Goal: Task Accomplishment & Management: Use online tool/utility

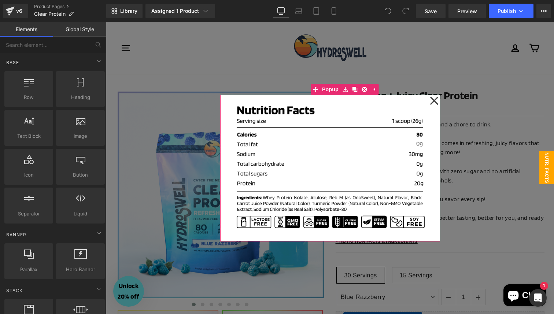
click at [435, 100] on icon at bounding box center [434, 101] width 9 height 37
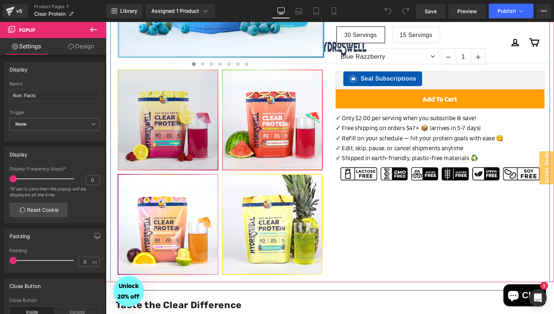
scroll to position [243, 0]
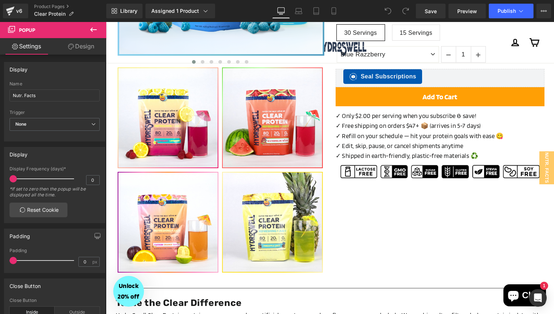
click at [96, 30] on icon at bounding box center [93, 30] width 7 height 4
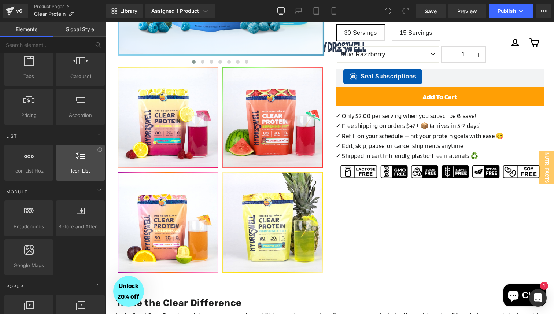
scroll to position [250, 0]
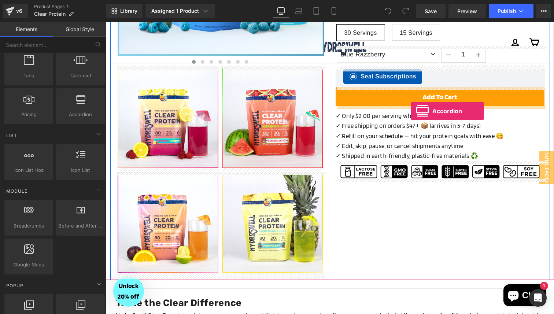
drag, startPoint x: 183, startPoint y: 129, endPoint x: 411, endPoint y: 111, distance: 228.8
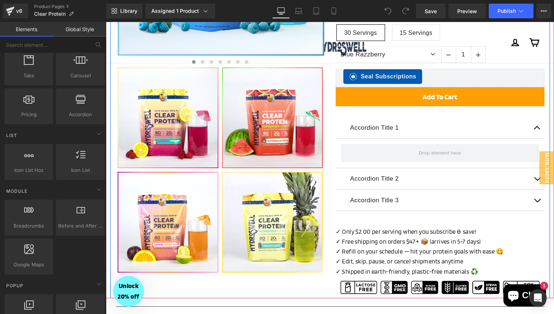
scroll to position [232, 0]
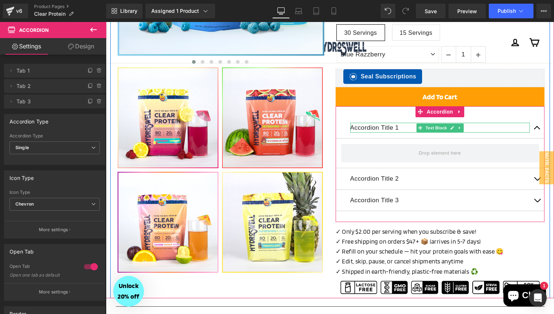
click at [374, 129] on p "Accordion Title 1" at bounding box center [441, 128] width 180 height 10
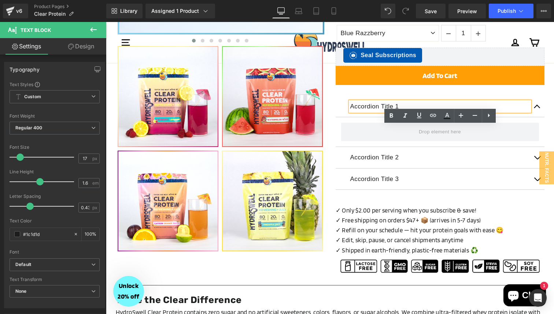
scroll to position [256, 0]
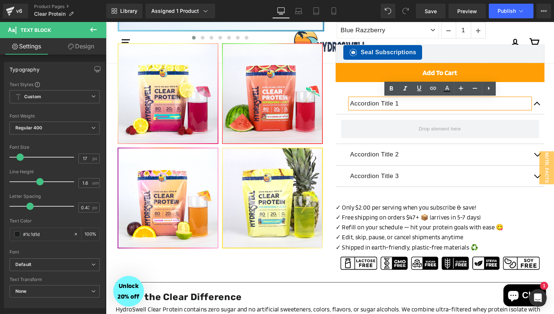
click at [373, 106] on p "Accordion Title 1" at bounding box center [441, 104] width 180 height 10
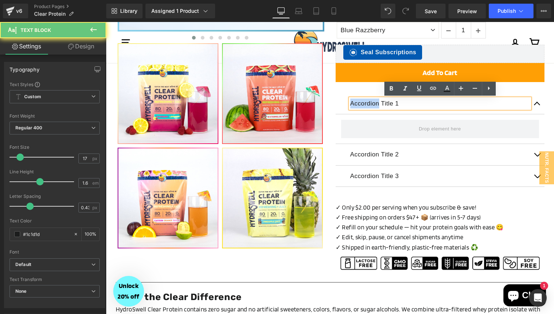
click at [373, 106] on p "Accordion Title 1" at bounding box center [441, 104] width 180 height 10
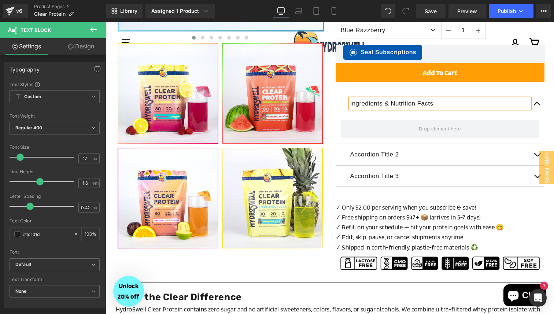
click at [543, 107] on button "button" at bounding box center [537, 103] width 15 height 21
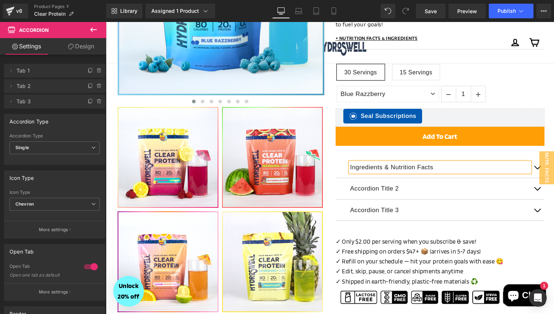
scroll to position [113, 0]
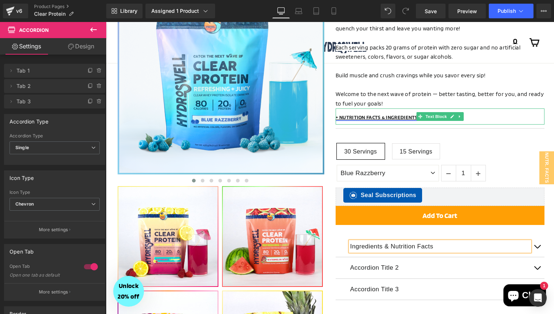
click at [379, 116] on link "+ NUTRITION FACTS & INGREDIENTS" at bounding box center [377, 118] width 82 height 6
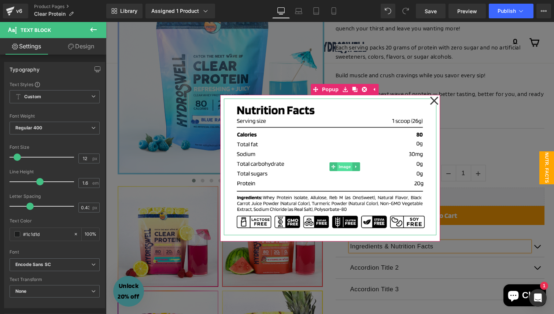
click at [344, 168] on span "Image" at bounding box center [344, 166] width 15 height 9
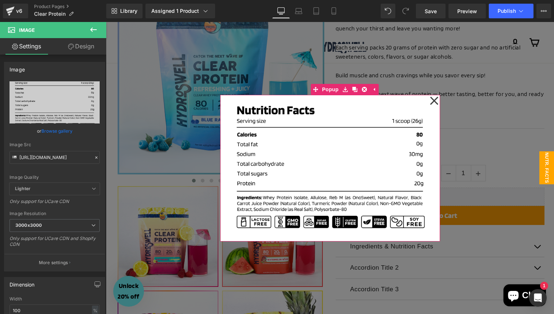
click at [435, 103] on icon at bounding box center [434, 101] width 9 height 37
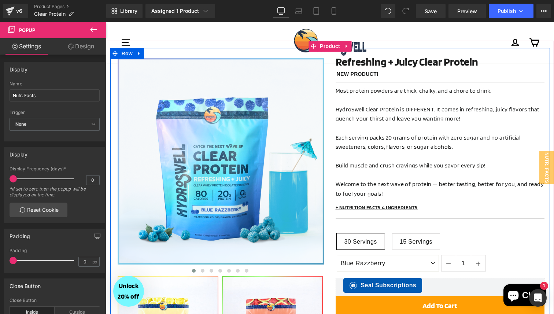
scroll to position [0, 0]
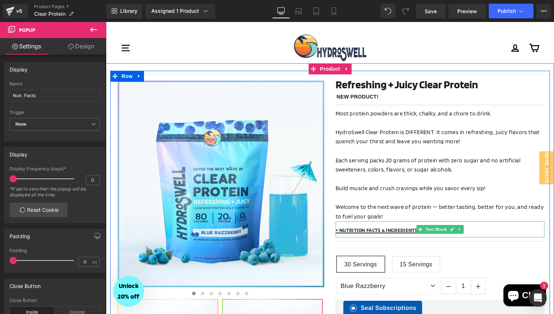
click at [371, 231] on link "+ NUTRITION FACTS & INGREDIENTS" at bounding box center [377, 231] width 82 height 6
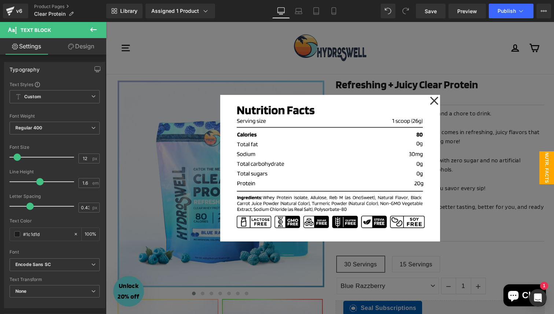
click at [483, 171] on div at bounding box center [330, 168] width 448 height 292
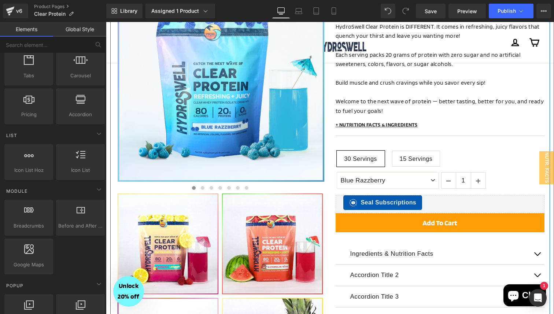
scroll to position [106, 0]
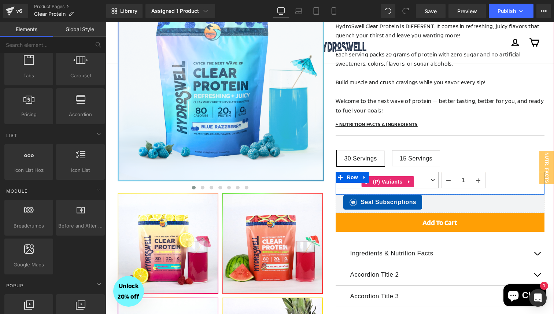
click at [431, 182] on select "Blue Razzberry Passion Orange Guava Piña Colada Pineapple Juice Raspberry Lemon…" at bounding box center [388, 180] width 102 height 17
click at [337, 172] on select "Blue Razzberry Passion Orange Guava Piña Colada Pineapple Juice Raspberry Lemon…" at bounding box center [388, 180] width 102 height 17
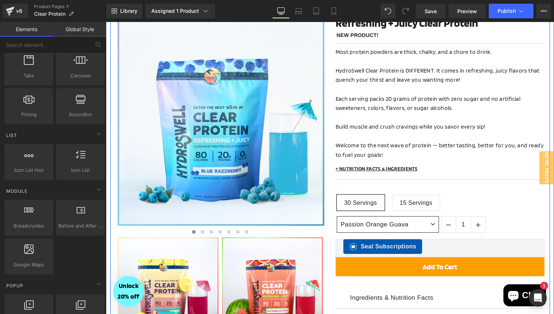
scroll to position [0, 0]
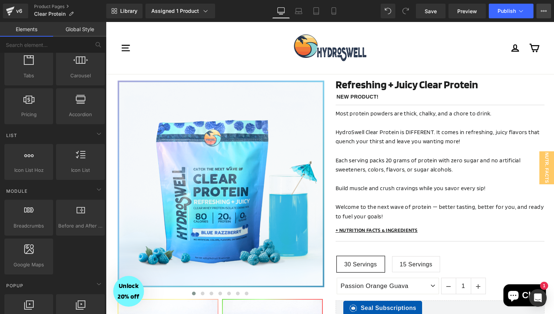
click at [546, 14] on button "View Live Page View with current Template Save Template to Library Schedule Pub…" at bounding box center [544, 11] width 15 height 15
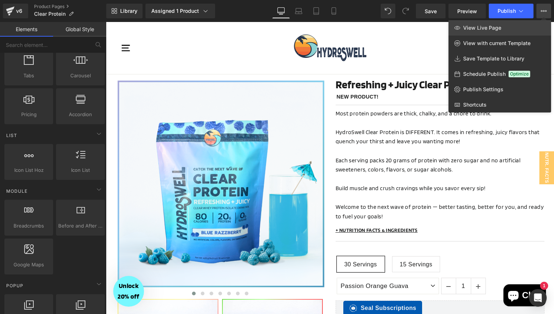
click at [517, 34] on link "View Live Page" at bounding box center [500, 27] width 103 height 15
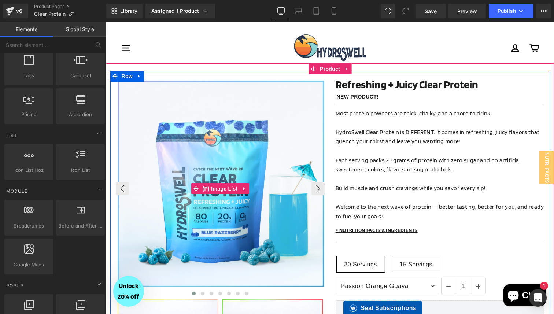
click at [244, 139] on img at bounding box center [221, 184] width 207 height 207
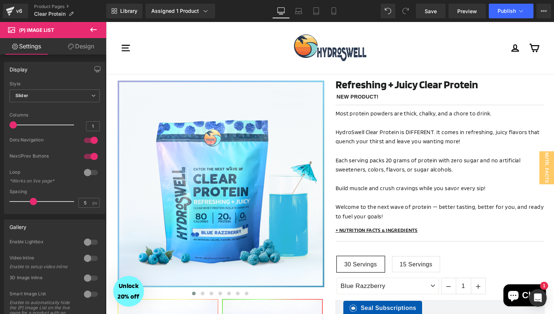
click at [100, 34] on button at bounding box center [94, 30] width 26 height 16
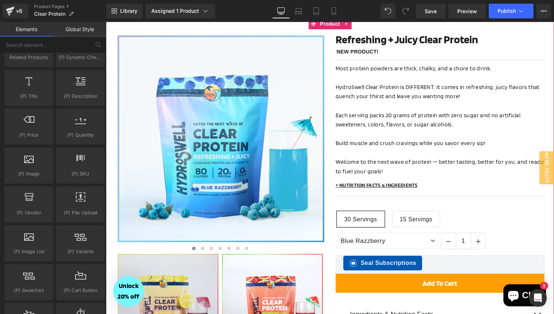
scroll to position [44, 0]
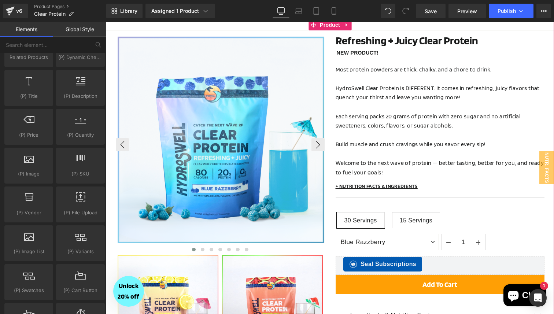
click at [221, 154] on img at bounding box center [221, 140] width 207 height 207
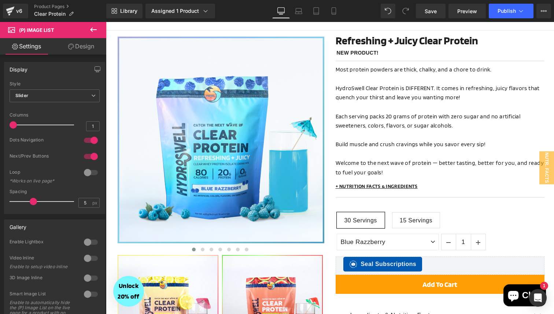
click at [95, 28] on icon at bounding box center [93, 29] width 9 height 9
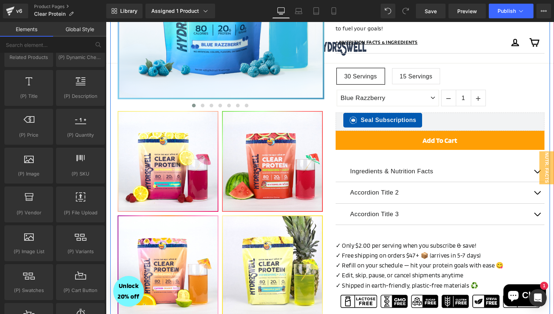
scroll to position [199, 0]
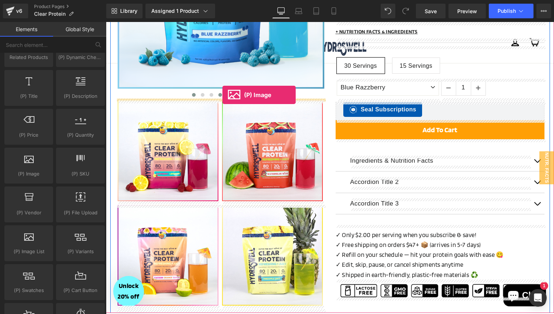
drag, startPoint x: 143, startPoint y: 197, endPoint x: 223, endPoint y: 95, distance: 129.3
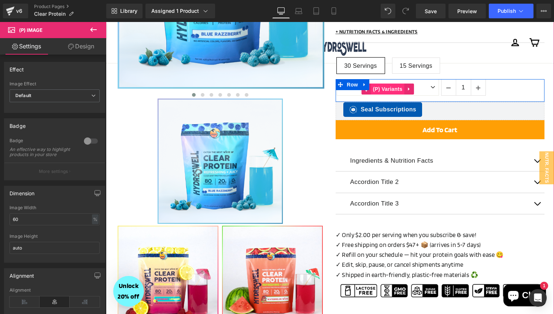
click at [395, 89] on span "(P) Variants" at bounding box center [387, 89] width 33 height 11
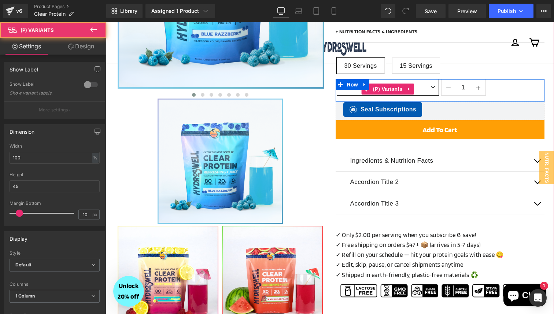
click at [428, 87] on select "Blue Razzberry Passion Orange Guava Piña Colada Pineapple Juice Raspberry Lemon…" at bounding box center [388, 87] width 102 height 17
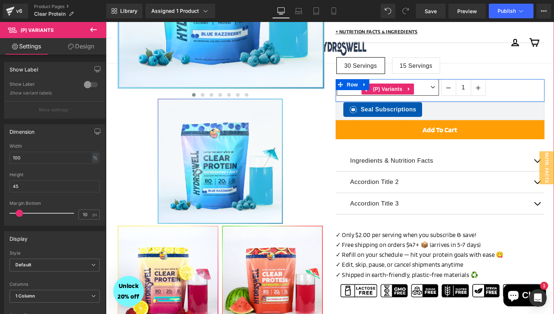
select select "Passion Orange Guava"
click at [337, 79] on select "Blue Razzberry Passion Orange Guava Piña Colada Pineapple Juice Raspberry Lemon…" at bounding box center [388, 87] width 102 height 17
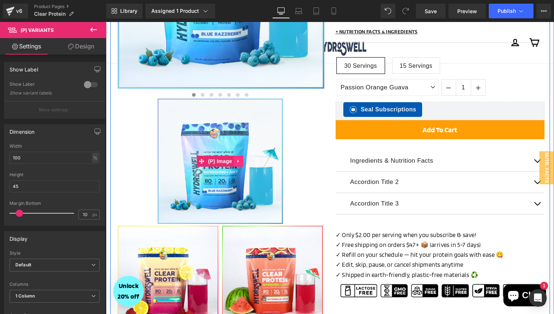
click at [239, 164] on link at bounding box center [239, 161] width 10 height 11
click at [243, 163] on icon at bounding box center [243, 161] width 5 height 5
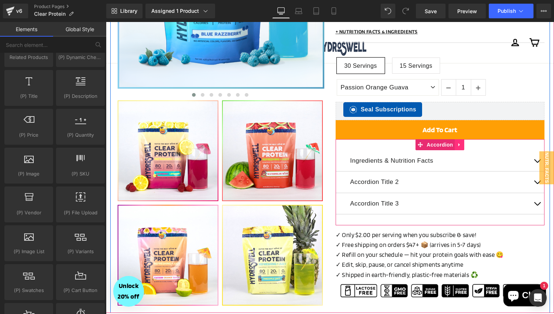
click at [463, 147] on link at bounding box center [460, 144] width 10 height 11
click at [466, 146] on icon at bounding box center [464, 144] width 5 height 5
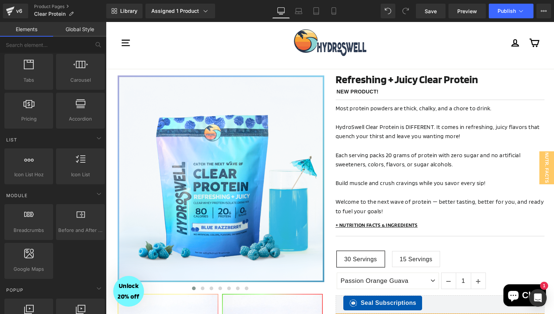
scroll to position [0, 0]
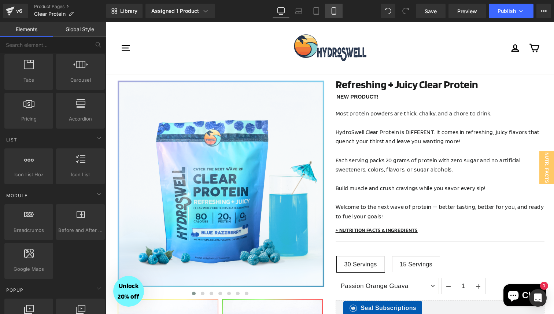
click at [333, 15] on link "Mobile" at bounding box center [334, 11] width 18 height 15
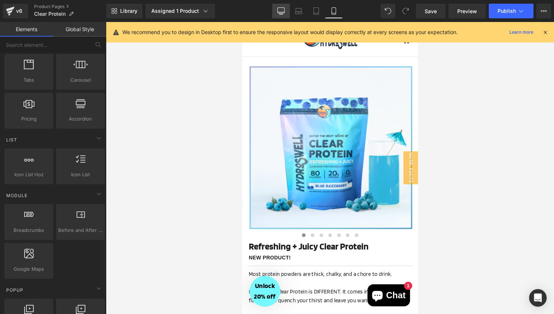
click at [282, 10] on icon at bounding box center [281, 10] width 7 height 7
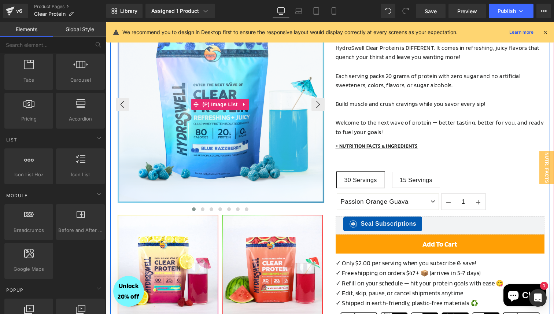
scroll to position [111, 0]
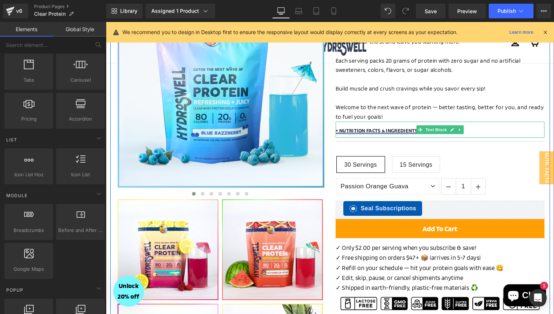
click at [372, 131] on link "+ NUTRITION FACTS & INGREDIENTS" at bounding box center [377, 131] width 82 height 6
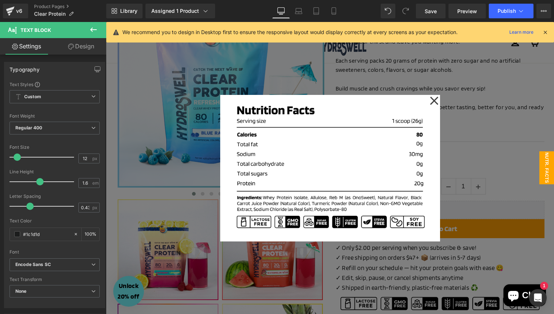
click at [497, 127] on div at bounding box center [330, 168] width 448 height 292
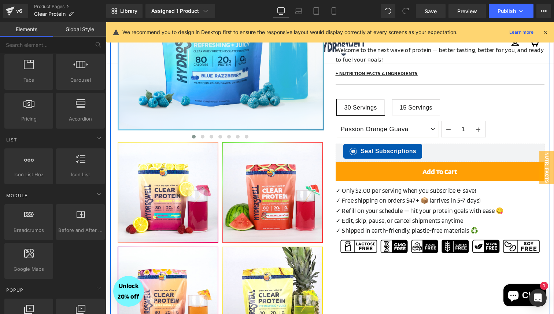
scroll to position [187, 0]
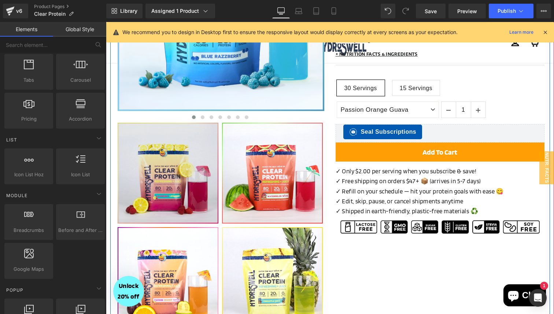
click at [157, 165] on img at bounding box center [168, 173] width 101 height 101
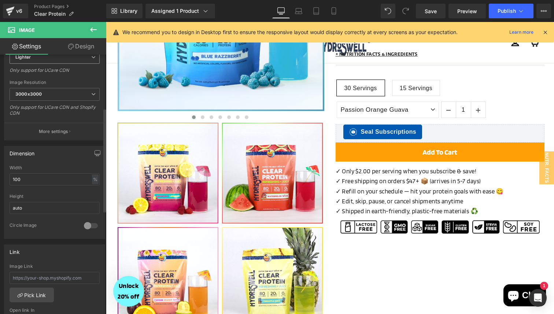
scroll to position [136, 0]
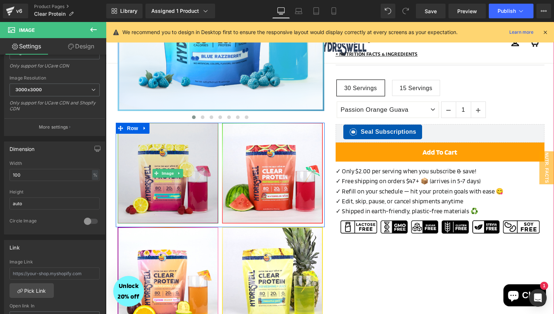
click at [145, 182] on img at bounding box center [168, 173] width 101 height 101
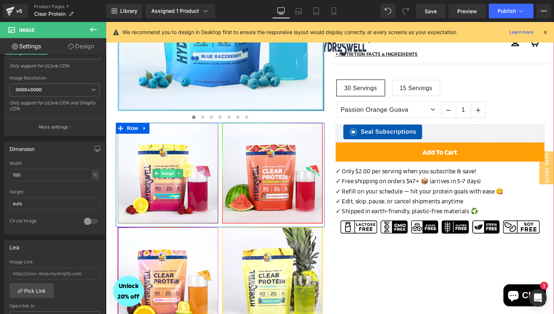
click at [168, 172] on span "Image" at bounding box center [167, 173] width 15 height 9
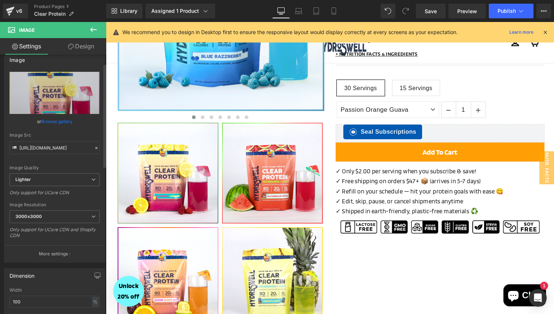
scroll to position [0, 0]
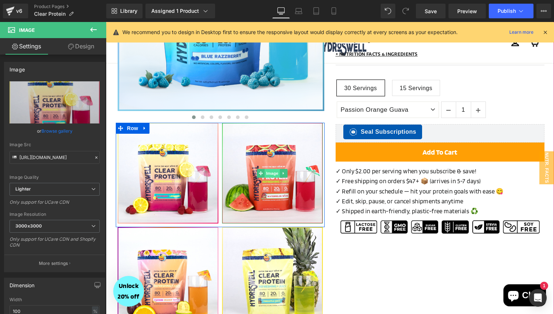
click at [270, 175] on span "Image" at bounding box center [272, 173] width 15 height 9
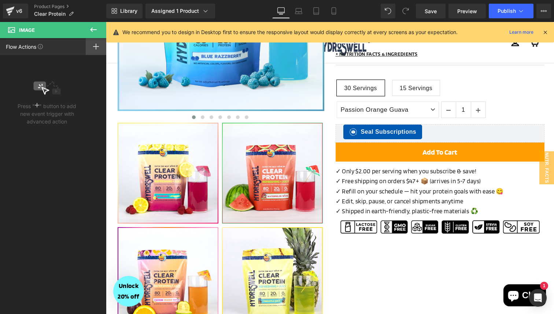
click at [98, 44] on icon at bounding box center [96, 47] width 6 height 6
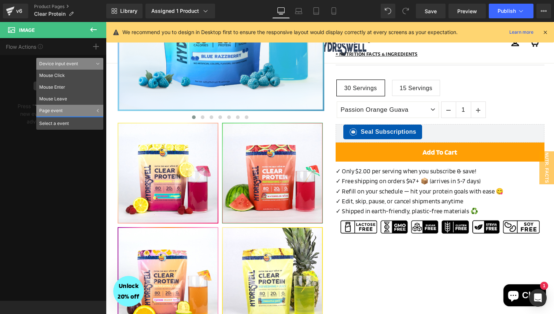
click at [97, 111] on icon at bounding box center [98, 111] width 2 height 4
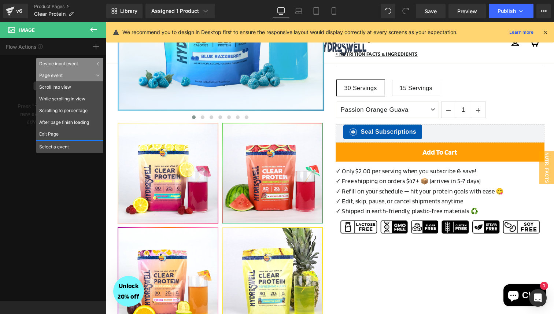
click at [97, 77] on div "Page event" at bounding box center [69, 76] width 67 height 12
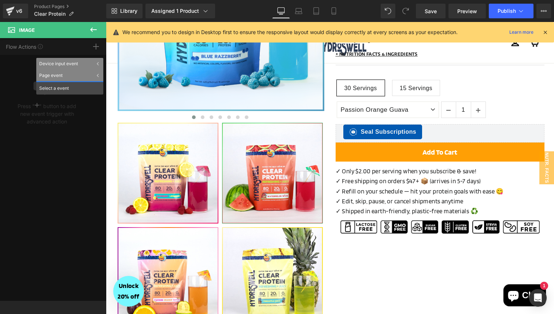
click at [96, 62] on div "Device input event" at bounding box center [69, 64] width 67 height 12
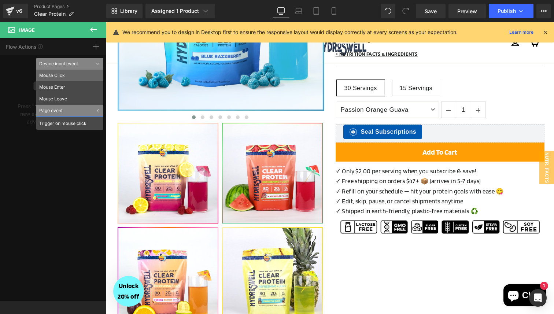
click at [63, 75] on li "Mouse Click" at bounding box center [69, 76] width 67 height 12
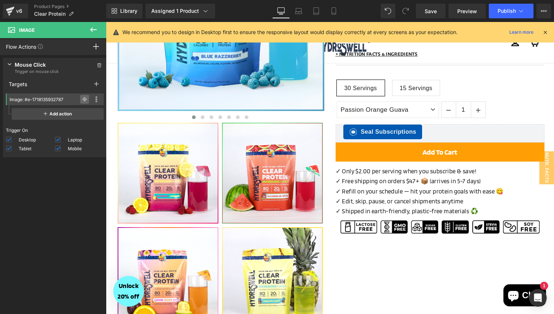
click at [82, 99] on icon at bounding box center [84, 99] width 5 height 0
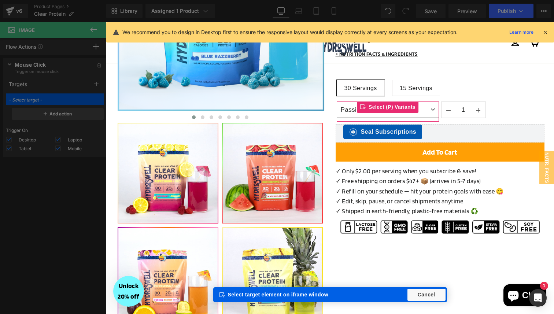
click at [429, 110] on select "Blue Razzberry Passion Orange Guava Piña Colada Pineapple Juice Raspberry Lemon…" at bounding box center [388, 110] width 102 height 17
type input "(P) Variants: #m-1721976254276"
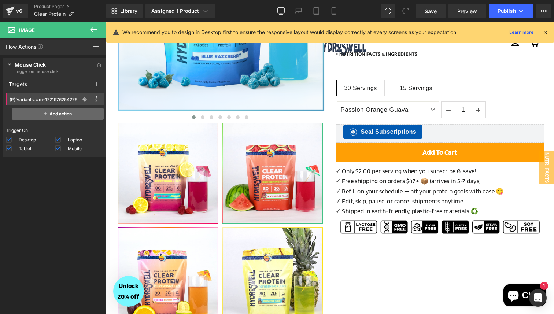
click at [48, 117] on span "Add action" at bounding box center [58, 114] width 92 height 12
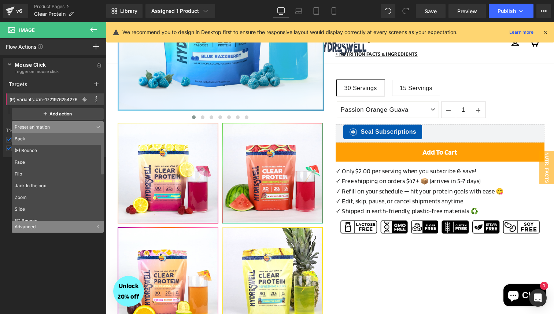
click at [61, 139] on li "Back" at bounding box center [59, 139] width 95 height 12
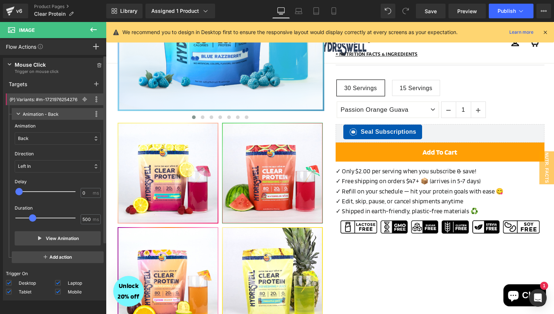
click at [19, 113] on icon at bounding box center [19, 114] width 4 height 3
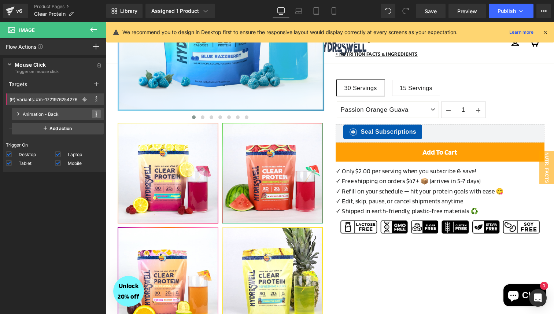
click at [96, 114] on icon at bounding box center [97, 114] width 2 height 2
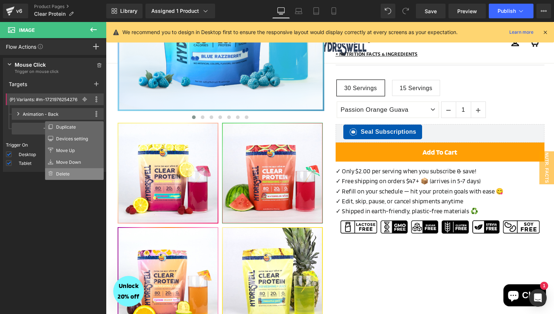
click at [71, 176] on li "Delete" at bounding box center [74, 174] width 59 height 12
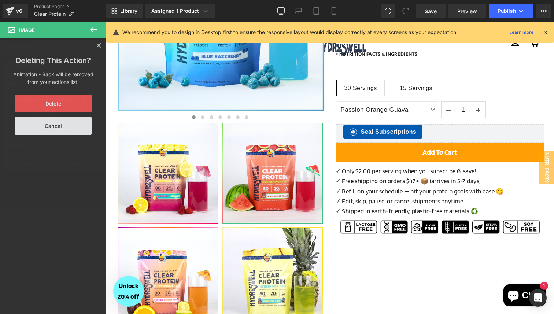
click at [71, 102] on button "Delete" at bounding box center [53, 104] width 77 height 18
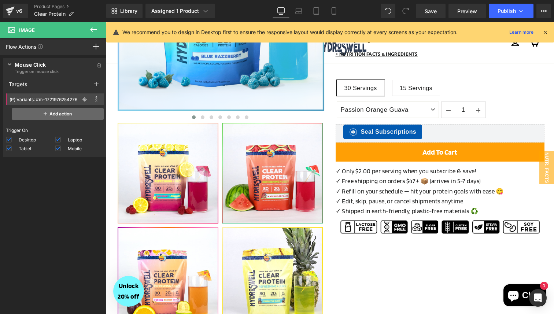
click at [60, 114] on span "Add action" at bounding box center [58, 114] width 92 height 12
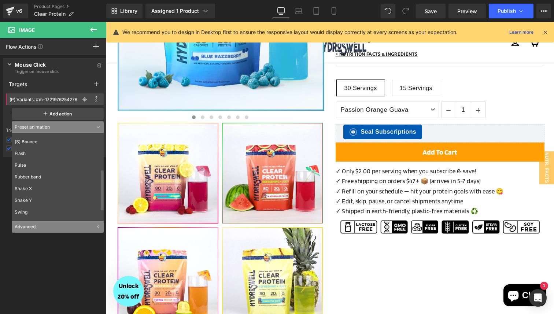
scroll to position [100, 0]
click at [97, 227] on icon at bounding box center [98, 227] width 2 height 4
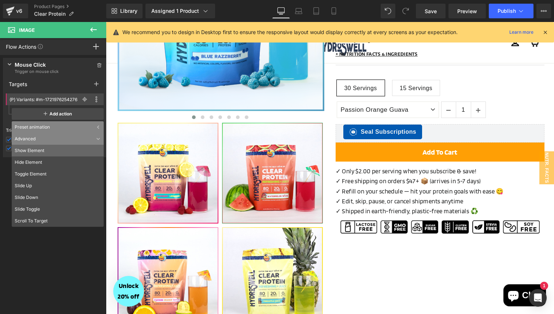
click at [84, 148] on li "Show Element" at bounding box center [58, 151] width 92 height 12
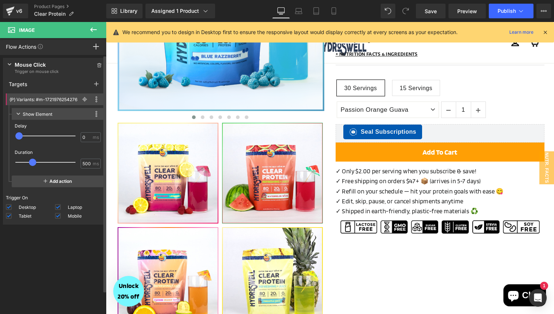
click at [18, 114] on icon at bounding box center [19, 114] width 4 height 3
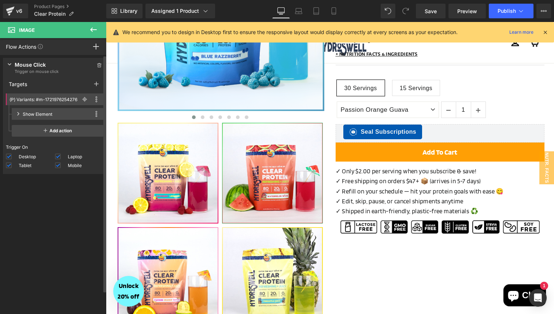
click at [18, 114] on icon at bounding box center [18, 114] width 3 height 4
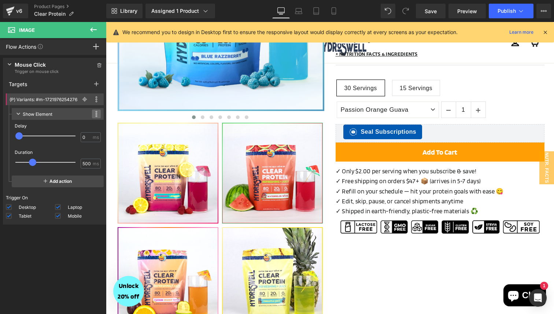
click at [92, 116] on span at bounding box center [96, 114] width 9 height 9
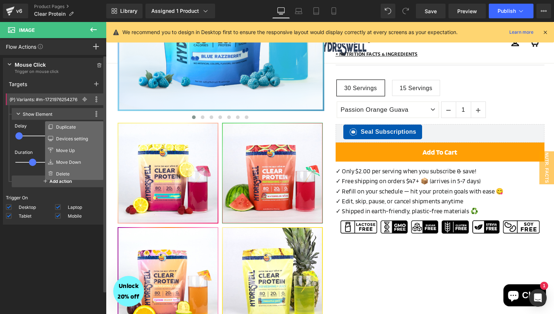
click at [34, 116] on div "Show Element" at bounding box center [38, 114] width 30 height 8
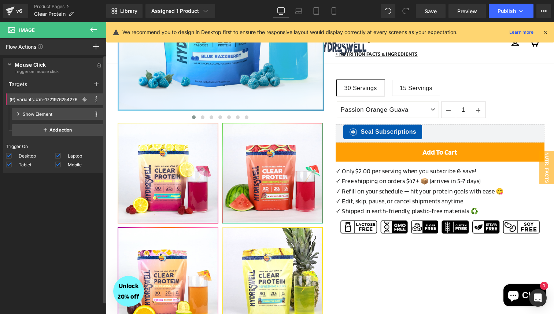
click at [34, 116] on div "Show Element" at bounding box center [38, 114] width 30 height 8
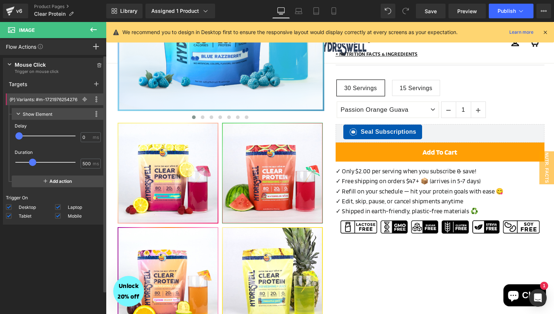
click at [91, 118] on div "Show Element This action is incompatible with current target Duplicate Devices …" at bounding box center [58, 114] width 92 height 12
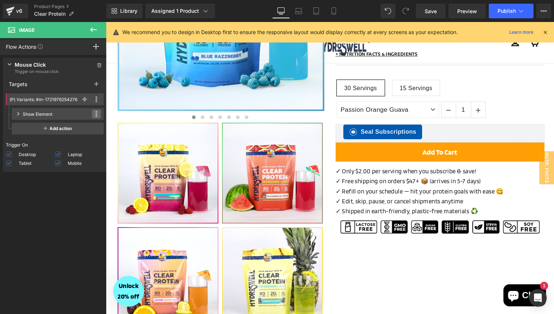
click at [95, 114] on icon at bounding box center [96, 114] width 2 height 6
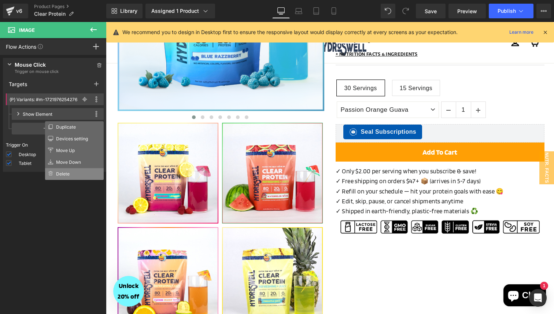
click at [81, 174] on li "Delete" at bounding box center [74, 174] width 59 height 12
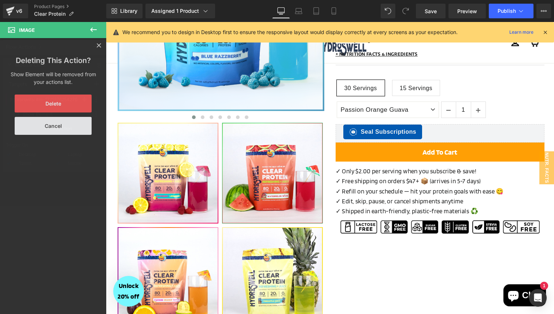
click at [73, 109] on button "Delete" at bounding box center [53, 104] width 77 height 18
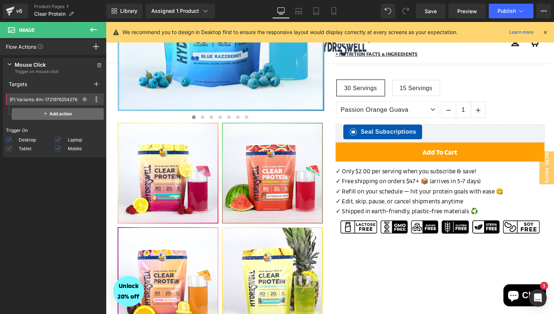
click at [34, 112] on span "Add action" at bounding box center [58, 114] width 92 height 12
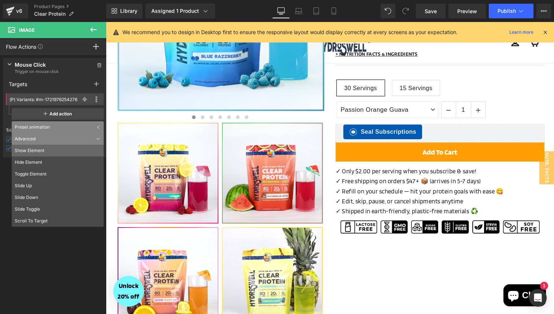
click at [88, 155] on li "Show Element" at bounding box center [58, 151] width 92 height 12
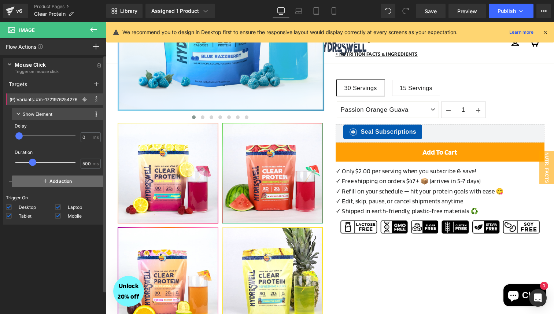
click at [44, 179] on icon at bounding box center [46, 181] width 4 height 6
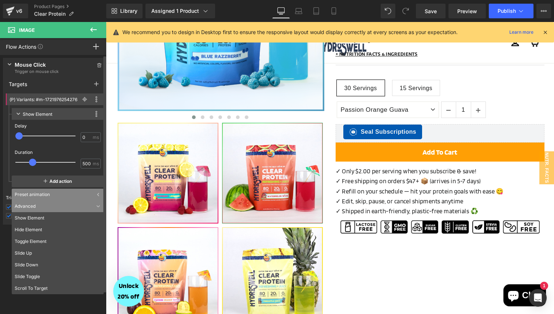
click at [55, 150] on p "Duration" at bounding box center [58, 152] width 86 height 7
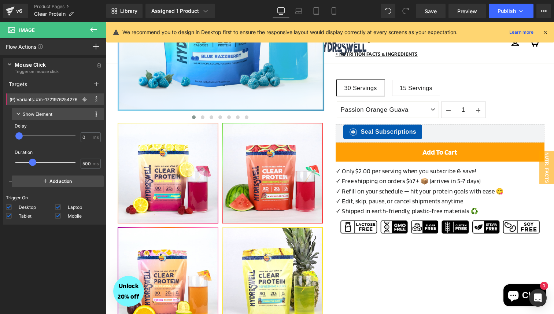
click at [92, 30] on icon at bounding box center [93, 29] width 9 height 9
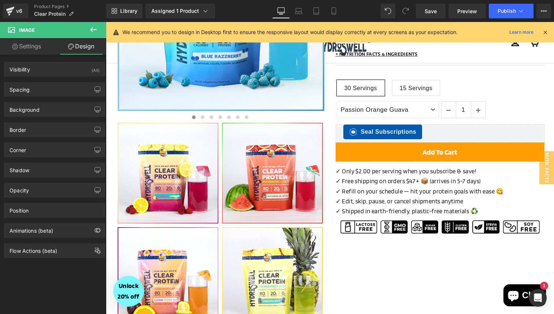
click at [92, 30] on icon at bounding box center [93, 29] width 9 height 9
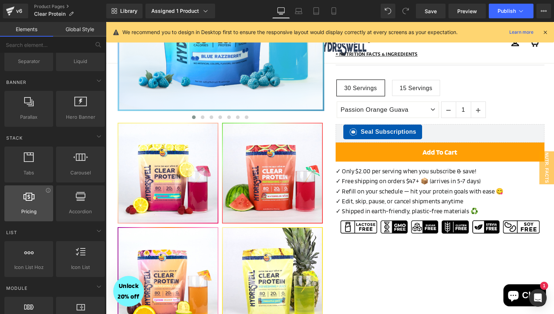
scroll to position [0, 0]
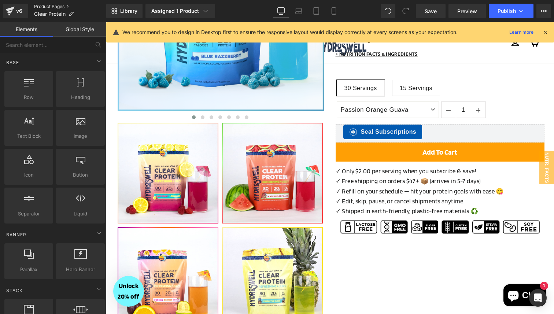
click at [52, 5] on link "Product Pages" at bounding box center [70, 7] width 72 height 6
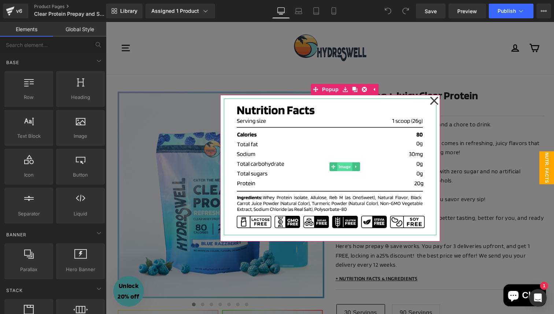
click at [344, 168] on span "Image" at bounding box center [344, 166] width 15 height 9
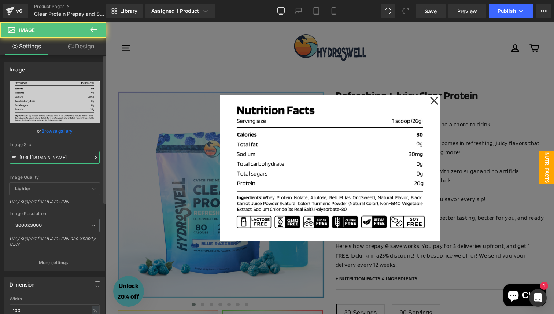
click at [72, 157] on input "[URL][DOMAIN_NAME]" at bounding box center [55, 157] width 90 height 13
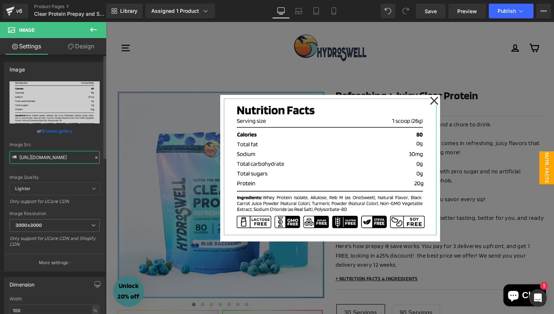
click at [72, 157] on input "[URL][DOMAIN_NAME]" at bounding box center [55, 157] width 90 height 13
click at [91, 29] on icon at bounding box center [93, 30] width 7 height 4
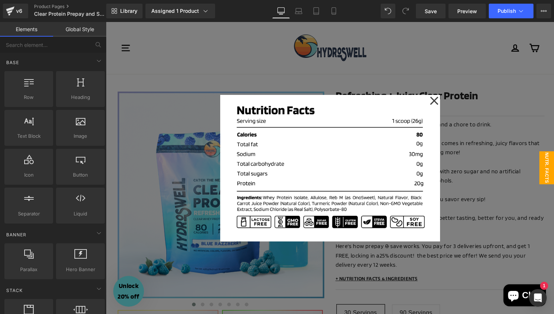
click at [438, 101] on icon at bounding box center [434, 101] width 9 height 37
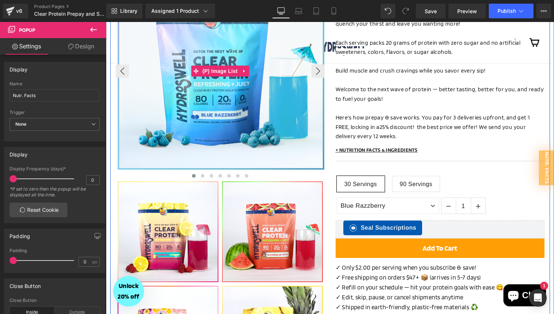
scroll to position [131, 0]
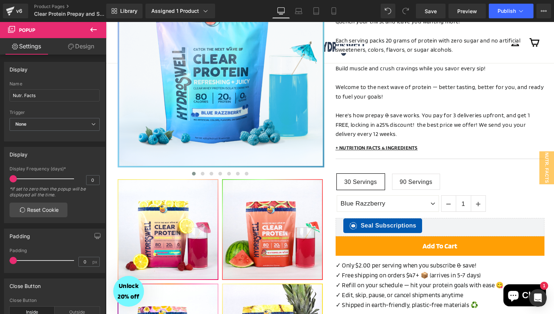
click at [90, 29] on icon at bounding box center [93, 29] width 9 height 9
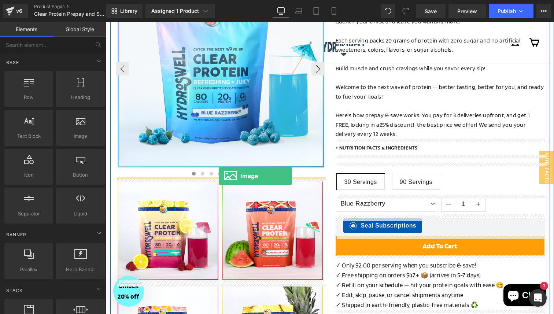
drag, startPoint x: 187, startPoint y: 158, endPoint x: 219, endPoint y: 176, distance: 36.8
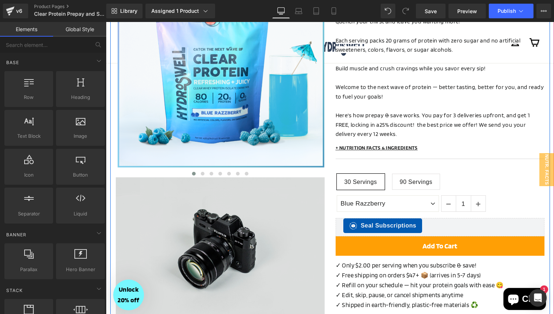
scroll to position [120, 0]
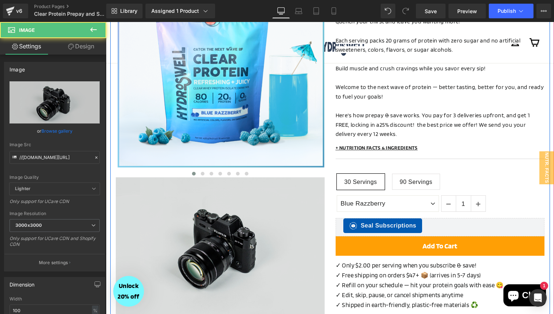
click at [215, 245] on div "Image" at bounding box center [220, 246] width 209 height 139
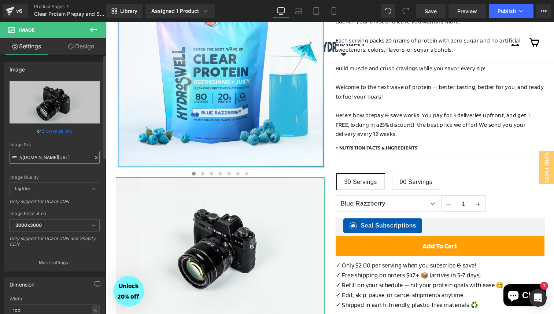
click at [64, 160] on input "//d1um8515vdn9kb.cloudfront.net/images/parallax.jpg" at bounding box center [55, 157] width 90 height 13
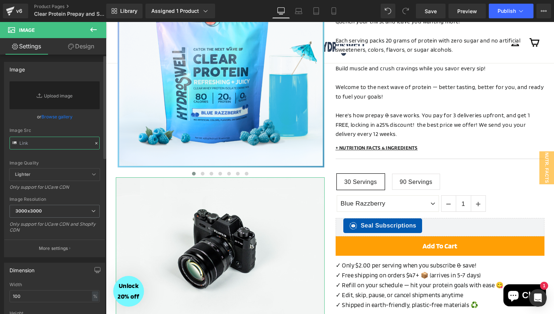
paste input "https://cdn.shopify.com/s/files/1/0496/1769/8975/files/Clear_Protein_Nutrition_…"
type input "https://cdn.shopify.com/s/files/1/0496/1769/8975/files/Clear_Protein_Nutrition_…"
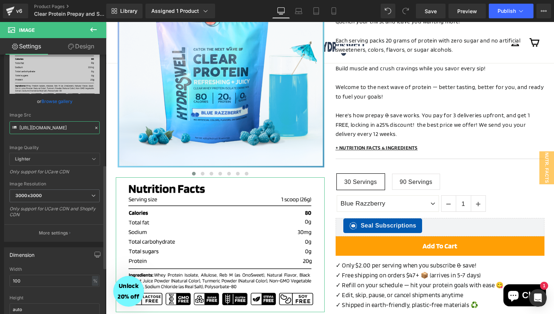
scroll to position [0, 0]
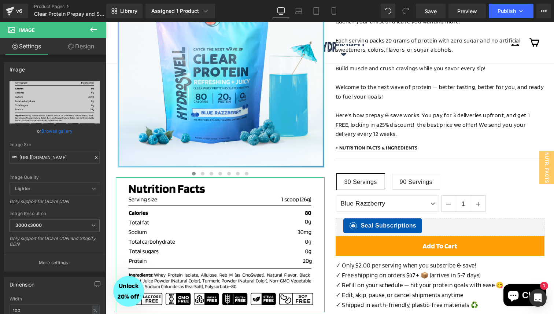
click at [80, 51] on link "Design" at bounding box center [81, 46] width 53 height 17
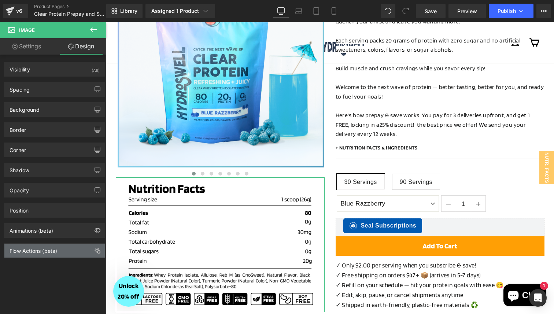
click at [39, 255] on div "Flow Actions (beta)" at bounding box center [54, 251] width 100 height 14
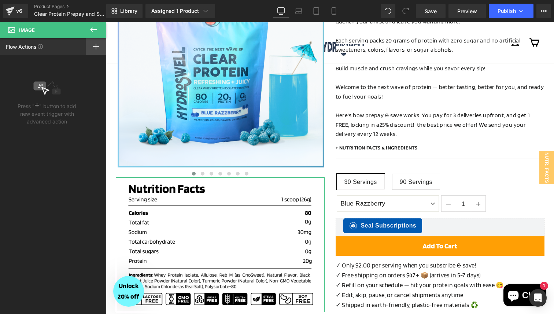
click at [99, 46] on div at bounding box center [96, 46] width 21 height 17
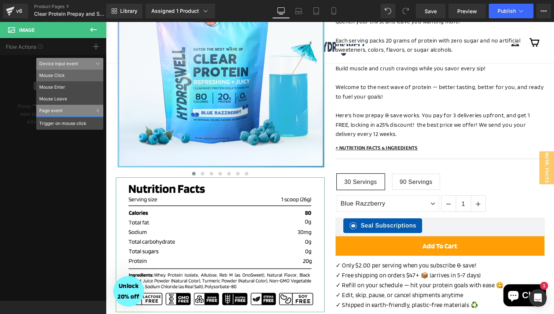
click at [76, 73] on li "Mouse Click" at bounding box center [69, 76] width 67 height 12
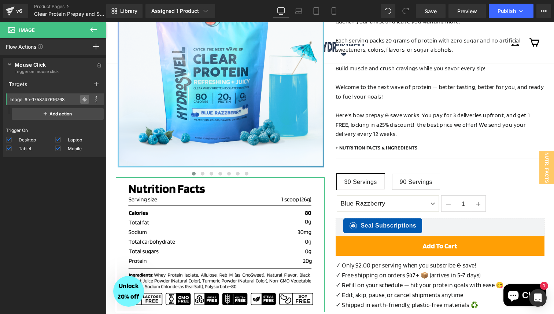
click at [83, 98] on icon at bounding box center [84, 99] width 5 height 5
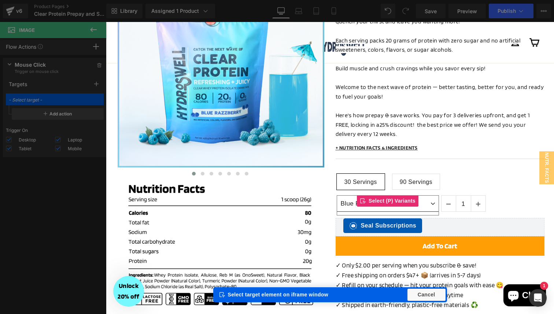
click at [432, 204] on select "Blue Razzberry Passion Orange Guava Piña Colada Pineapple Juice Raspberry Lemon…" at bounding box center [388, 203] width 102 height 17
type input "(P) Variants: #m-1721976254276"
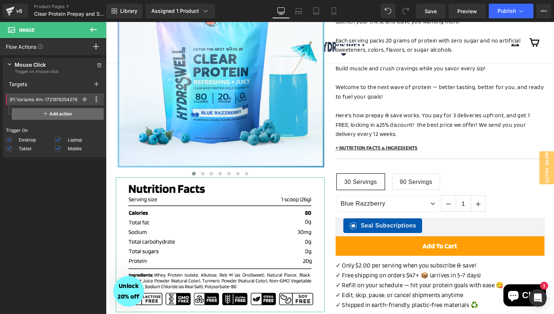
click at [72, 117] on span "Add action" at bounding box center [58, 114] width 92 height 12
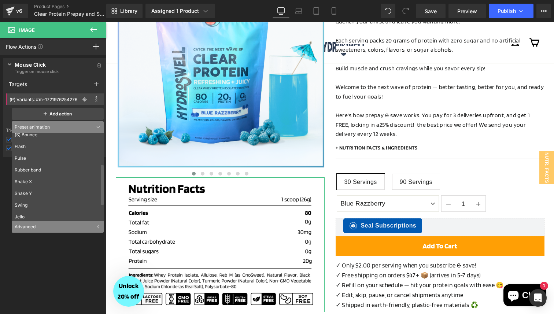
scroll to position [100, 0]
click at [97, 227] on div "Advanced" at bounding box center [58, 227] width 92 height 12
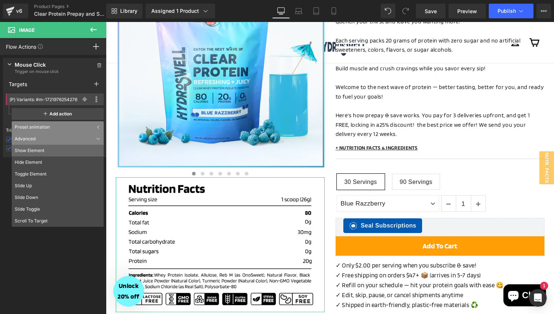
click at [66, 153] on li "Show Element" at bounding box center [58, 151] width 92 height 12
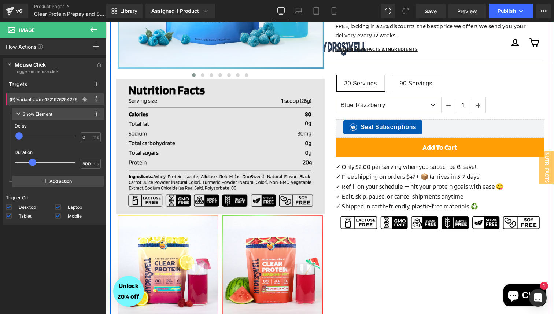
scroll to position [220, 0]
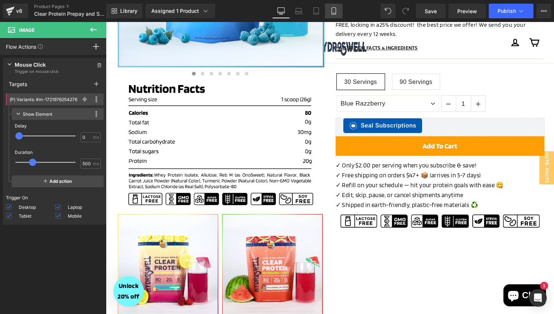
click at [329, 13] on link "Mobile" at bounding box center [334, 11] width 18 height 15
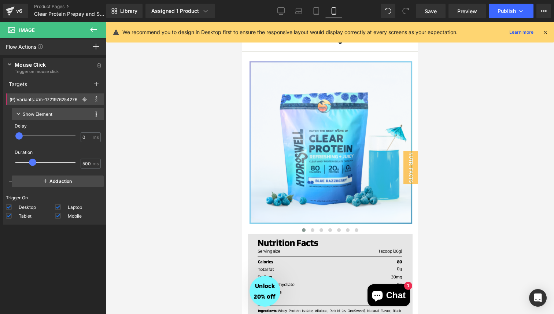
scroll to position [0, 0]
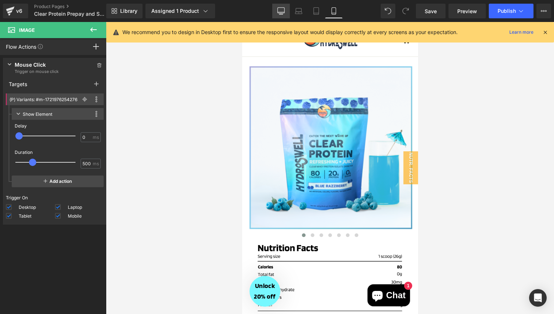
click at [281, 11] on icon at bounding box center [281, 10] width 7 height 7
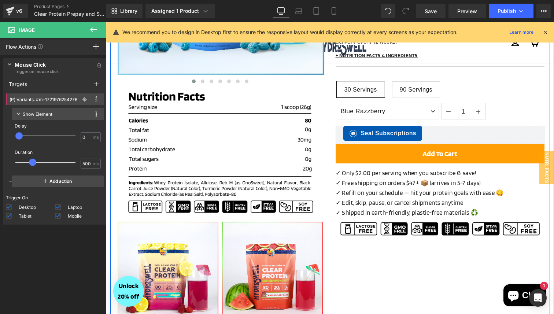
scroll to position [224, 0]
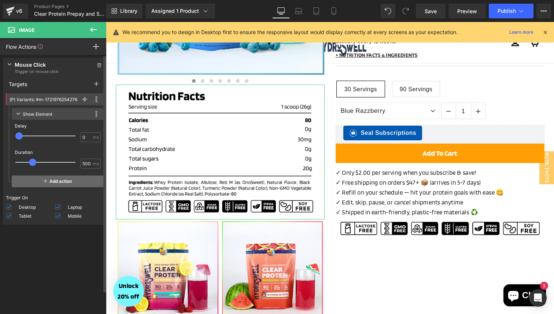
click at [51, 181] on span "Add action" at bounding box center [58, 182] width 92 height 12
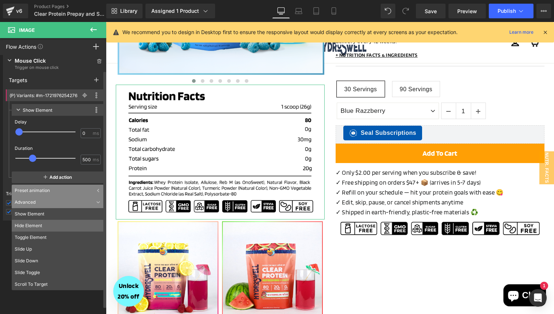
scroll to position [0, 0]
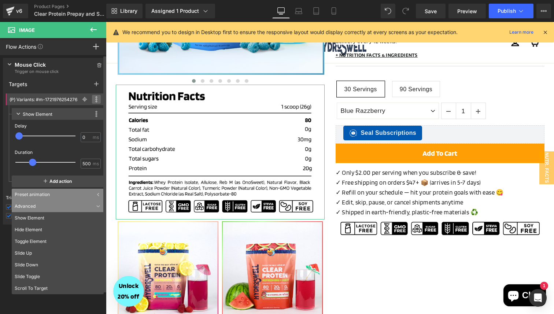
click at [95, 99] on span at bounding box center [96, 99] width 9 height 9
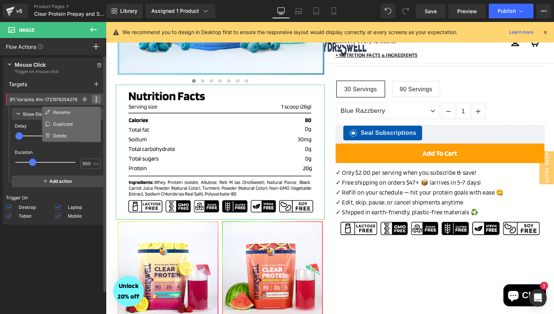
click at [95, 99] on span at bounding box center [96, 99] width 9 height 9
click at [94, 102] on span at bounding box center [96, 99] width 9 height 9
click at [19, 126] on p "Delay" at bounding box center [58, 126] width 86 height 7
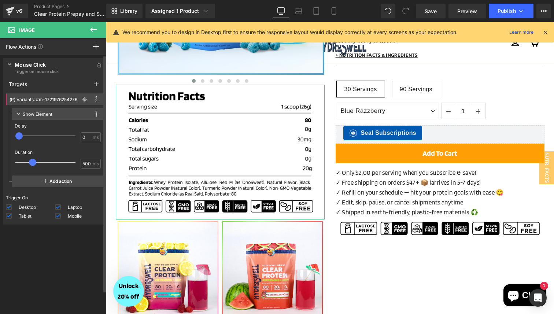
click at [95, 118] on div "Show Element This action is incompatible with current target Duplicate Devices …" at bounding box center [58, 114] width 92 height 12
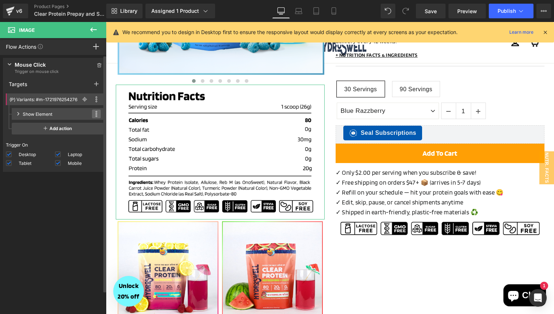
click at [95, 114] on icon at bounding box center [96, 114] width 2 height 6
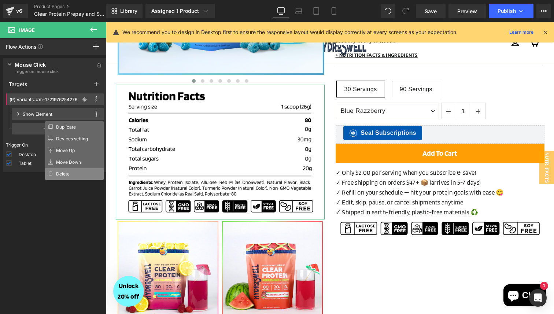
click at [70, 176] on li "Delete" at bounding box center [74, 174] width 59 height 12
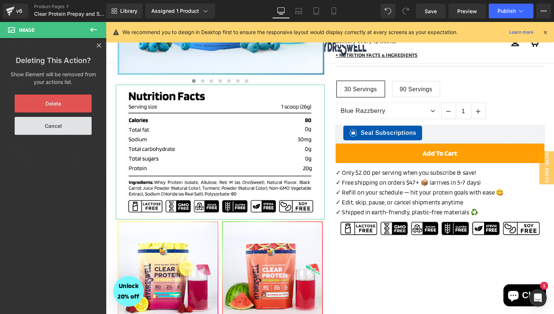
click at [72, 101] on button "Delete" at bounding box center [53, 104] width 77 height 18
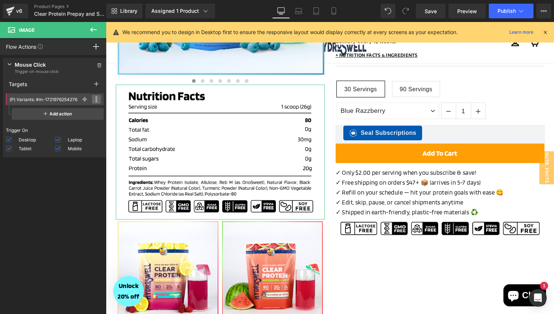
click at [95, 98] on span at bounding box center [96, 99] width 9 height 9
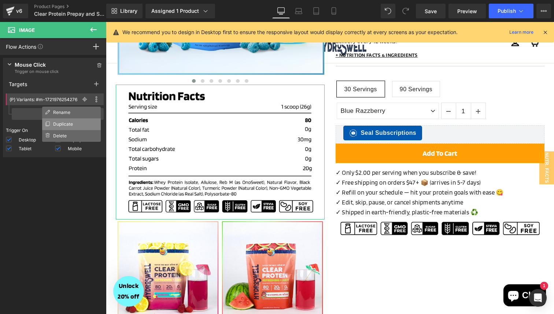
click at [83, 124] on li "Duplicate" at bounding box center [71, 124] width 59 height 12
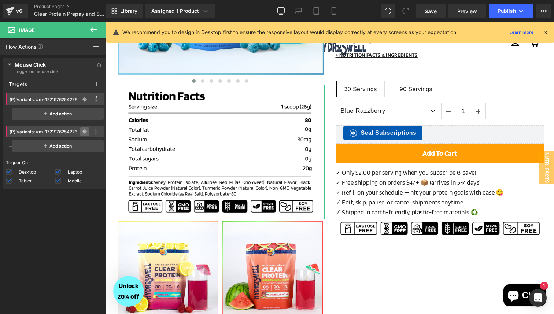
click at [82, 130] on icon at bounding box center [84, 131] width 5 height 5
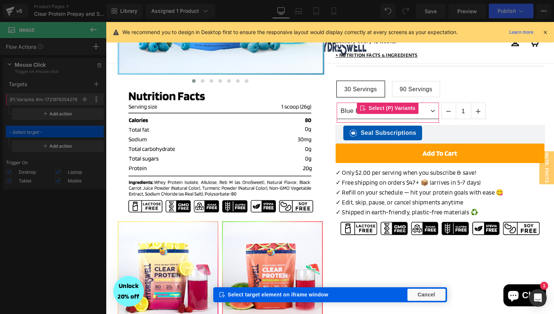
click at [409, 116] on select "Blue Razzberry Passion Orange Guava Piña Colada Pineapple Juice Raspberry Lemon…" at bounding box center [388, 111] width 102 height 17
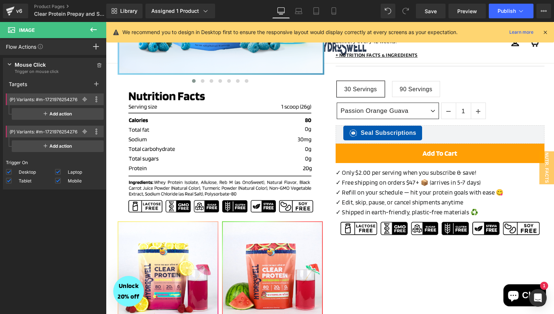
click at [337, 103] on select "Blue Razzberry Passion Orange Guava Piña Colada Pineapple Juice Raspberry Lemon…" at bounding box center [388, 111] width 102 height 17
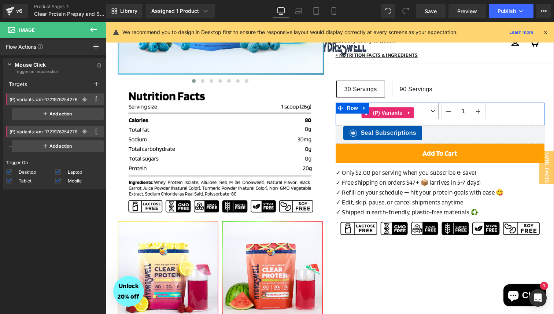
click at [428, 112] on select "Blue Razzberry Passion Orange Guava Piña Colada Pineapple Juice Raspberry Lemon…" at bounding box center [388, 111] width 102 height 17
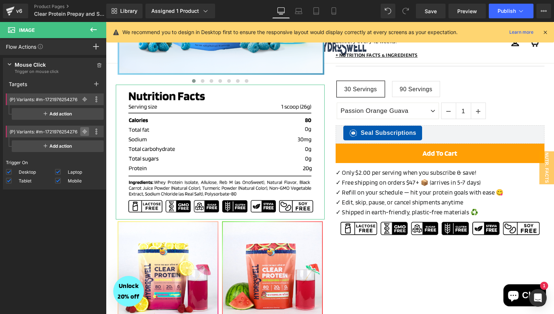
click at [83, 132] on icon at bounding box center [84, 131] width 5 height 5
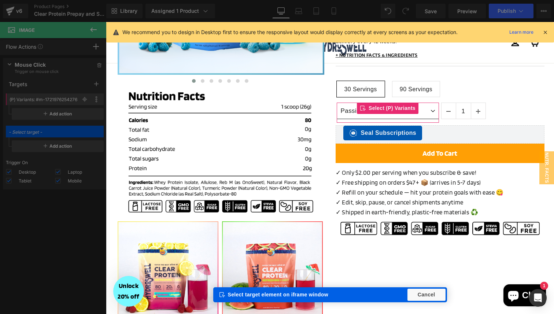
click at [417, 118] on select "Blue Razzberry Passion Orange Guava Piña Colada Pineapple Juice Raspberry Lemon…" at bounding box center [388, 111] width 102 height 17
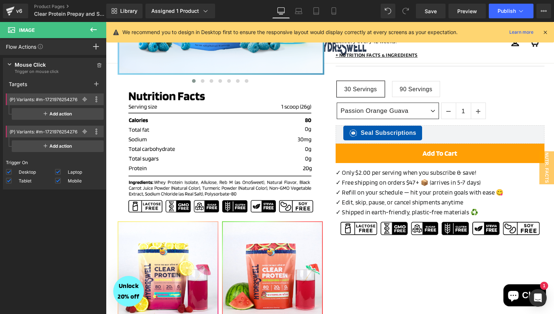
select select "Pineapple Juice"
click at [337, 103] on select "Blue Razzberry Passion Orange Guava Piña Colada Pineapple Juice Raspberry Lemon…" at bounding box center [388, 111] width 102 height 17
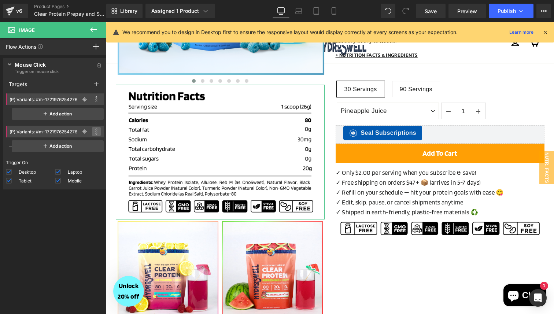
click at [95, 134] on span at bounding box center [96, 131] width 9 height 9
click at [74, 166] on li "Delete" at bounding box center [71, 168] width 59 height 12
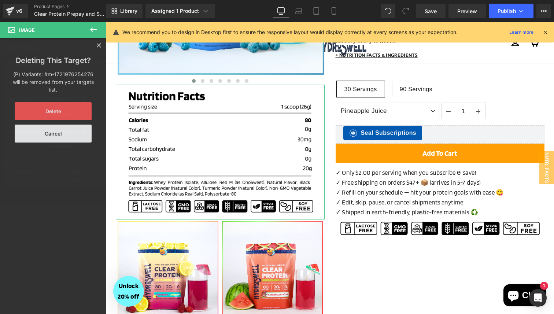
click at [76, 106] on button "Delete" at bounding box center [53, 111] width 77 height 18
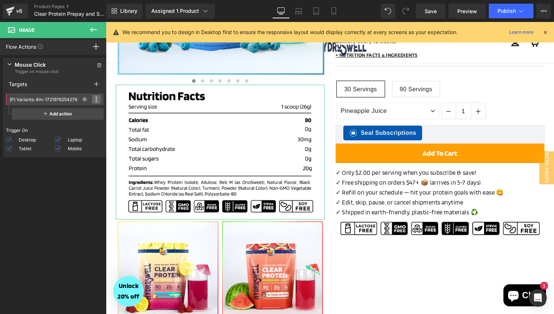
click at [96, 99] on icon at bounding box center [97, 100] width 2 height 2
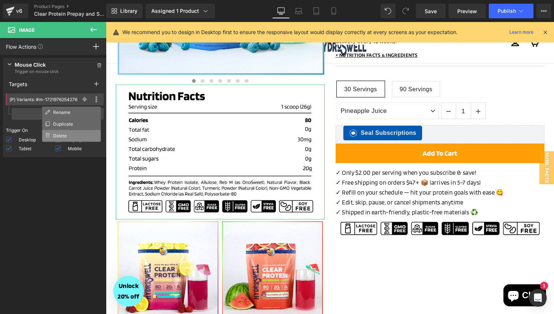
click at [72, 133] on li "Delete" at bounding box center [71, 136] width 59 height 12
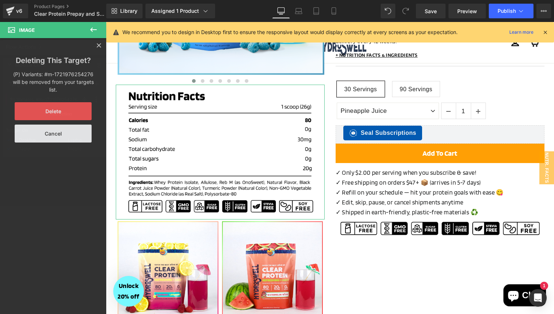
click at [58, 106] on button "Delete" at bounding box center [53, 111] width 77 height 18
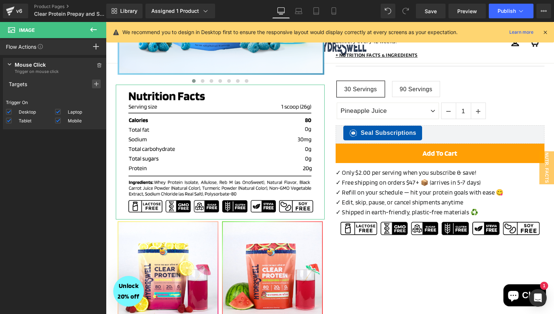
click at [95, 87] on icon at bounding box center [96, 84] width 4 height 6
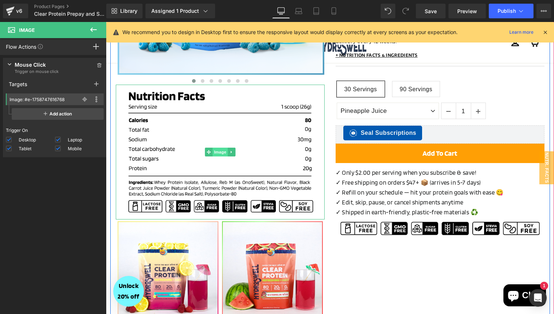
click at [215, 153] on span "Image" at bounding box center [220, 152] width 15 height 9
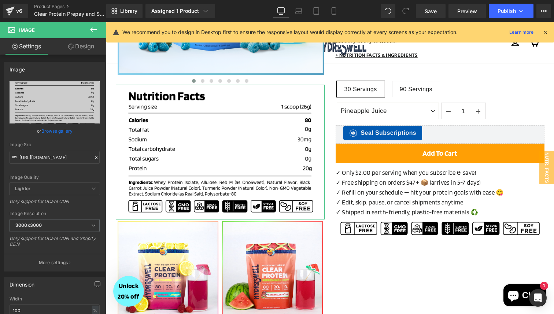
click at [81, 50] on link "Design" at bounding box center [81, 46] width 53 height 17
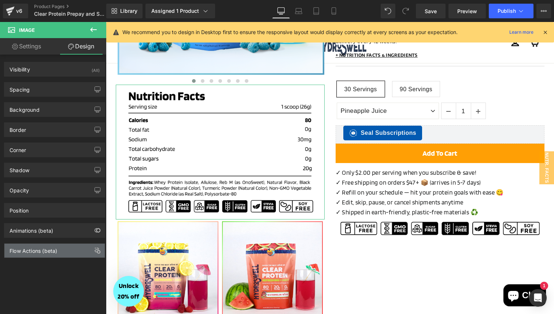
click at [67, 251] on div "Flow Actions (beta)" at bounding box center [54, 251] width 100 height 14
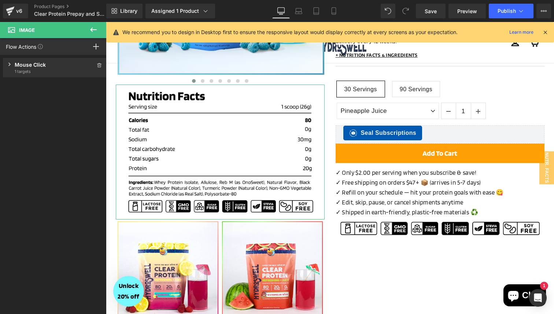
click at [10, 68] on div "Mouse Click Trigger on mouse click 1 targets" at bounding box center [55, 67] width 104 height 19
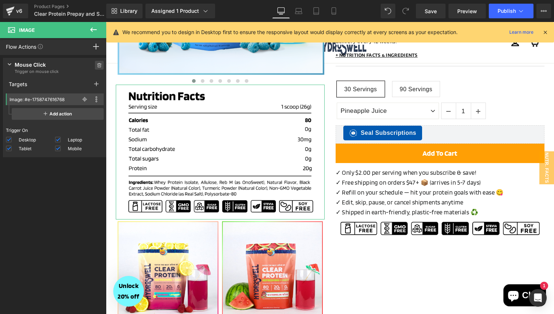
click at [98, 63] on icon at bounding box center [99, 63] width 2 height 1
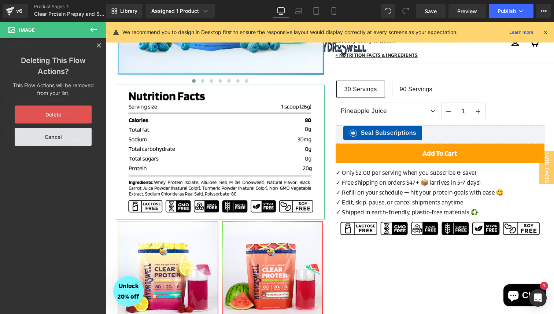
click at [68, 110] on button "Delete" at bounding box center [53, 115] width 77 height 18
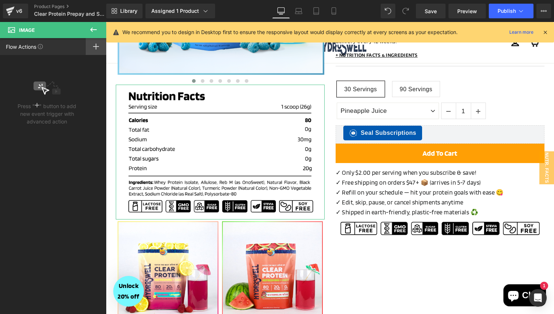
click at [97, 43] on div at bounding box center [96, 46] width 21 height 17
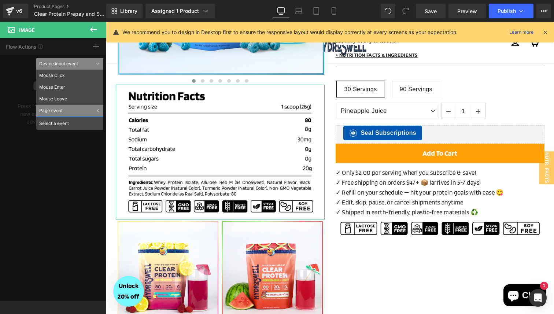
click at [89, 65] on div "Device input event" at bounding box center [69, 64] width 67 height 12
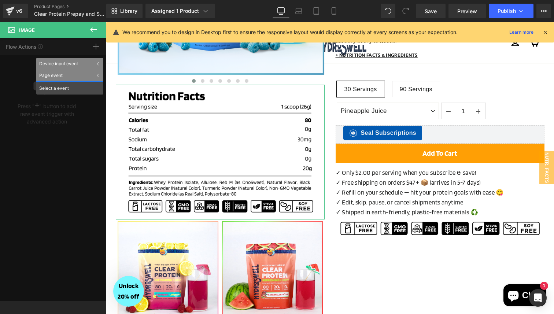
click at [99, 72] on div "Page event" at bounding box center [69, 76] width 67 height 12
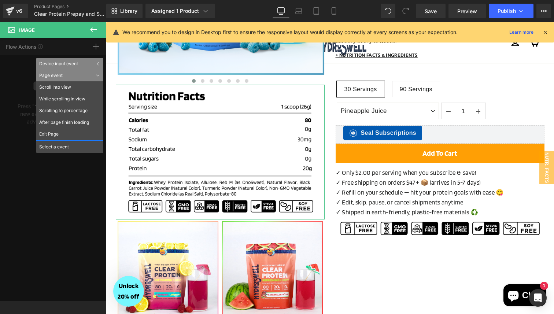
click at [99, 72] on div "Page event" at bounding box center [69, 76] width 67 height 12
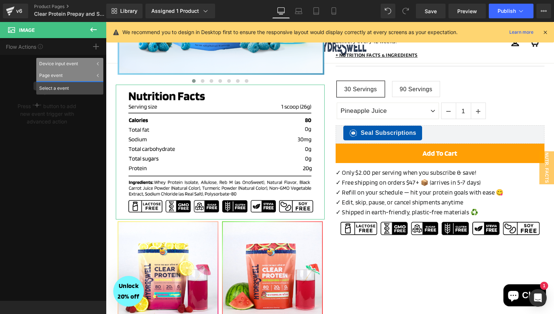
click at [89, 88] on div "Select a event" at bounding box center [69, 87] width 67 height 13
click at [95, 62] on div "Device input event" at bounding box center [69, 64] width 67 height 12
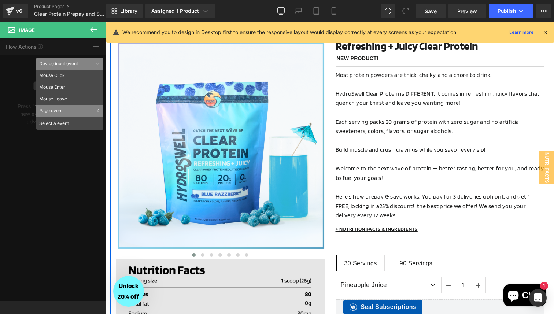
scroll to position [33, 0]
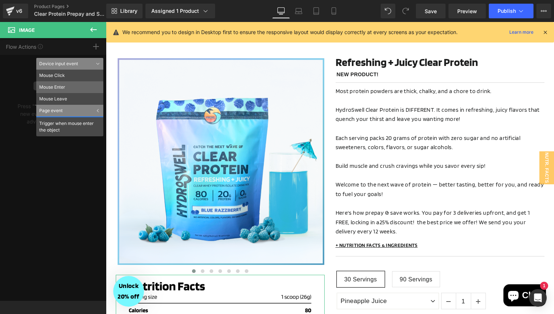
click at [55, 88] on li "Mouse Enter" at bounding box center [69, 87] width 67 height 12
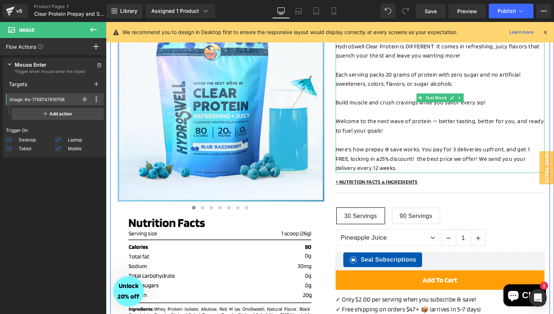
scroll to position [102, 0]
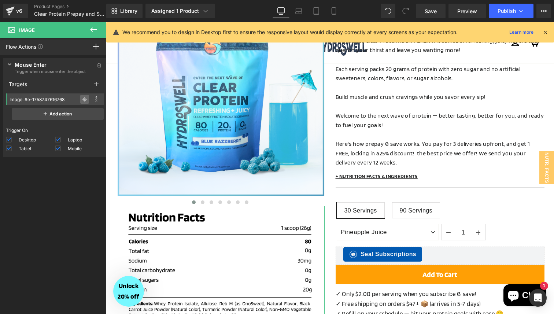
click at [82, 100] on icon at bounding box center [84, 99] width 5 height 5
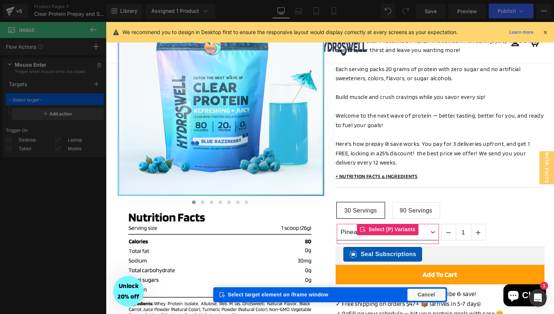
click at [417, 236] on select "Blue Razzberry Passion Orange Guava Piña Colada Pineapple Juice Raspberry Lemon…" at bounding box center [388, 232] width 102 height 17
type input "(P) Variants: #m-1721976254276"
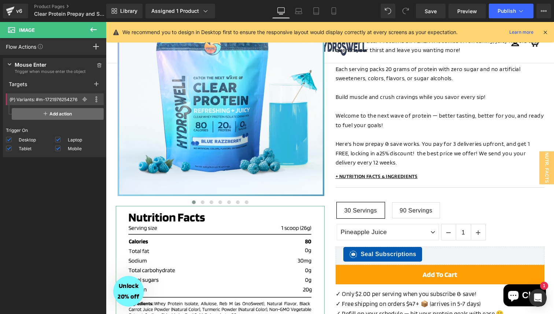
click at [59, 116] on span "Add action" at bounding box center [58, 114] width 92 height 12
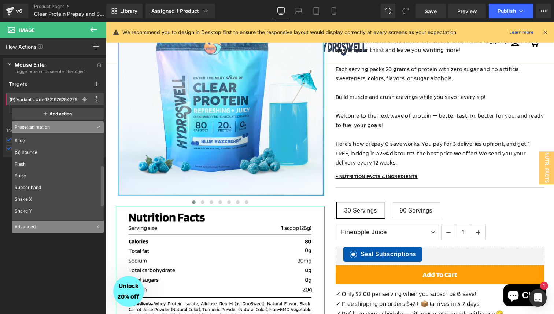
scroll to position [100, 0]
click at [85, 230] on div "Advanced" at bounding box center [58, 227] width 92 height 12
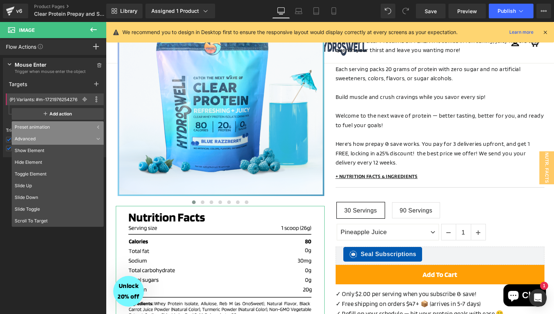
click at [62, 245] on div "Press " " button to add new event trigger with advanced action Mouse Enter Trig…" at bounding box center [55, 186] width 110 height 263
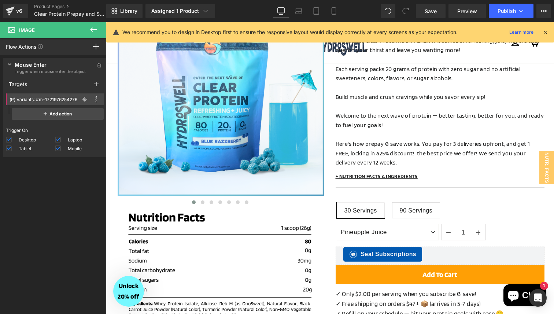
click at [92, 25] on icon at bounding box center [93, 29] width 9 height 9
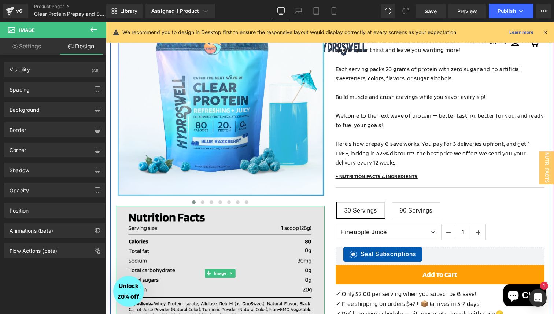
click at [187, 228] on img at bounding box center [220, 273] width 209 height 135
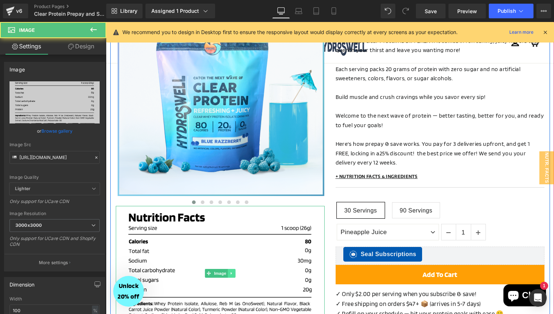
click at [230, 274] on icon at bounding box center [232, 273] width 4 height 4
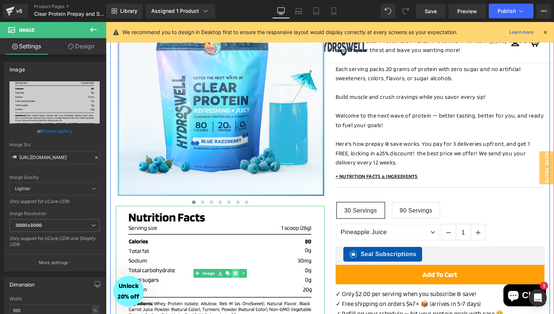
click at [238, 272] on link at bounding box center [236, 273] width 8 height 9
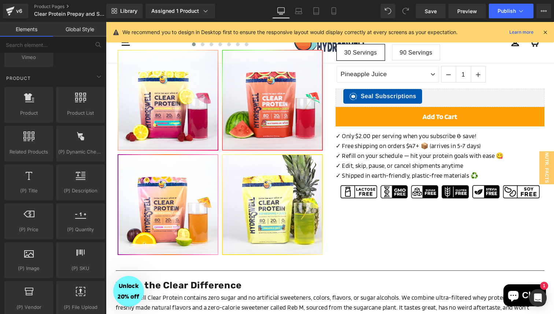
scroll to position [608, 0]
click at [98, 93] on icon at bounding box center [100, 91] width 4 height 4
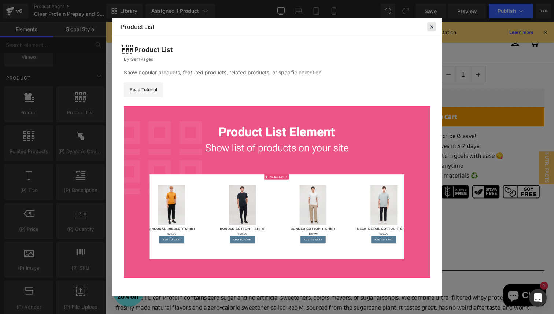
click at [430, 29] on icon at bounding box center [432, 26] width 7 height 7
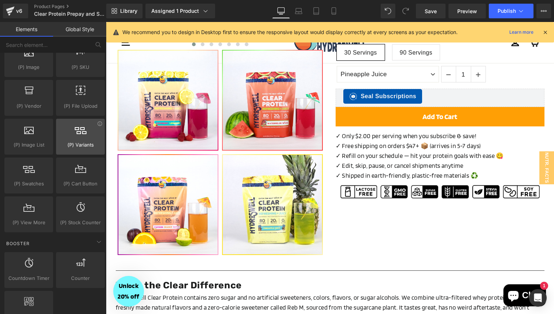
scroll to position [810, 0]
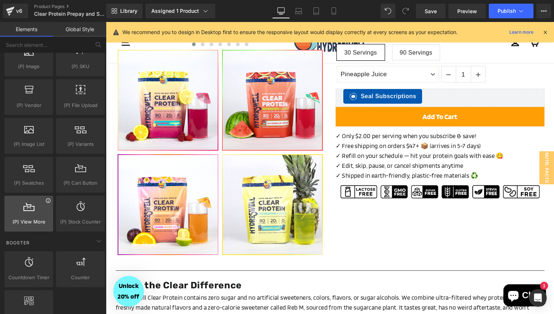
click at [47, 202] on icon at bounding box center [48, 200] width 4 height 4
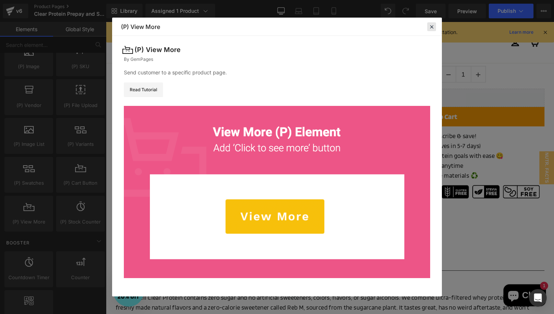
click at [432, 28] on icon at bounding box center [432, 26] width 7 height 7
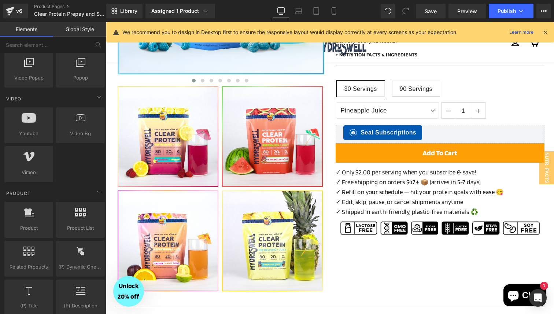
scroll to position [488, 0]
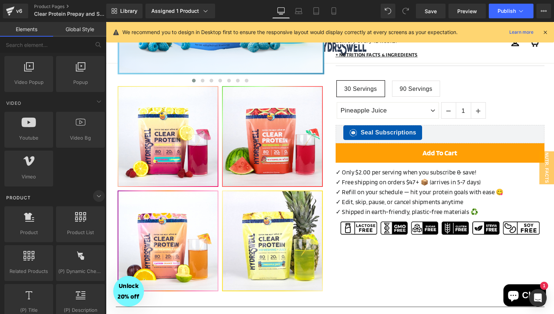
click at [96, 199] on icon at bounding box center [99, 196] width 9 height 9
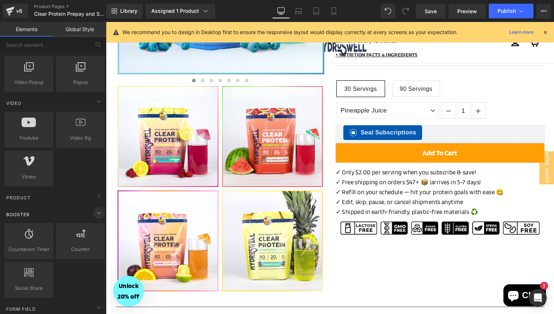
click at [96, 212] on icon at bounding box center [99, 213] width 9 height 9
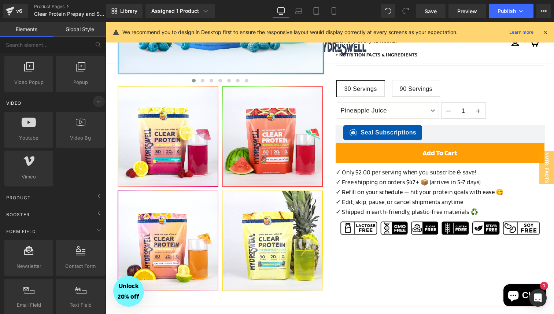
click at [95, 105] on icon at bounding box center [99, 101] width 9 height 9
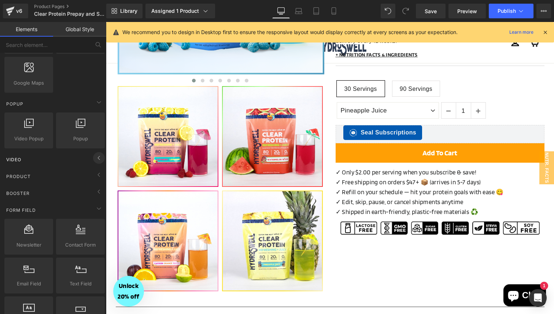
scroll to position [421, 0]
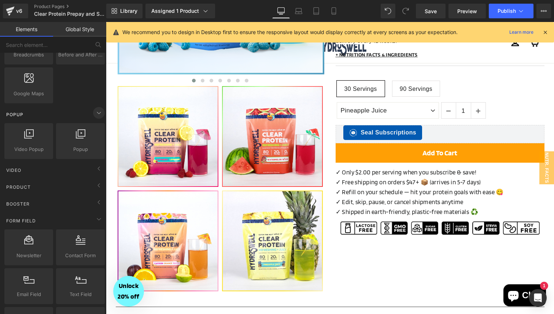
click at [95, 111] on icon at bounding box center [99, 113] width 9 height 9
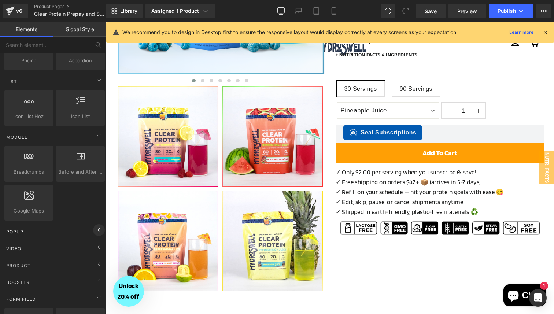
scroll to position [299, 0]
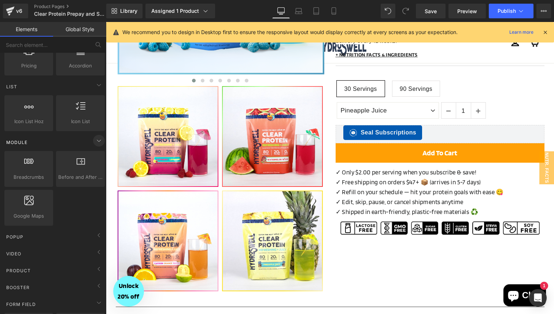
click at [96, 140] on icon at bounding box center [99, 140] width 9 height 9
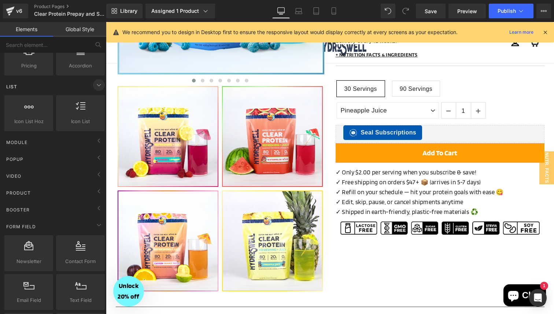
click at [95, 86] on icon at bounding box center [99, 85] width 9 height 9
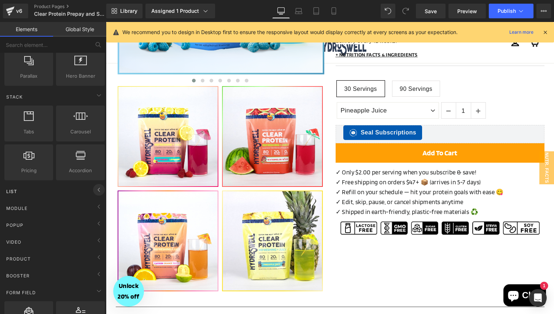
scroll to position [175, 0]
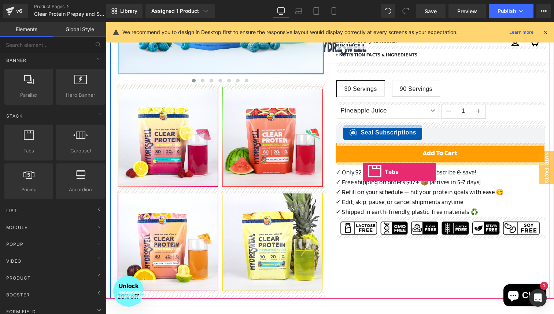
drag, startPoint x: 131, startPoint y: 155, endPoint x: 363, endPoint y: 172, distance: 233.1
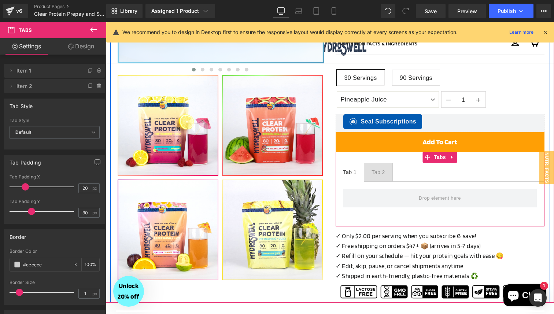
click at [385, 172] on span "Tab 2 Text Block" at bounding box center [379, 172] width 28 height 18
click at [351, 168] on div at bounding box center [350, 169] width 13 height 2
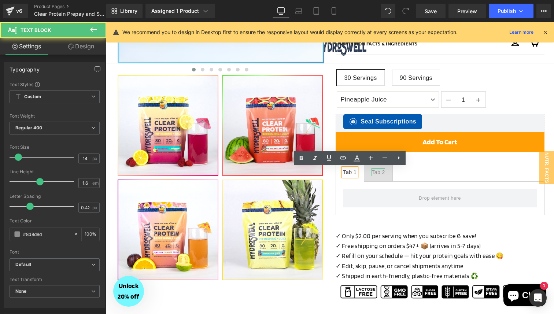
click at [380, 171] on div "Tab 2" at bounding box center [378, 172] width 13 height 8
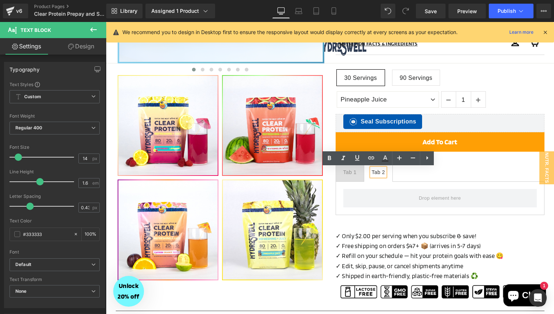
click at [417, 176] on ul "Tab 1 Text Block Tab 2 Text Block" at bounding box center [440, 172] width 209 height 19
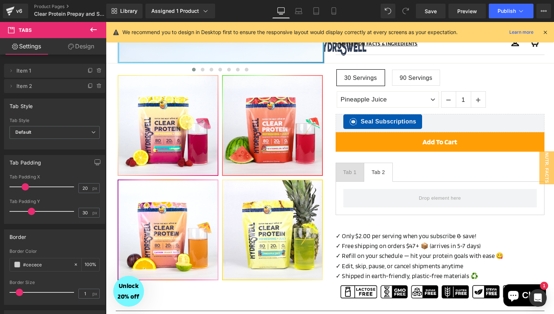
click at [93, 31] on icon at bounding box center [93, 29] width 9 height 9
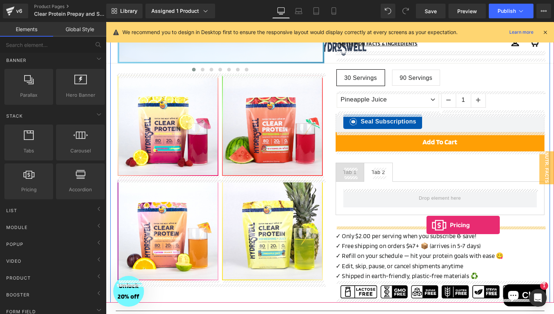
drag, startPoint x: 149, startPoint y: 207, endPoint x: 427, endPoint y: 225, distance: 278.2
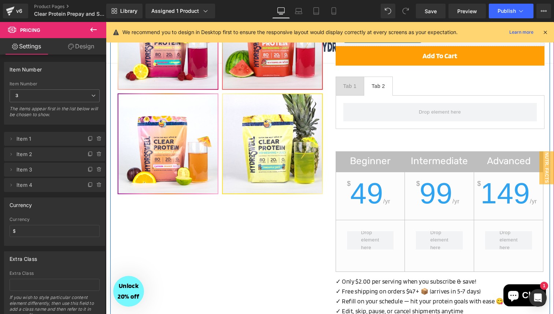
scroll to position [311, 0]
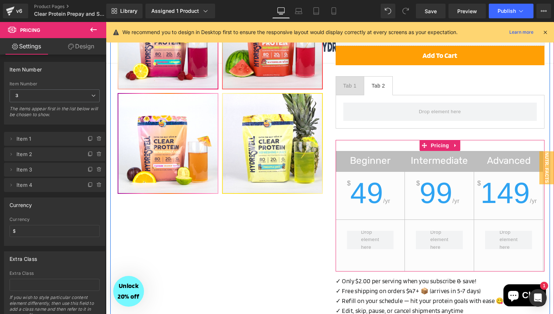
click at [372, 195] on span "49" at bounding box center [367, 193] width 33 height 33
click at [395, 199] on div "$ 49 /yr" at bounding box center [370, 198] width 69 height 41
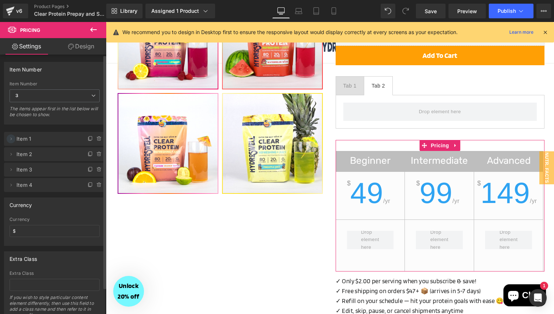
click at [10, 136] on icon at bounding box center [11, 139] width 6 height 6
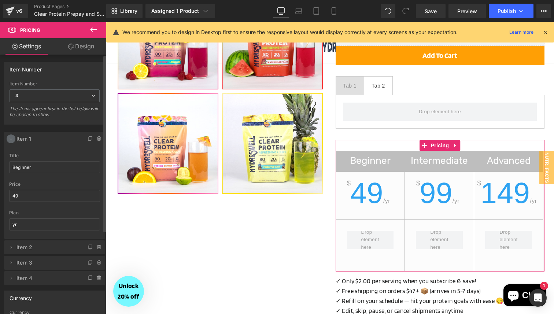
click at [8, 138] on icon at bounding box center [11, 139] width 6 height 6
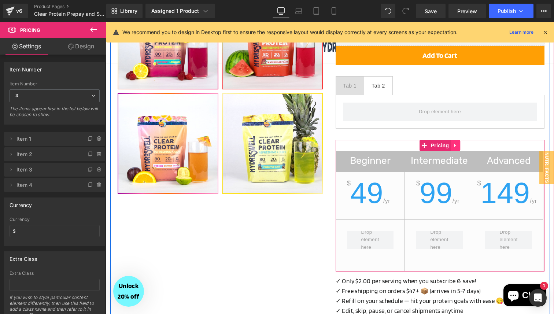
click at [455, 145] on icon at bounding box center [455, 145] width 1 height 3
click at [464, 145] on link at bounding box center [461, 145] width 10 height 11
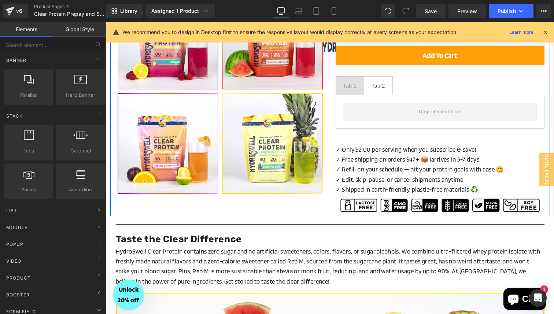
click at [464, 145] on p "✓ Only $2.00 per serving when you subscribe & save!" at bounding box center [440, 150] width 209 height 10
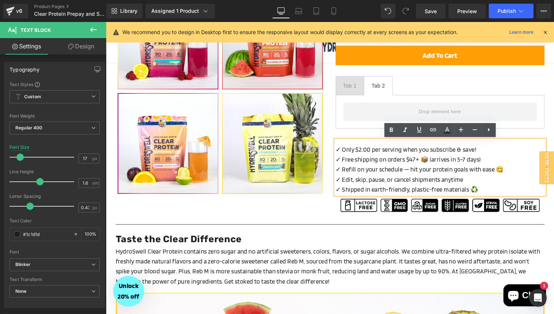
click at [455, 143] on div "✓ Only $2.00 per serving when you subscribe & save! ✓ Free shipping on orders $…" at bounding box center [440, 167] width 209 height 55
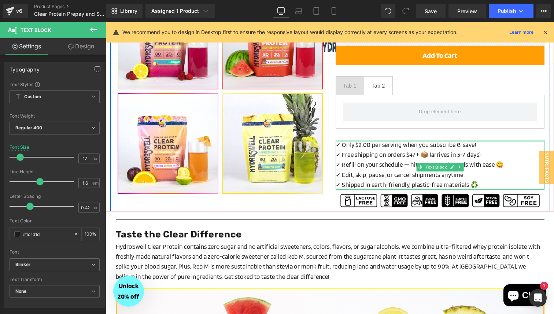
drag, startPoint x: 381, startPoint y: 140, endPoint x: 382, endPoint y: 133, distance: 7.5
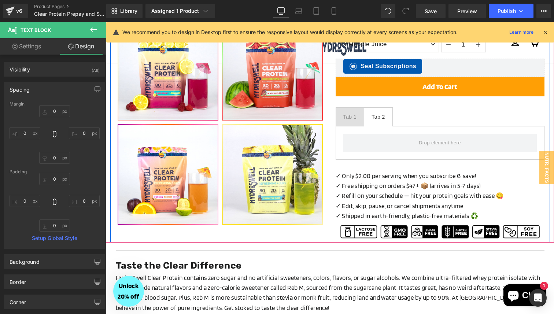
scroll to position [279, 0]
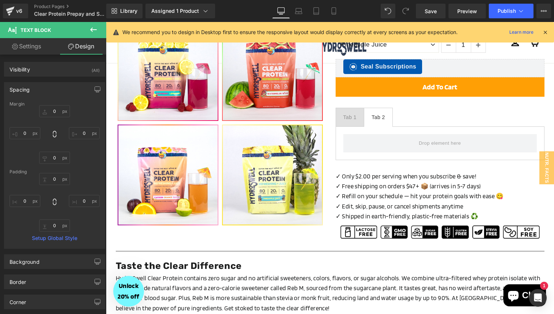
click at [95, 31] on icon at bounding box center [93, 29] width 9 height 9
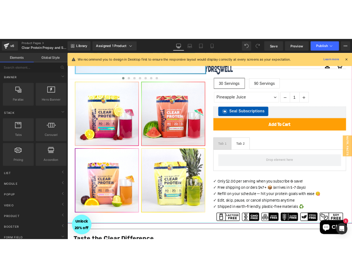
scroll to position [227, 0]
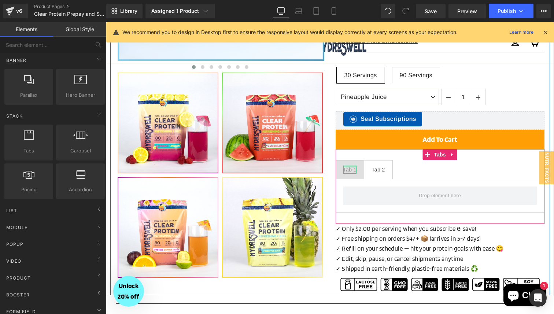
click at [348, 166] on div at bounding box center [350, 167] width 13 height 2
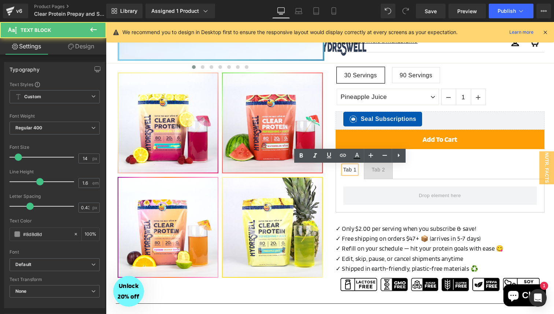
click at [348, 166] on div "Tab 1" at bounding box center [350, 170] width 13 height 8
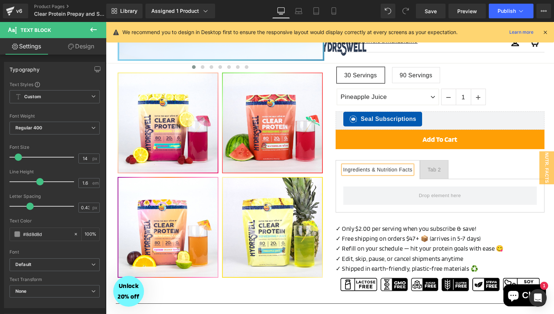
click at [474, 168] on ul "Ingredients & Nutrition Facts Text Block Tab 2 Text Block" at bounding box center [440, 169] width 209 height 19
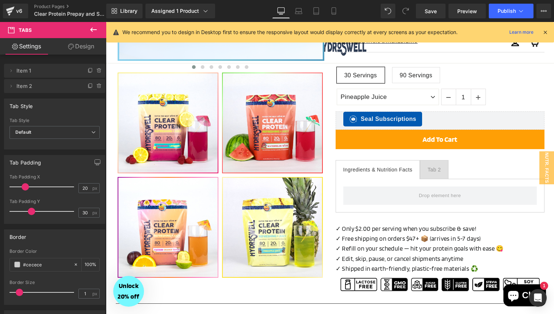
click at [100, 28] on button at bounding box center [94, 30] width 26 height 16
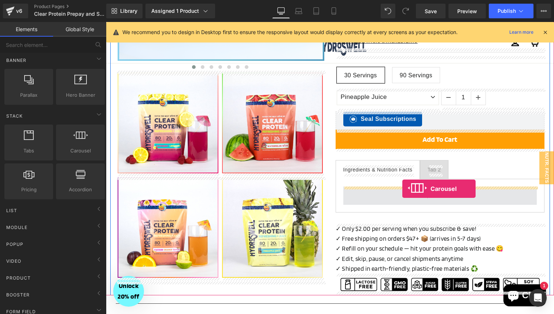
drag, startPoint x: 172, startPoint y: 170, endPoint x: 403, endPoint y: 189, distance: 231.8
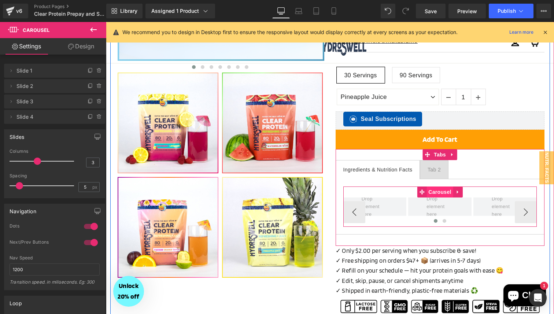
click at [438, 194] on span "Carousel" at bounding box center [440, 192] width 26 height 11
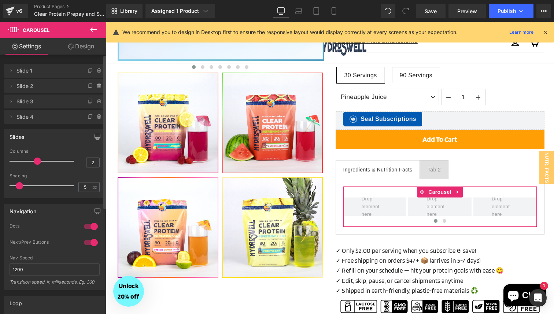
type input "1"
drag, startPoint x: 34, startPoint y: 161, endPoint x: 3, endPoint y: 161, distance: 30.8
click at [3, 161] on div "Slides 1 Columns 1 3 Columns 3 3 Columns 3 1 Columns 1 5px Spacing 5 px 5px Spa…" at bounding box center [55, 161] width 110 height 74
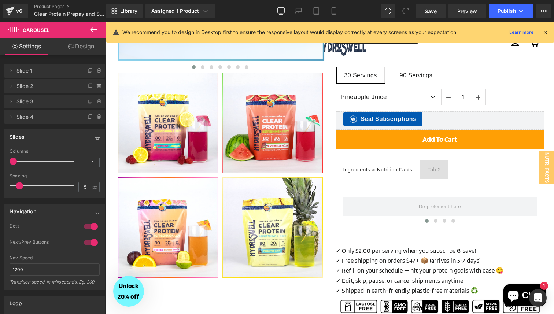
click at [91, 30] on icon at bounding box center [93, 30] width 7 height 4
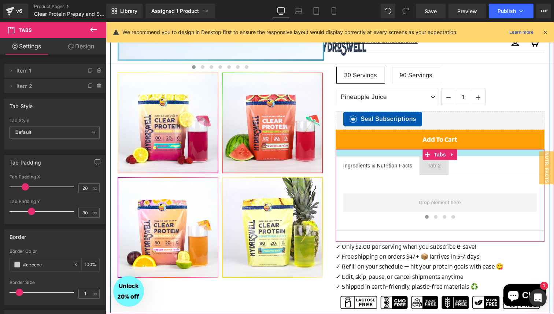
drag, startPoint x: 410, startPoint y: 154, endPoint x: 410, endPoint y: 150, distance: 4.1
click at [410, 150] on div at bounding box center [440, 152] width 209 height 7
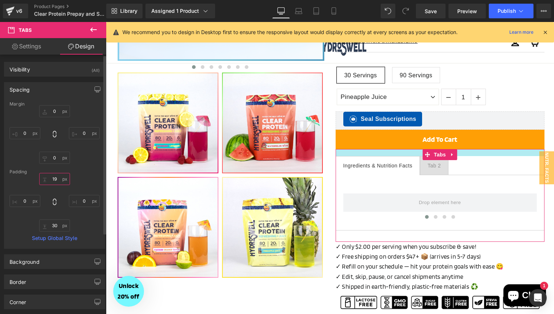
click at [52, 181] on input "19" at bounding box center [54, 179] width 31 height 12
type input "20"
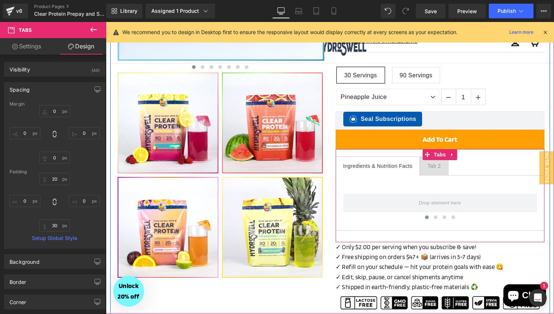
click at [498, 167] on ul "Ingredients & Nutrition Facts Text Block Tab 2 Text Block" at bounding box center [440, 166] width 209 height 19
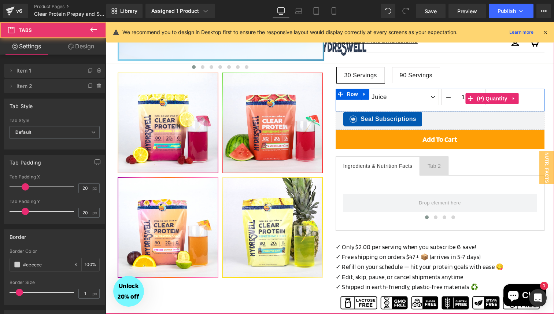
click at [528, 94] on div "1" at bounding box center [493, 98] width 102 height 19
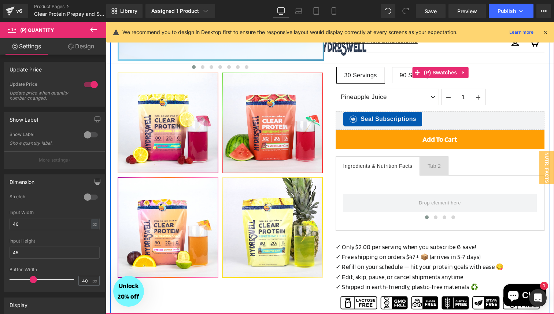
click at [534, 77] on div "30 Servings 90 Servings" at bounding box center [441, 78] width 208 height 22
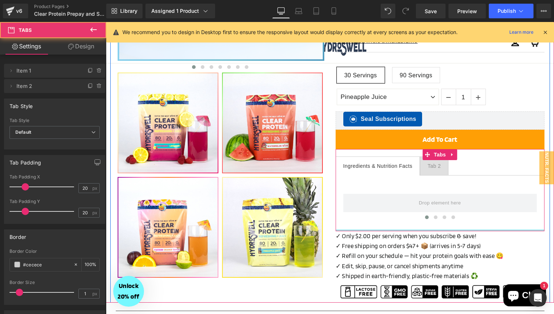
drag, startPoint x: 435, startPoint y: 237, endPoint x: 435, endPoint y: 224, distance: 12.8
click at [435, 224] on div "Ingredients & Nutrition Facts Text Block Tab 2 Text Block ‹ › Carousel Tabs" at bounding box center [440, 190] width 209 height 82
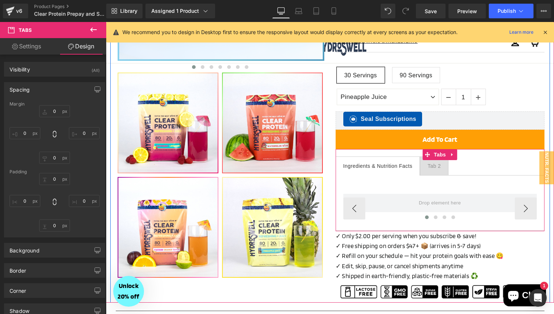
type input "0"
type input "20"
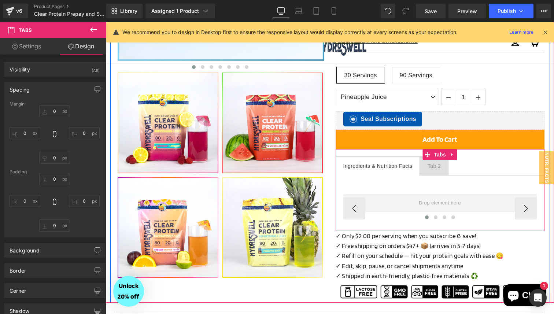
type input "0"
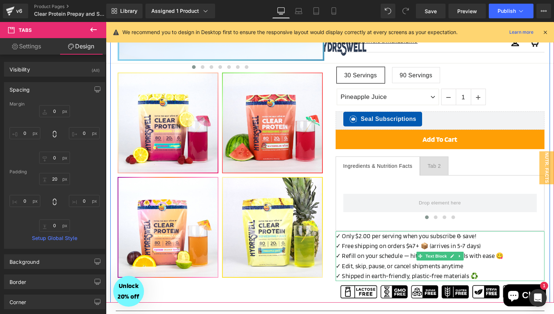
click at [534, 254] on p "✓ Refill on your schedule — hit your protein goals with ease 😋" at bounding box center [440, 256] width 209 height 10
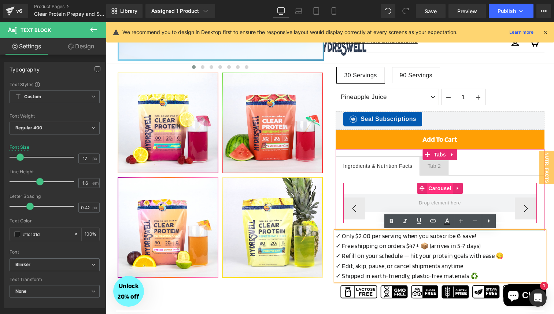
click at [443, 191] on span "Carousel" at bounding box center [440, 188] width 26 height 11
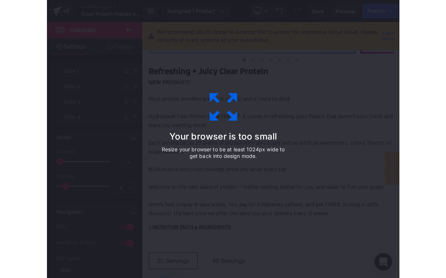
scroll to position [220, 0]
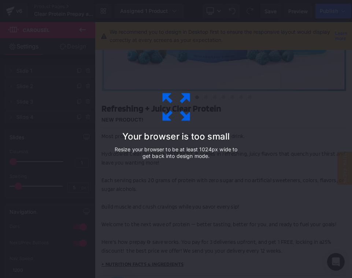
click at [114, 119] on div "Your browser is too small Resize your browser to be at least 1024px wide to get…" at bounding box center [176, 139] width 165 height 147
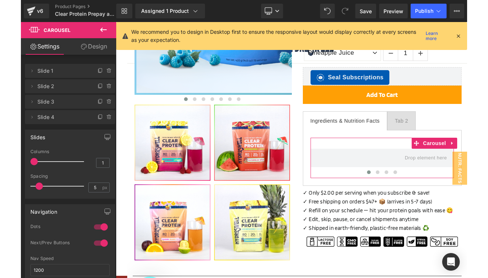
scroll to position [227, 0]
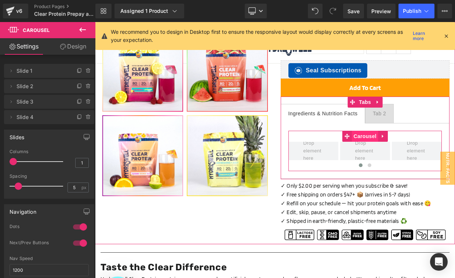
click at [361, 138] on span "Carousel" at bounding box center [365, 136] width 26 height 11
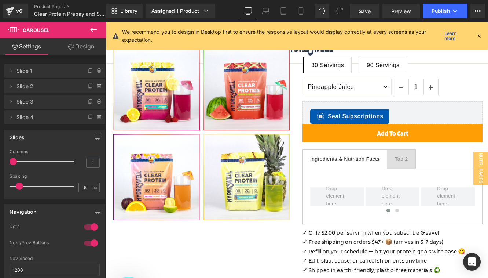
click at [93, 30] on icon at bounding box center [93, 29] width 9 height 9
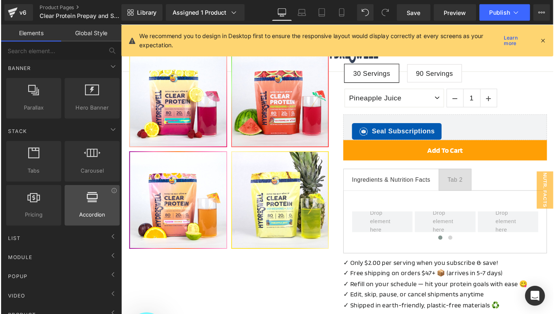
scroll to position [0, 0]
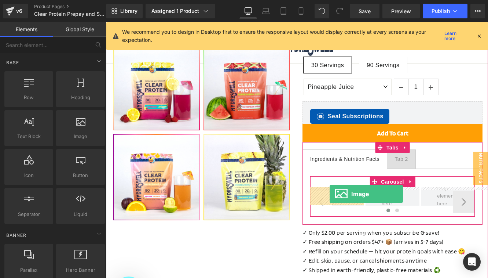
drag, startPoint x: 249, startPoint y: 189, endPoint x: 330, endPoint y: 194, distance: 80.5
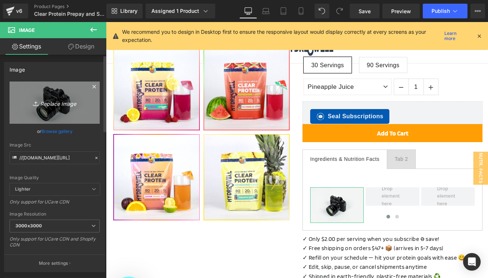
click at [58, 102] on icon "Replace Image" at bounding box center [54, 102] width 59 height 9
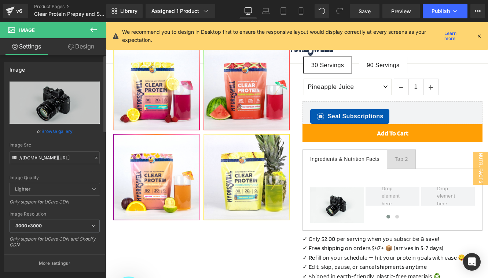
type input "C:\fakepath\Clear Protein Nutrition Facts Desktop Pop-Up.png"
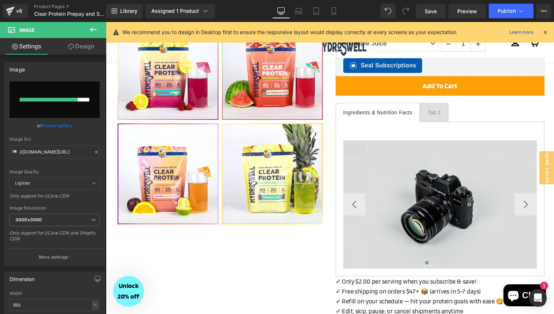
scroll to position [278, 0]
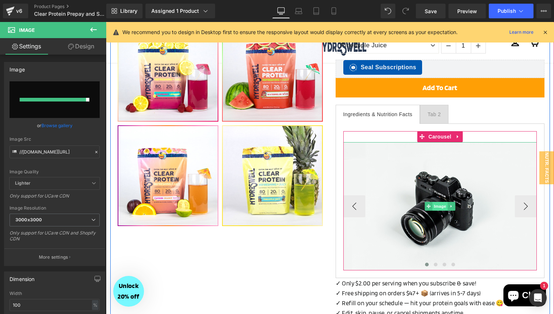
click at [435, 202] on span "Image" at bounding box center [440, 206] width 15 height 9
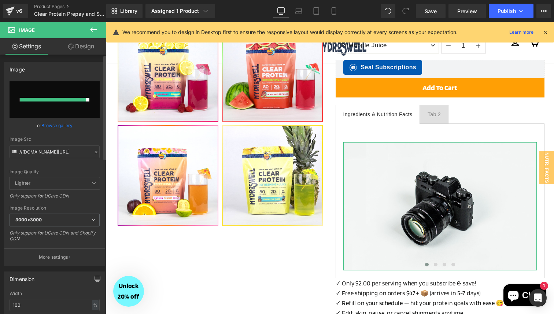
click at [94, 153] on icon at bounding box center [96, 152] width 5 height 5
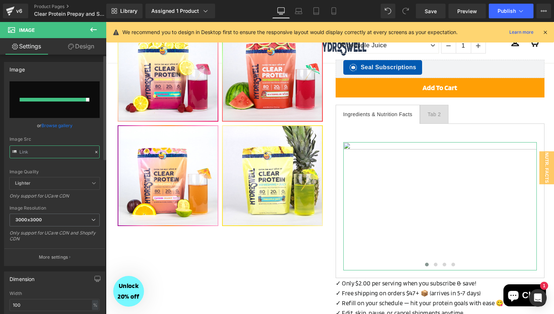
click at [43, 150] on input "text" at bounding box center [55, 152] width 90 height 13
paste input "https://cdn.shopify.com/s/files/1/0496/1769/8975/files/Clear_Protein_Nutrition_…"
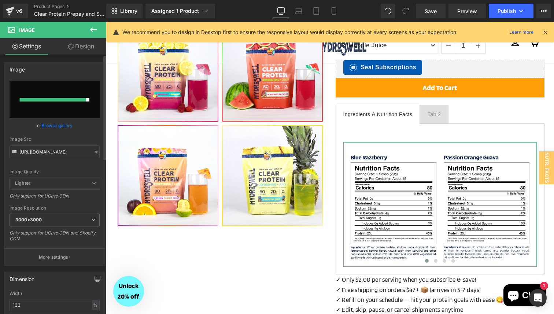
click at [84, 137] on div "Image Src" at bounding box center [55, 139] width 90 height 5
type input "https://cdn.shopify.com/s/files/1/0496/1769/8975/files/Clear_Protein_Nutrition_…"
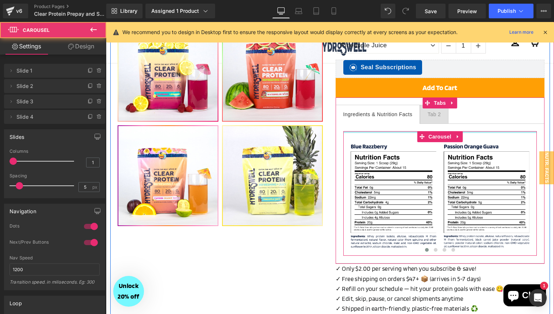
drag, startPoint x: 502, startPoint y: 140, endPoint x: 502, endPoint y: 126, distance: 13.9
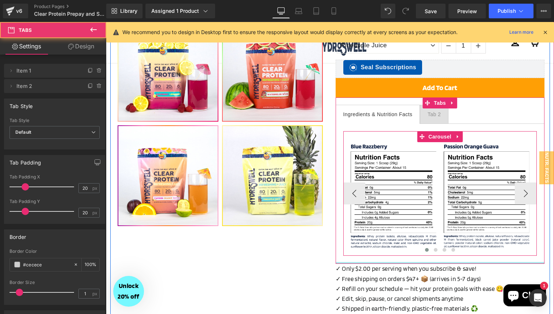
drag, startPoint x: 500, startPoint y: 262, endPoint x: 498, endPoint y: 253, distance: 9.6
click at [498, 253] on div "Ingredients & Nutrition Facts Text Block Tab 2 Text Block Image ‹ › Carousel Ta…" at bounding box center [440, 181] width 209 height 167
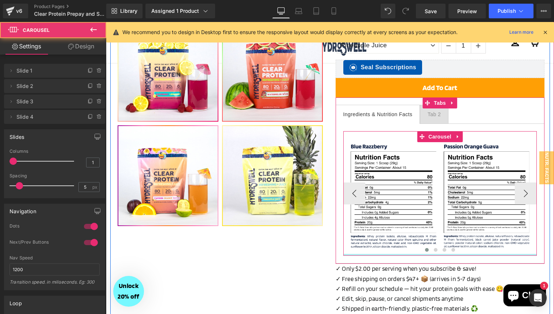
drag, startPoint x: 498, startPoint y: 255, endPoint x: 498, endPoint y: 246, distance: 8.8
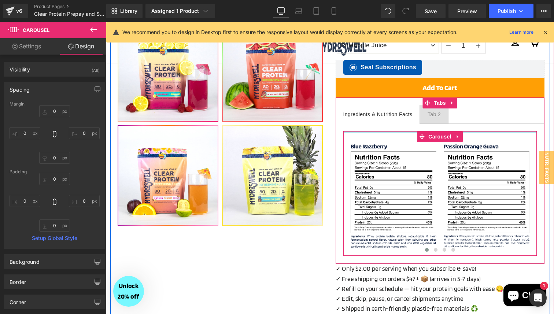
type input "0px"
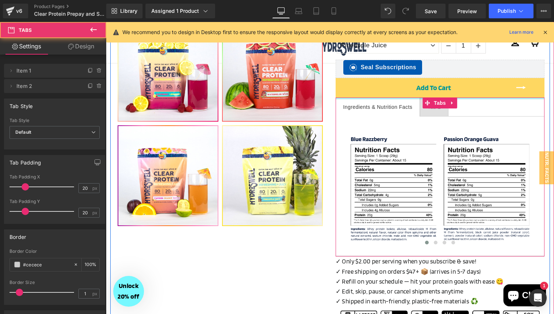
drag, startPoint x: 513, startPoint y: 101, endPoint x: 513, endPoint y: 90, distance: 11.0
click at [513, 90] on div "Refreshing + Juicy Clear Protein Heading NEW PRODUCT! Text Block Separator Most…" at bounding box center [440, 60] width 220 height 528
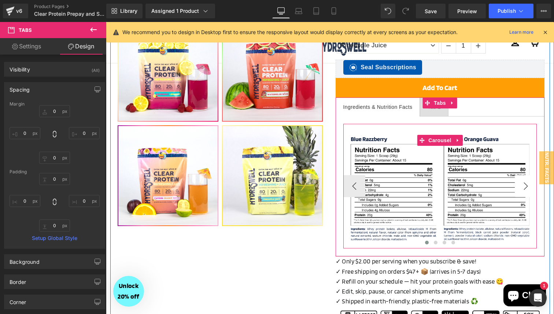
click at [526, 186] on button "›" at bounding box center [526, 186] width 22 height 22
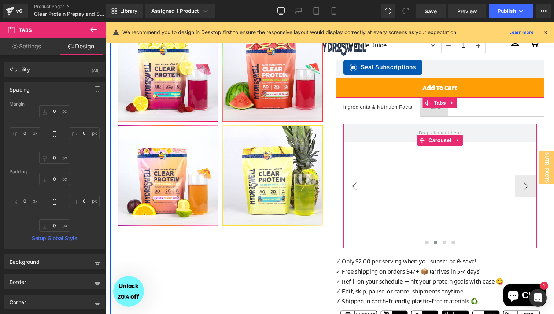
click at [349, 185] on button "‹" at bounding box center [355, 186] width 22 height 22
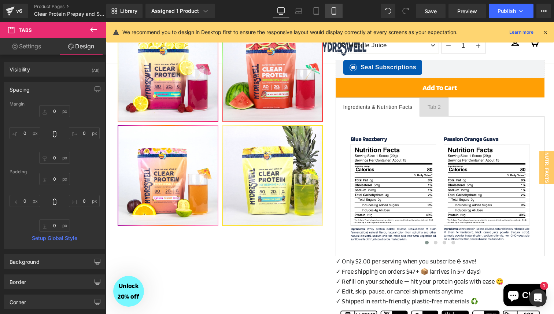
click at [331, 10] on icon at bounding box center [333, 10] width 7 height 7
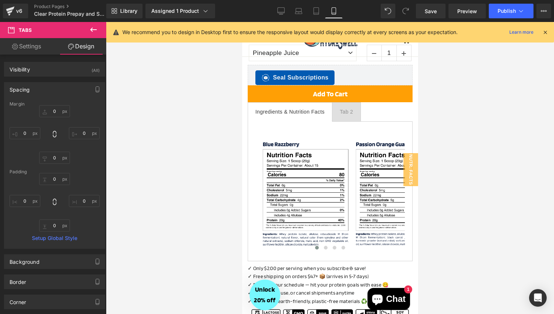
type input "0"
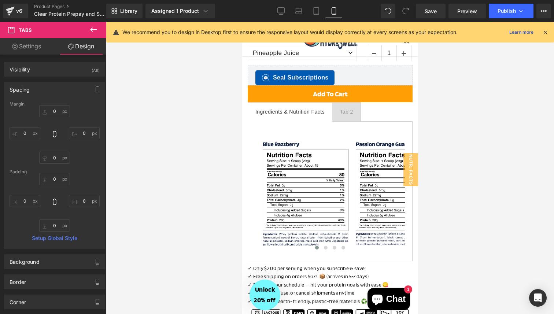
type input "0"
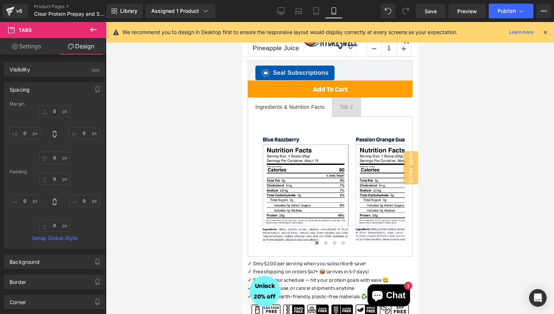
scroll to position [427, 0]
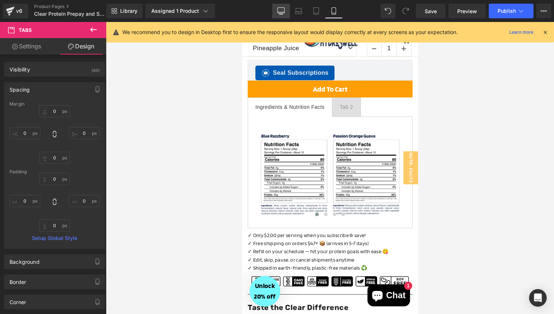
click at [285, 9] on icon at bounding box center [281, 11] width 7 height 6
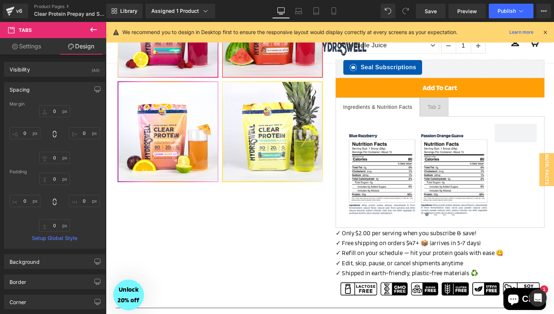
type input "0"
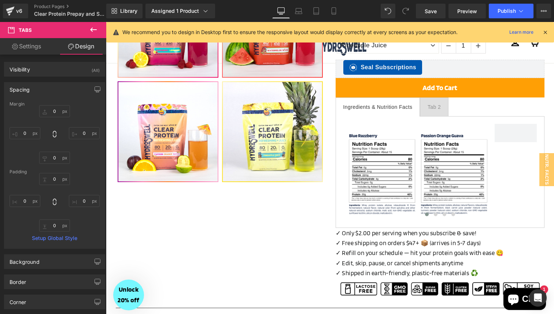
type input "0"
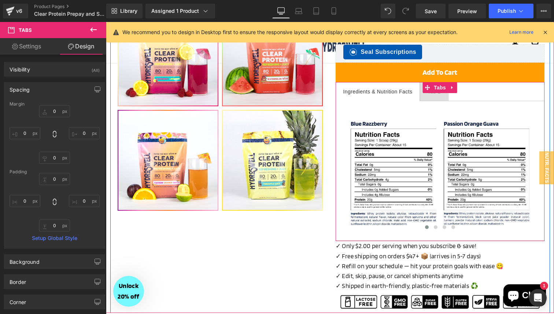
scroll to position [293, 0]
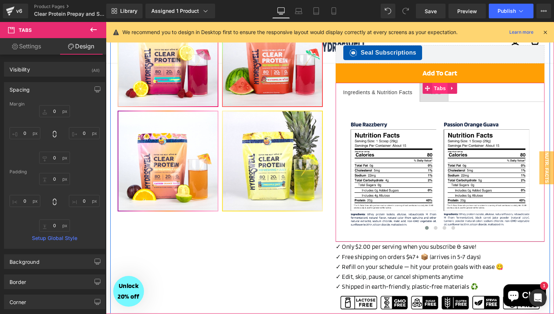
click at [441, 88] on span "Tabs" at bounding box center [440, 88] width 16 height 11
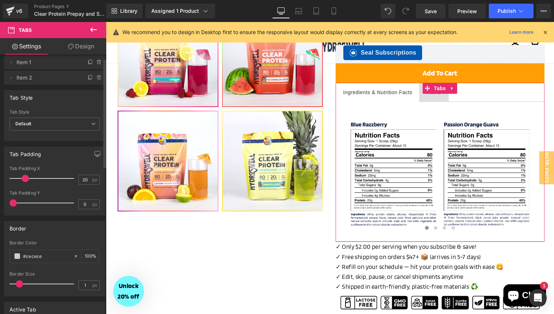
scroll to position [0, 0]
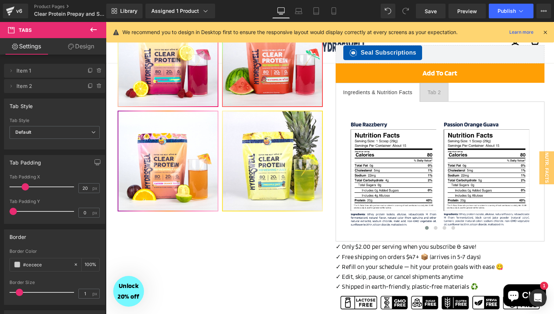
click at [96, 32] on icon at bounding box center [93, 29] width 9 height 9
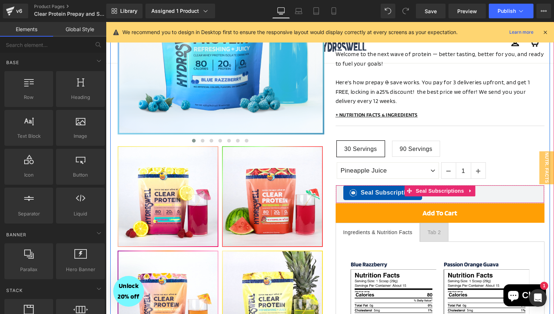
scroll to position [171, 0]
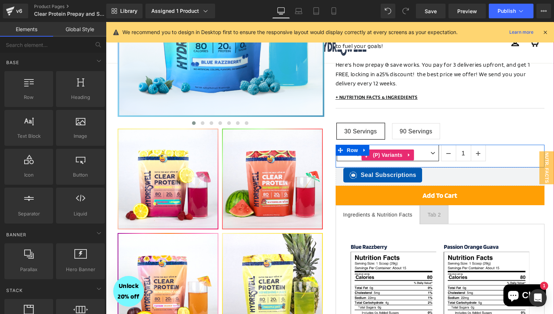
click at [428, 149] on select "Blue Razzberry Passion Orange Guava Piña Colada Pineapple Juice Raspberry Lemon…" at bounding box center [388, 153] width 102 height 17
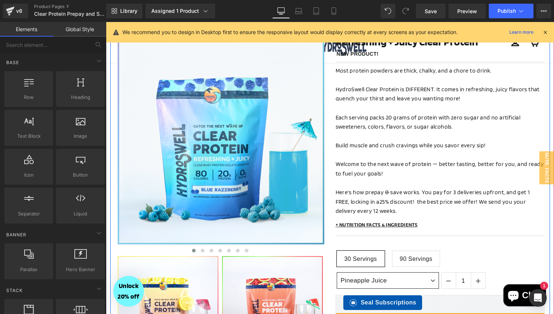
scroll to position [0, 0]
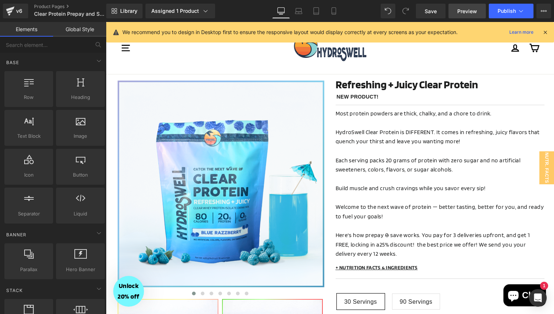
click at [472, 5] on link "Preview" at bounding box center [467, 11] width 37 height 15
click at [436, 13] on span "Save" at bounding box center [431, 11] width 12 height 8
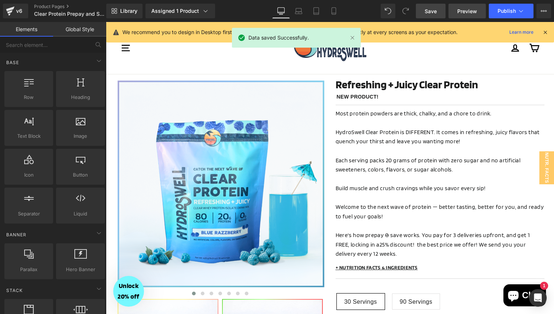
click at [472, 15] on link "Preview" at bounding box center [467, 11] width 37 height 15
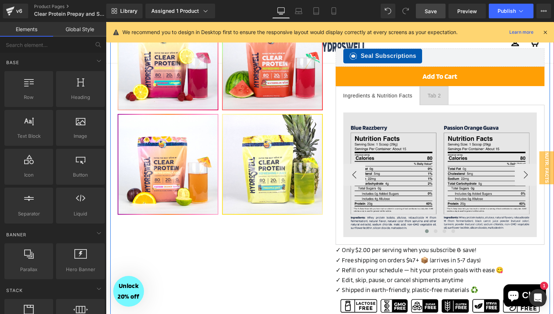
scroll to position [266, 0]
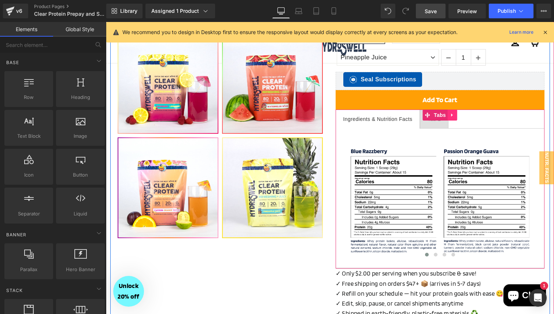
click at [452, 116] on icon at bounding box center [452, 114] width 1 height 3
click at [458, 116] on icon at bounding box center [457, 115] width 5 height 5
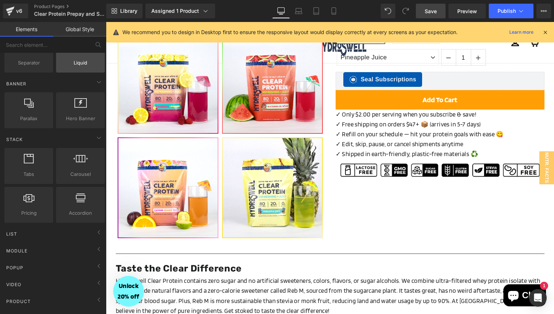
scroll to position [187, 0]
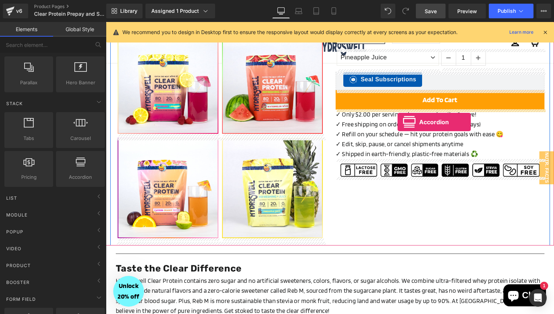
drag, startPoint x: 183, startPoint y: 195, endPoint x: 398, endPoint y: 122, distance: 227.3
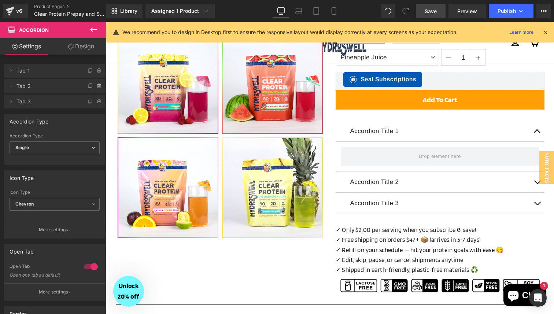
click at [97, 30] on icon at bounding box center [93, 29] width 9 height 9
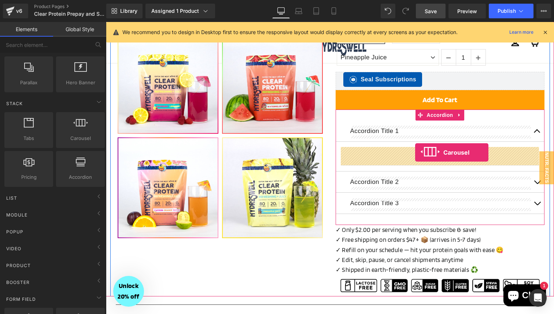
drag, startPoint x: 108, startPoint y: 124, endPoint x: 415, endPoint y: 153, distance: 309.0
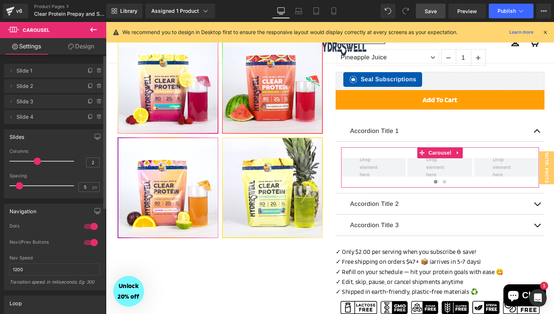
type input "1"
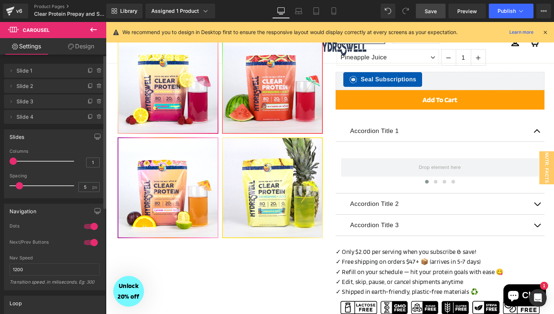
drag, startPoint x: 37, startPoint y: 160, endPoint x: 0, endPoint y: 155, distance: 37.3
click at [0, 157] on div "Slides 1 Columns 1 3 Columns 3 3 Columns 3 1 Columns 1 5px Spacing 5 px 5px Spa…" at bounding box center [55, 161] width 110 height 74
click at [92, 29] on icon at bounding box center [93, 30] width 7 height 4
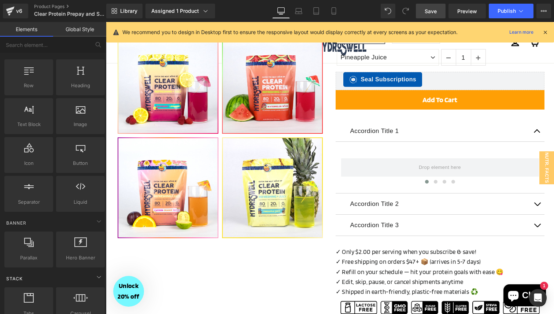
scroll to position [0, 0]
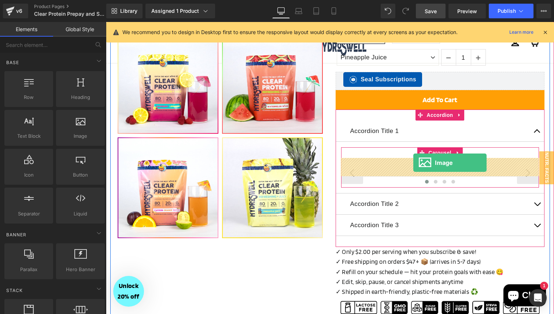
drag, startPoint x: 184, startPoint y: 150, endPoint x: 414, endPoint y: 163, distance: 229.9
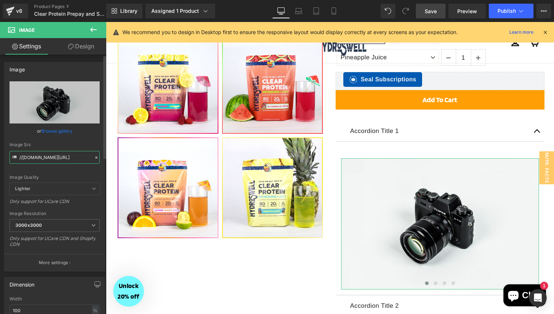
click at [53, 157] on input "//d1um8515vdn9kb.cloudfront.net/images/parallax.jpg" at bounding box center [55, 157] width 90 height 13
paste input "https://cdn.shopify.com/s/files/1/0496/1769/8975/files/Clear_Protein_Nutrition_…"
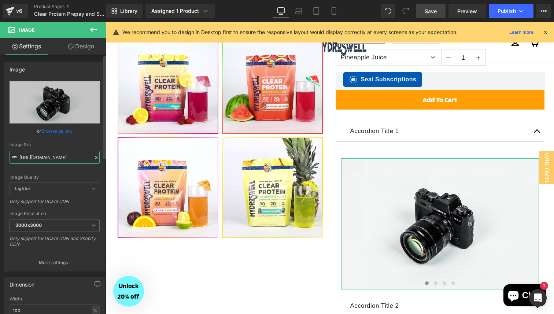
scroll to position [0, 283]
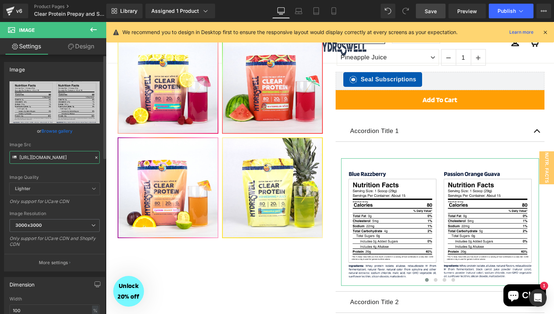
type input "https://cdn.shopify.com/s/files/1/0496/1769/8975/files/Clear_Protein_Nutrition_…"
click at [91, 138] on div "Image Quality Lighter Lightest Lighter Lighter Lightest Only support for UCare …" at bounding box center [55, 132] width 90 height 102
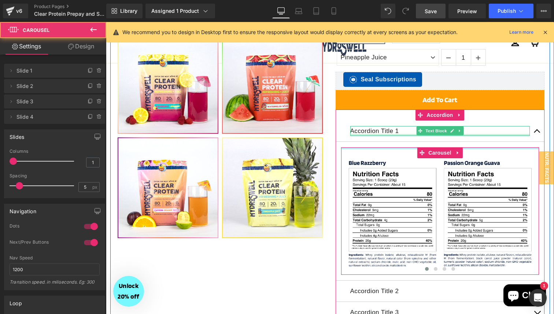
drag, startPoint x: 489, startPoint y: 150, endPoint x: 490, endPoint y: 136, distance: 14.0
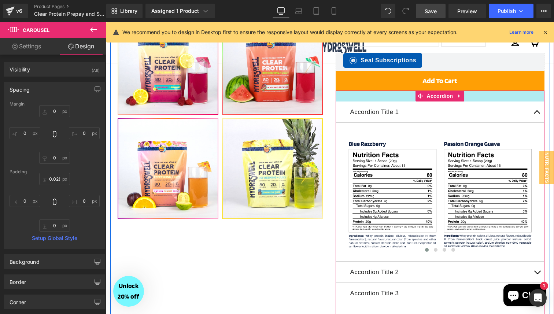
scroll to position [288, 0]
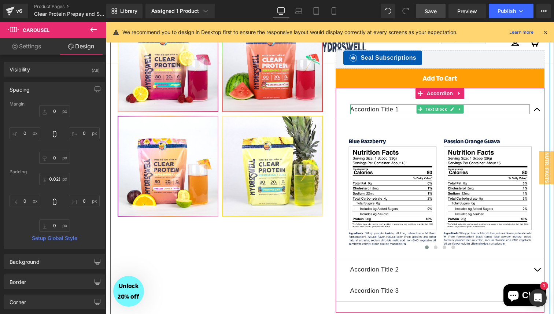
click at [385, 109] on p "Accordion Title 1" at bounding box center [441, 110] width 180 height 10
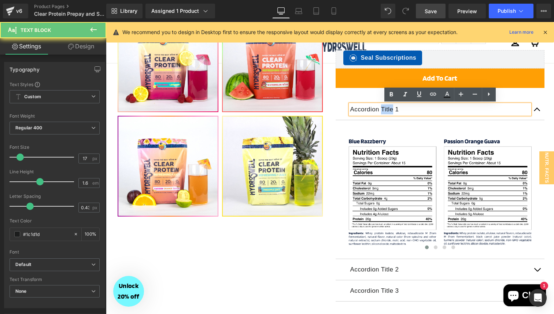
click at [385, 109] on p "Accordion Title 1" at bounding box center [441, 110] width 180 height 10
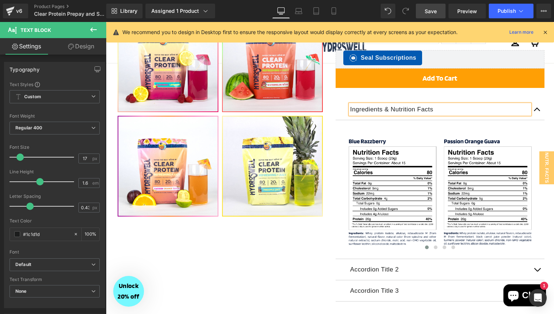
click at [535, 111] on button "button" at bounding box center [537, 109] width 15 height 21
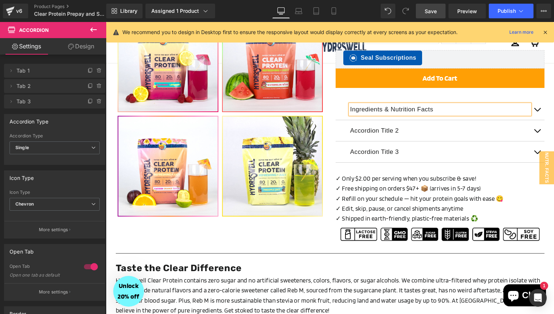
click at [539, 107] on button "button" at bounding box center [537, 109] width 15 height 21
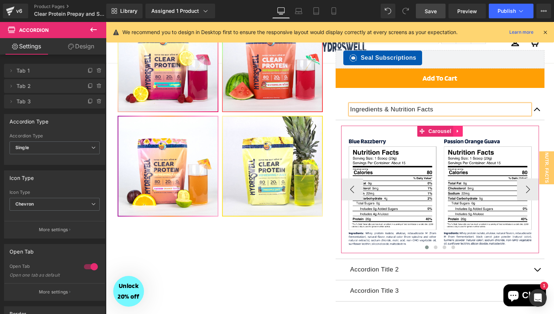
click at [459, 132] on icon at bounding box center [458, 131] width 5 height 6
click at [464, 131] on icon at bounding box center [463, 131] width 5 height 5
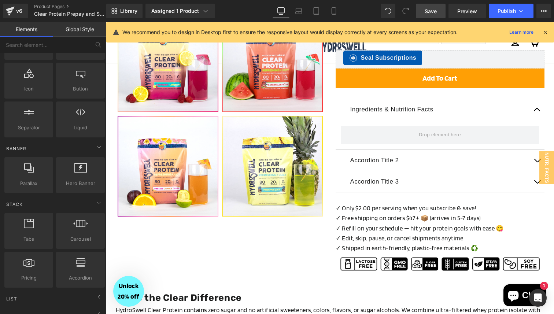
scroll to position [87, 0]
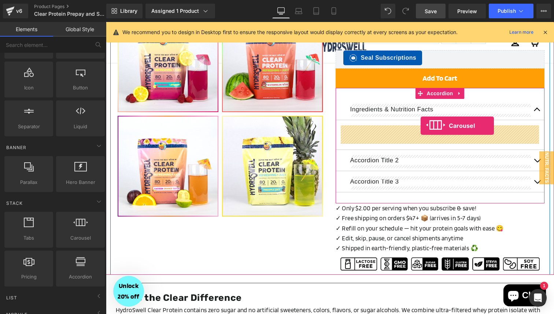
drag, startPoint x: 188, startPoint y: 259, endPoint x: 421, endPoint y: 126, distance: 268.2
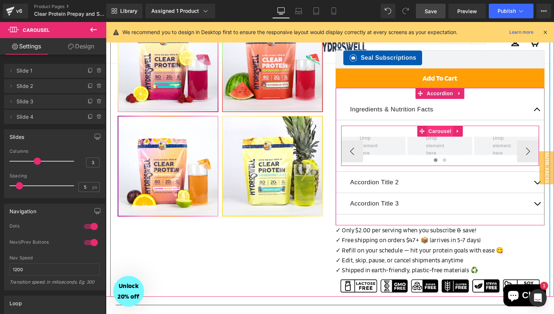
click at [442, 134] on span "Carousel" at bounding box center [440, 131] width 26 height 11
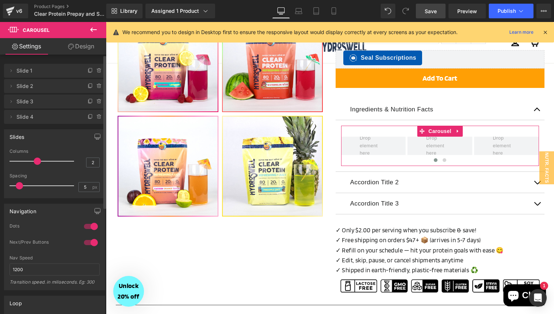
type input "1"
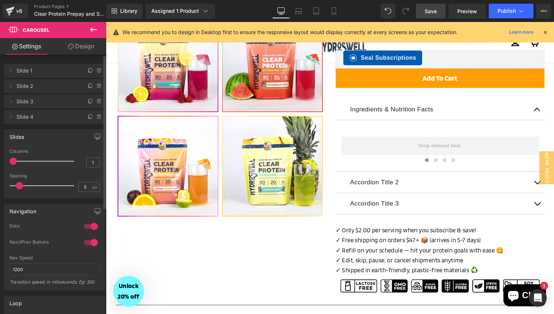
drag, startPoint x: 37, startPoint y: 162, endPoint x: 0, endPoint y: 160, distance: 37.1
click at [0, 160] on div "Slides 1 Columns 1 3 Columns 3 3 Columns 3 1 Columns 1 5px Spacing 5 px 5px Spa…" at bounding box center [55, 161] width 110 height 74
click at [92, 31] on icon at bounding box center [93, 30] width 7 height 4
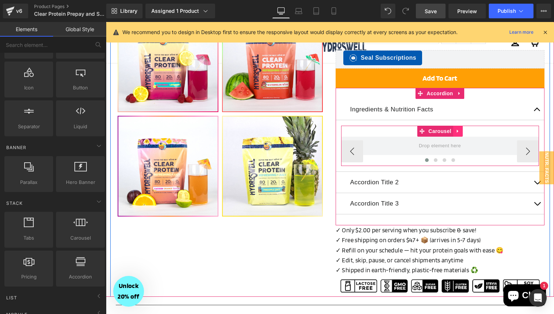
click at [459, 131] on icon at bounding box center [458, 131] width 5 height 6
click at [464, 132] on icon at bounding box center [463, 131] width 5 height 6
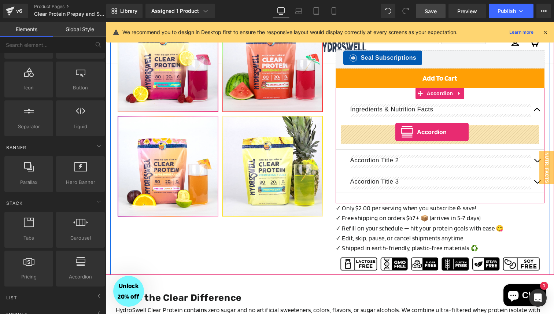
drag, startPoint x: 189, startPoint y: 205, endPoint x: 396, endPoint y: 132, distance: 219.3
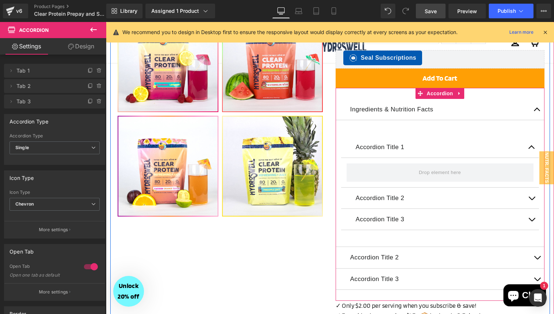
click at [538, 111] on span "button" at bounding box center [538, 111] width 0 height 0
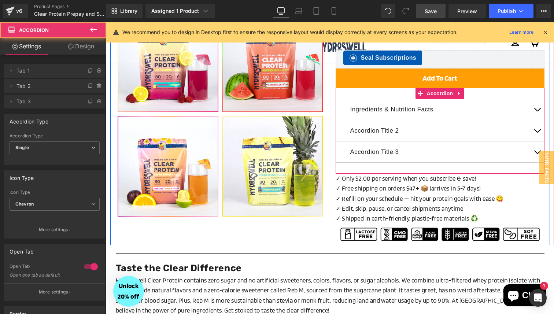
click at [538, 111] on span "button" at bounding box center [538, 111] width 0 height 0
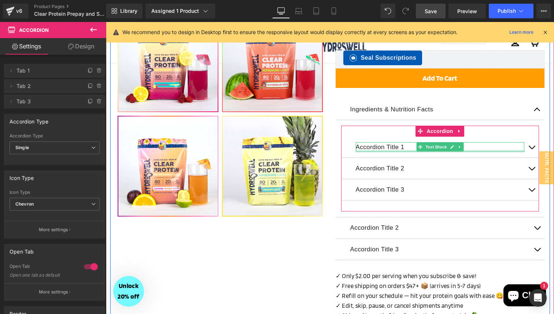
click at [374, 150] on div at bounding box center [440, 151] width 169 height 2
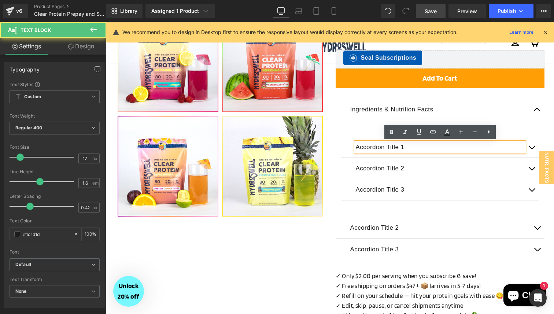
click at [374, 150] on p "Accordion Title 1" at bounding box center [440, 147] width 169 height 10
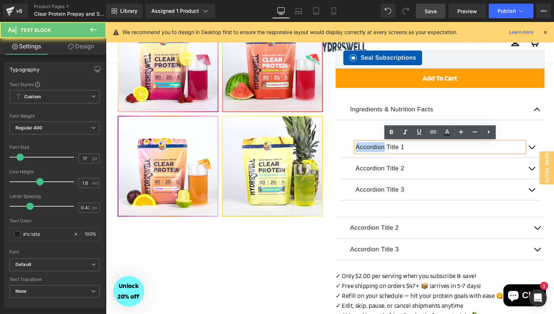
click at [374, 150] on p "Accordion Title 1" at bounding box center [440, 147] width 169 height 10
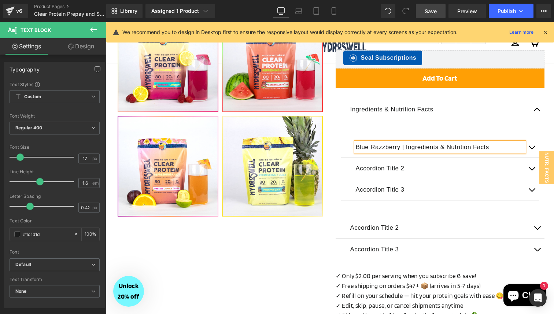
click at [535, 149] on button "button" at bounding box center [532, 147] width 15 height 21
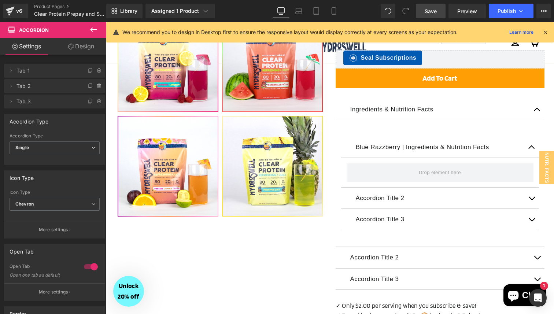
click at [93, 30] on icon at bounding box center [93, 29] width 9 height 9
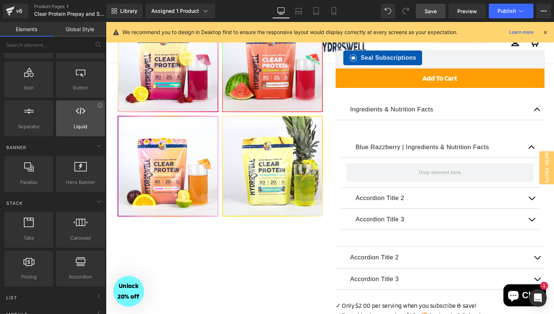
scroll to position [0, 0]
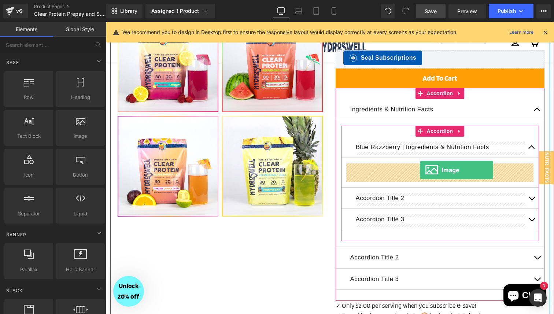
drag, startPoint x: 178, startPoint y: 149, endPoint x: 420, endPoint y: 170, distance: 243.3
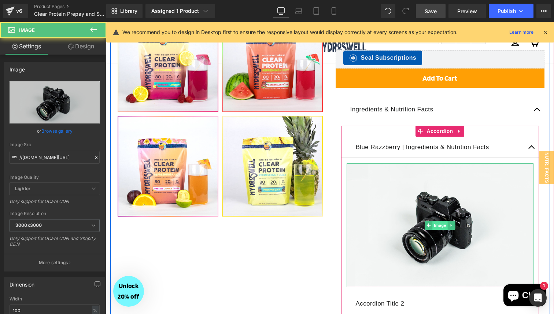
click at [436, 229] on span "Image" at bounding box center [440, 225] width 15 height 9
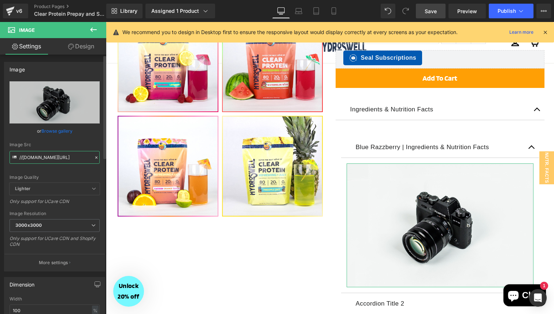
click at [57, 156] on input "//d1um8515vdn9kb.cloudfront.net/images/parallax.jpg" at bounding box center [55, 157] width 90 height 13
paste input "https://cdn.shopify.com/s/files/1/0496/1769/8975/files/Clear_Protein_Nutrition_…"
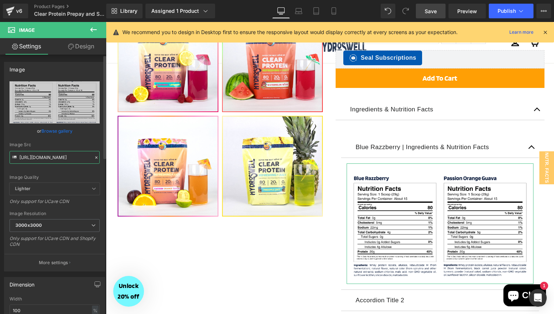
type input "https://cdn.shopify.com/s/files/1/0496/1769/8975/files/Clear_Protein_Nutrition_…"
click at [80, 144] on div "Image Src" at bounding box center [55, 144] width 90 height 5
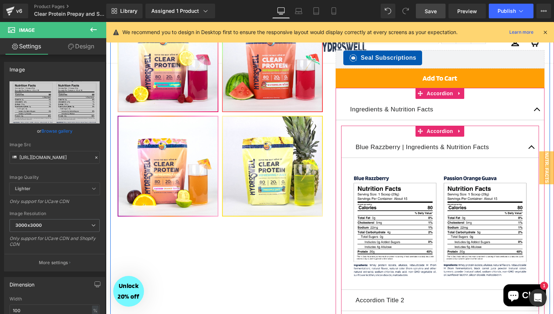
click at [531, 147] on button "button" at bounding box center [532, 147] width 15 height 21
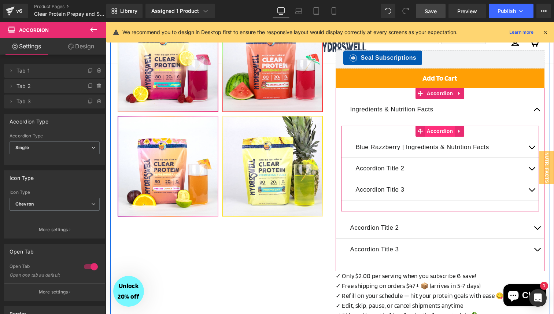
click at [443, 131] on span "Accordion" at bounding box center [440, 131] width 30 height 11
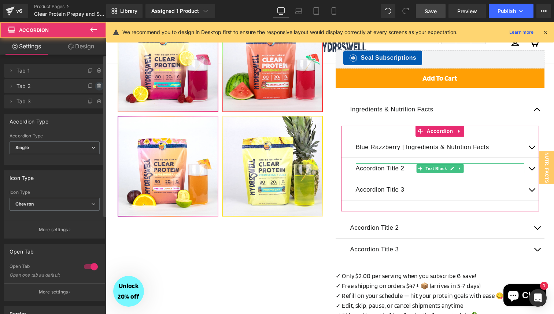
click at [97, 85] on icon at bounding box center [99, 86] width 6 height 6
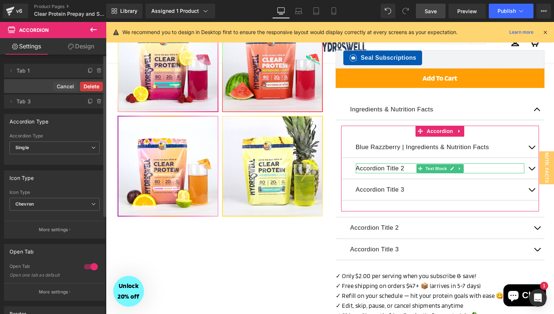
click at [88, 87] on button "Delete" at bounding box center [91, 87] width 23 height 10
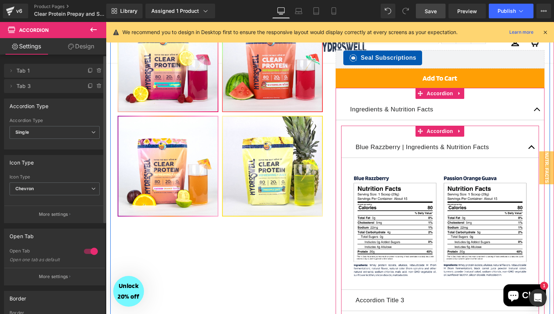
click at [531, 147] on button "button" at bounding box center [532, 147] width 15 height 21
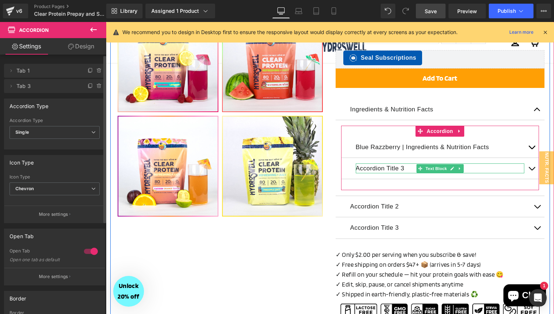
click at [377, 166] on p "Accordion Title 3" at bounding box center [440, 169] width 169 height 10
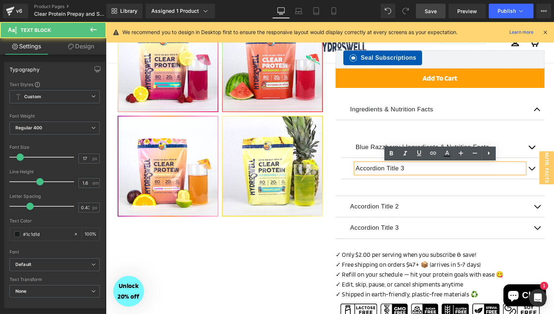
click at [377, 166] on p "Accordion Title 3" at bounding box center [440, 169] width 169 height 10
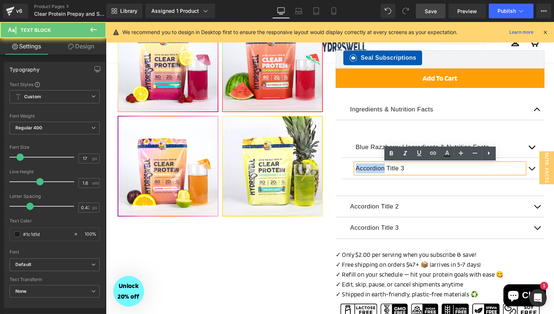
click at [377, 166] on p "Accordion Title 3" at bounding box center [440, 169] width 169 height 10
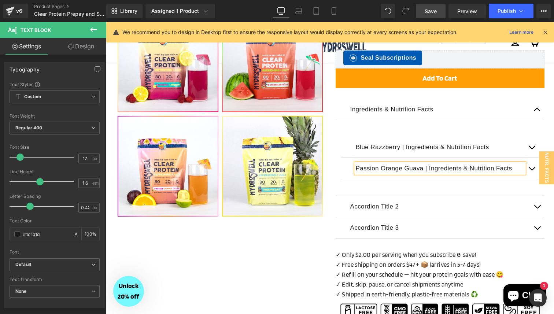
click at [303, 244] on div "‹" at bounding box center [330, 52] width 440 height 538
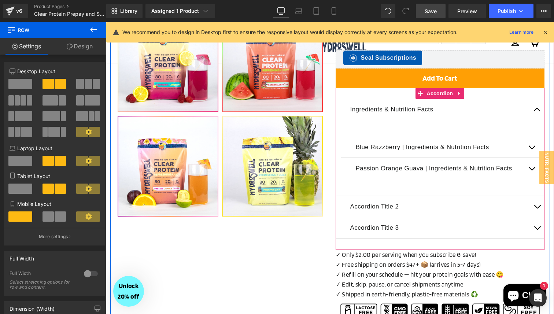
click at [538, 110] on button "button" at bounding box center [537, 109] width 15 height 21
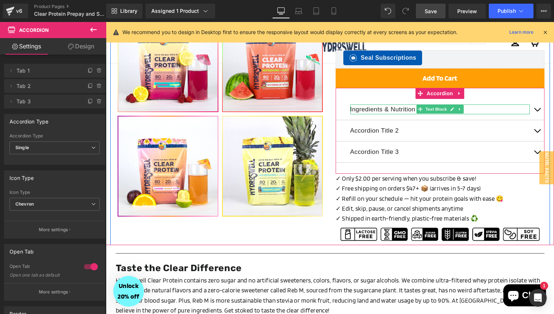
click at [376, 110] on p "Ingredients & Nutrition Facts" at bounding box center [441, 110] width 180 height 10
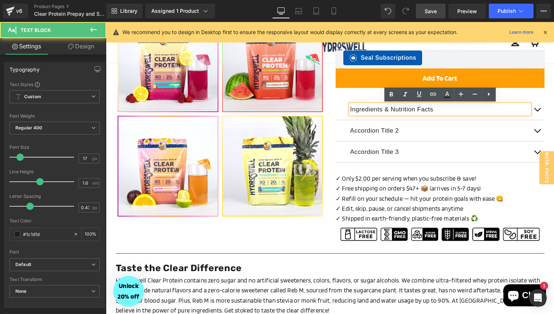
click at [376, 110] on p "Ingredients & Nutrition Facts" at bounding box center [441, 110] width 180 height 10
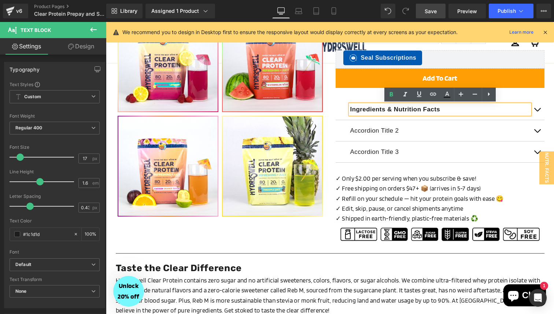
click at [536, 109] on button "button" at bounding box center [537, 109] width 15 height 21
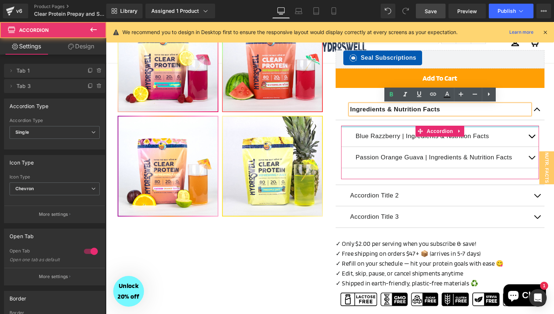
drag, startPoint x: 490, startPoint y: 132, endPoint x: 496, endPoint y: 124, distance: 10.2
click at [490, 111] on div "Ingredients & Nutrition Facts Text Block Blue Razzberry | Ingredients & Nutriti…" at bounding box center [440, 142] width 209 height 87
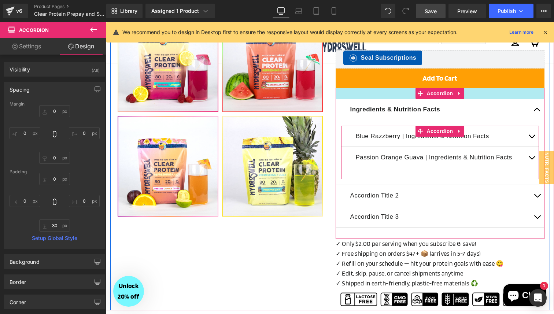
click at [506, 91] on div at bounding box center [440, 93] width 209 height 11
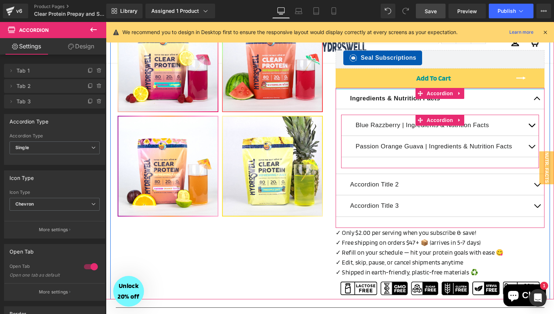
drag, startPoint x: 504, startPoint y: 96, endPoint x: 504, endPoint y: 81, distance: 14.7
click at [504, 81] on div "Refreshing + Juicy Clear Protein Heading NEW PRODUCT! Text Block Separator Most…" at bounding box center [440, 41] width 220 height 509
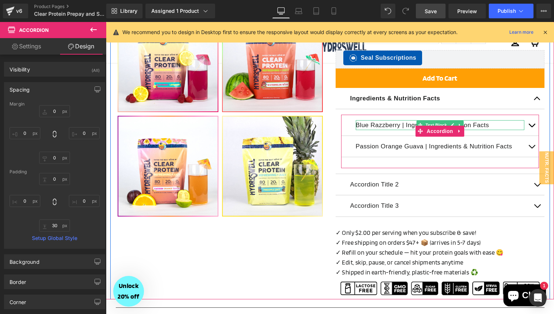
click at [370, 125] on p "Blue Razzberry | Ingredients & Nutrition Facts" at bounding box center [440, 125] width 169 height 10
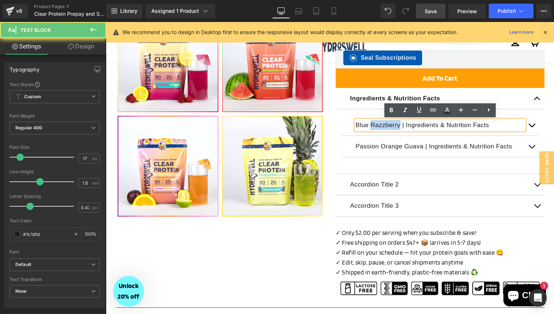
click at [370, 125] on p "Blue Razzberry | Ingredients & Nutrition Facts" at bounding box center [440, 125] width 169 height 10
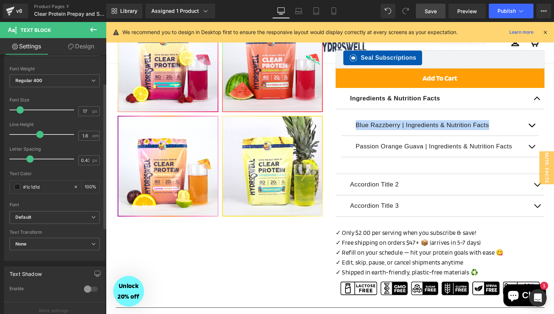
scroll to position [76, 0]
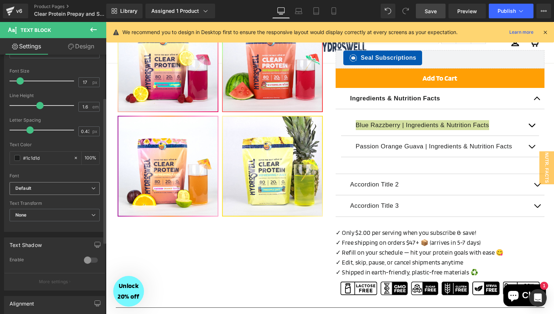
click at [96, 190] on span "Default" at bounding box center [55, 188] width 90 height 13
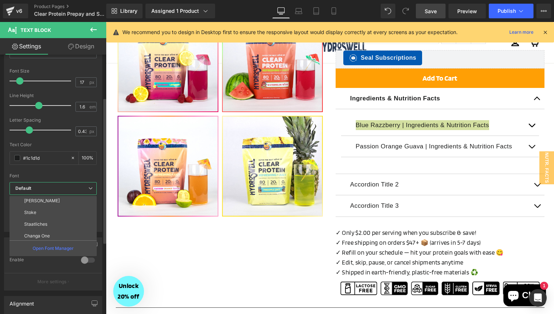
scroll to position [97, 0]
click at [53, 212] on li "Stoke" at bounding box center [55, 211] width 91 height 12
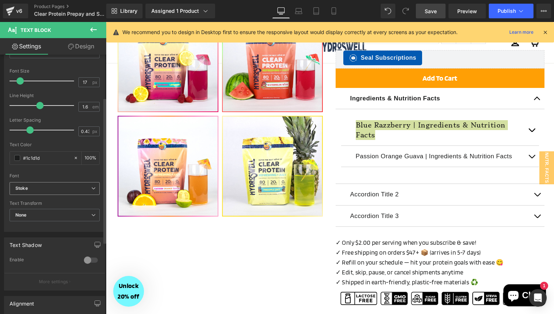
click at [90, 191] on span "Stoke" at bounding box center [55, 188] width 90 height 13
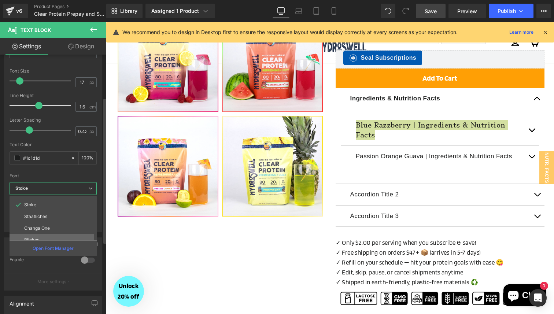
scroll to position [92, 0]
click at [40, 227] on p "Staatliches" at bounding box center [35, 226] width 23 height 5
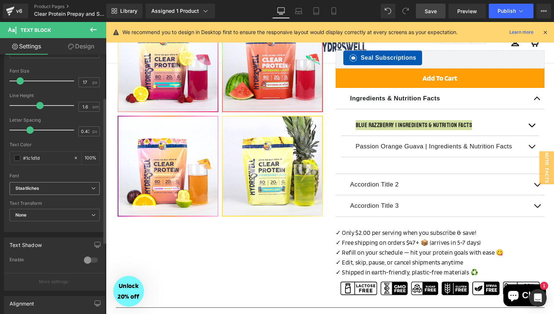
click at [91, 190] on icon at bounding box center [93, 188] width 4 height 4
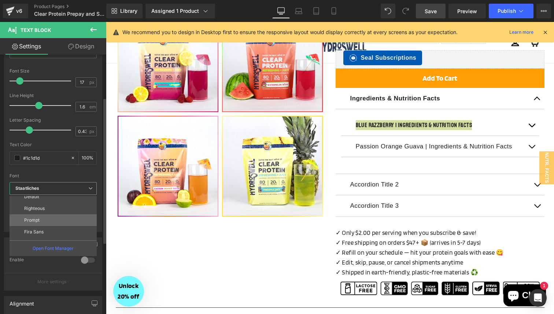
scroll to position [30, 0]
click at [45, 221] on li "Quantico" at bounding box center [55, 219] width 91 height 12
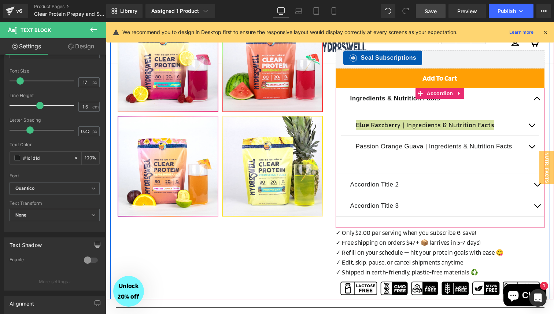
click at [382, 103] on div "Ingredients & Nutrition Facts Text Block" at bounding box center [440, 98] width 209 height 21
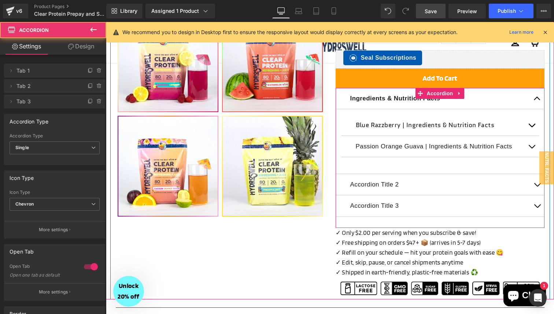
click at [392, 96] on strong "Ingredients & Nutrition Facts" at bounding box center [396, 98] width 90 height 7
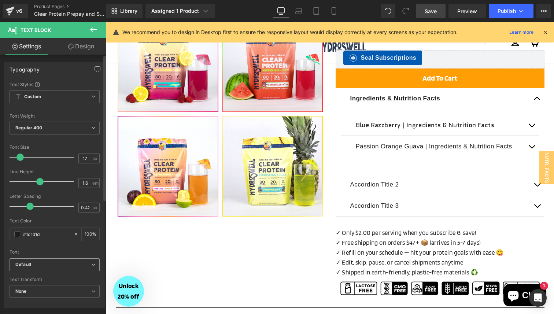
click at [70, 267] on b "Default" at bounding box center [53, 265] width 76 height 6
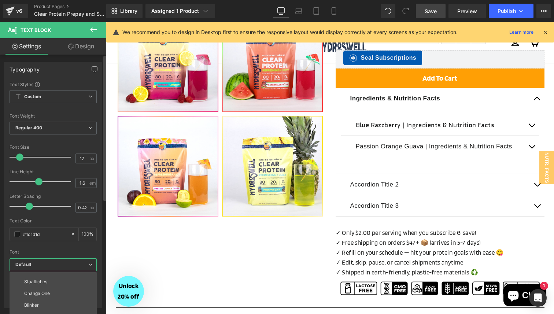
scroll to position [120, 0]
click at [50, 296] on li "Blinker" at bounding box center [55, 299] width 91 height 12
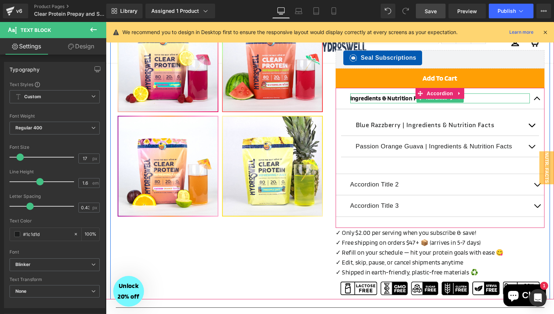
click at [390, 100] on strong "Ingredients & Nutrition Facts" at bounding box center [389, 98] width 77 height 7
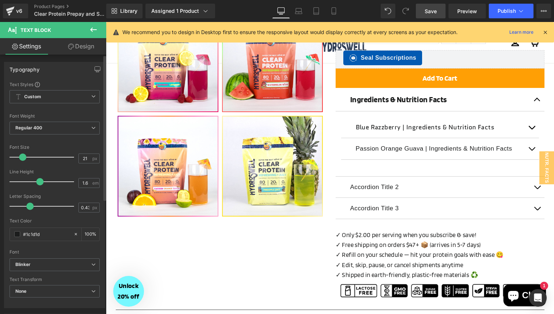
type input "20"
click at [19, 157] on span at bounding box center [22, 157] width 7 height 7
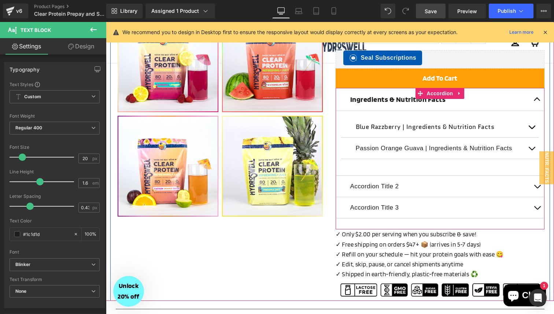
click at [536, 98] on button "button" at bounding box center [537, 99] width 15 height 23
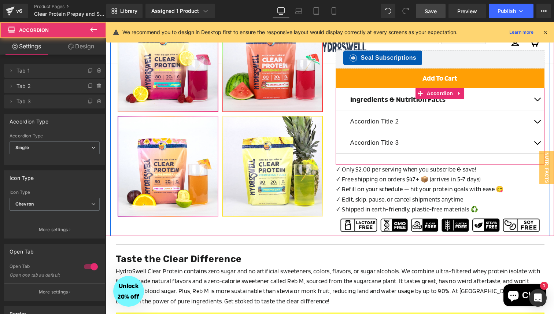
click at [536, 98] on button "button" at bounding box center [537, 99] width 15 height 23
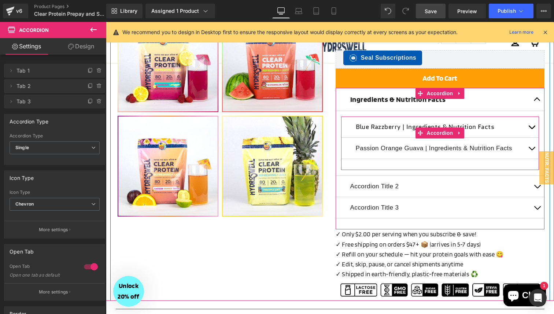
click at [536, 129] on button "button" at bounding box center [532, 127] width 15 height 21
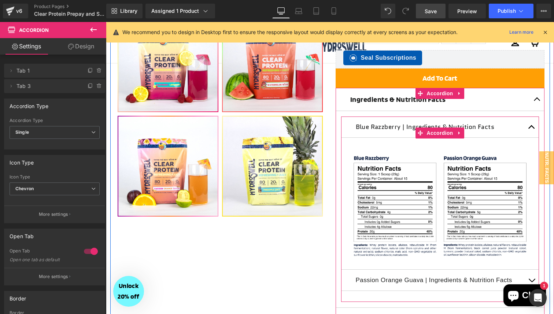
click at [536, 129] on button "button" at bounding box center [532, 127] width 15 height 21
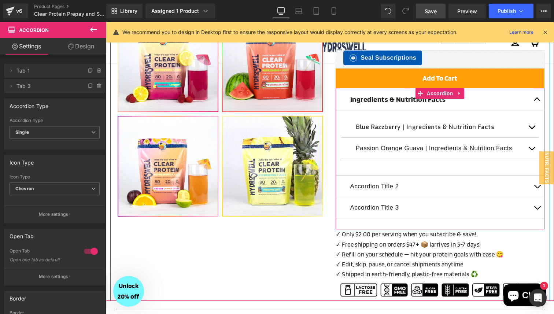
click at [538, 103] on button "button" at bounding box center [537, 99] width 15 height 23
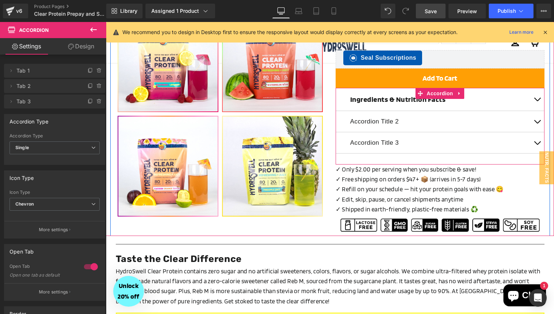
click at [539, 98] on button "button" at bounding box center [537, 99] width 15 height 23
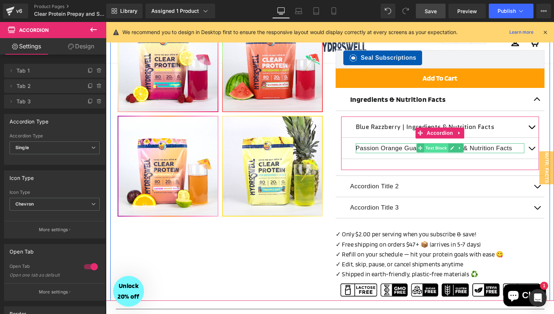
click at [436, 149] on span "Text Block" at bounding box center [436, 148] width 24 height 9
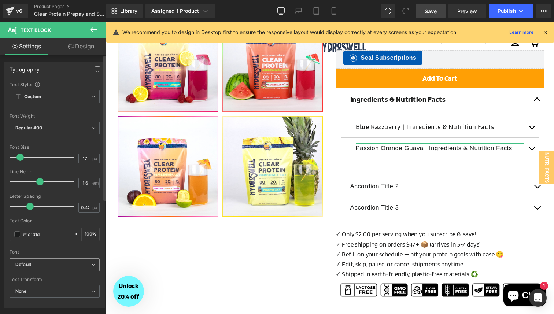
click at [51, 261] on span "Default" at bounding box center [55, 265] width 90 height 13
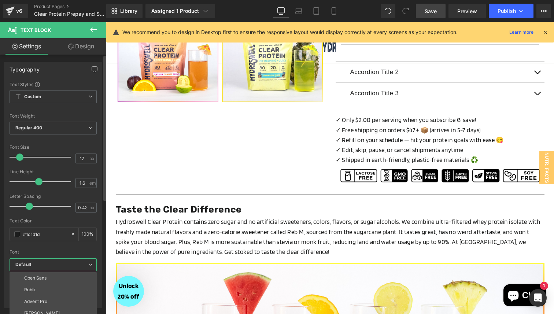
scroll to position [46, 0]
click at [45, 276] on li "Quantico" at bounding box center [55, 279] width 91 height 12
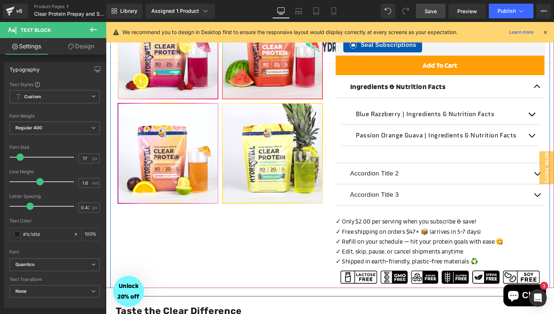
scroll to position [290, 0]
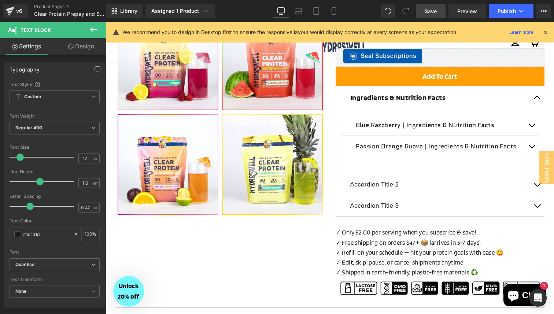
click at [429, 8] on span "Save" at bounding box center [431, 11] width 12 height 8
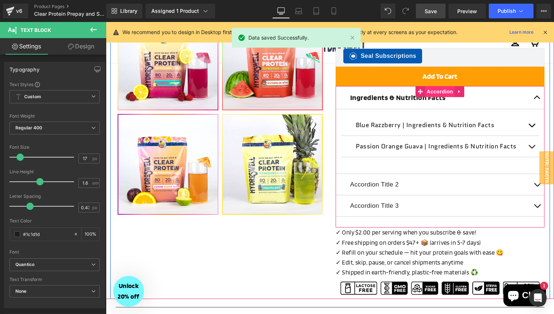
click at [436, 93] on span "Accordion" at bounding box center [440, 91] width 30 height 11
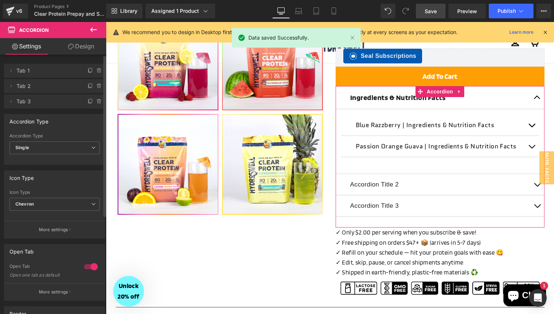
click at [88, 263] on div at bounding box center [91, 267] width 18 height 12
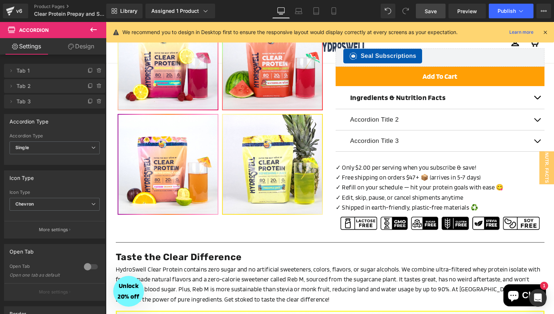
click at [433, 12] on span "Save" at bounding box center [431, 11] width 12 height 8
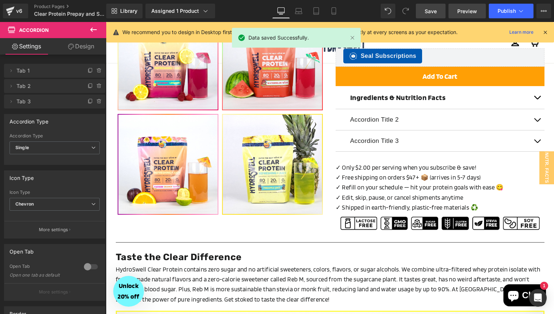
click at [462, 12] on span "Preview" at bounding box center [468, 11] width 20 height 8
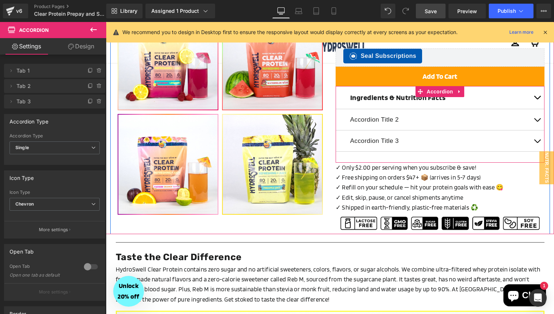
click at [533, 105] on button "button" at bounding box center [537, 97] width 15 height 23
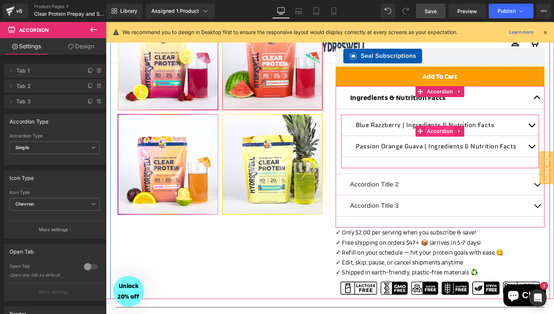
click at [436, 131] on span "Accordion" at bounding box center [440, 131] width 30 height 11
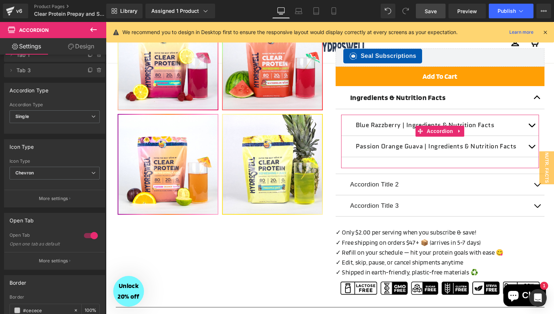
scroll to position [0, 0]
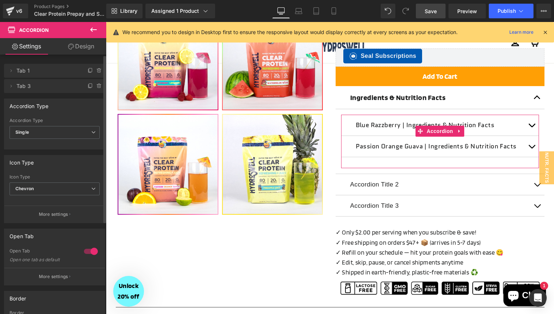
click at [88, 249] on div at bounding box center [91, 252] width 18 height 12
click at [8, 71] on icon at bounding box center [11, 71] width 6 height 6
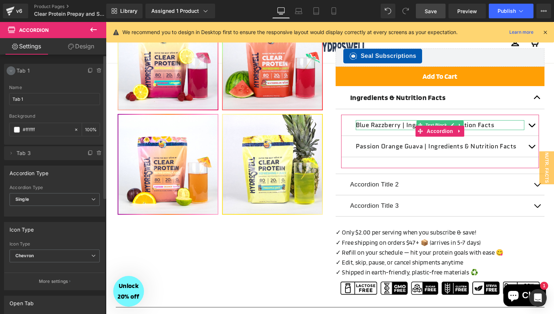
click at [9, 72] on icon at bounding box center [11, 71] width 6 height 6
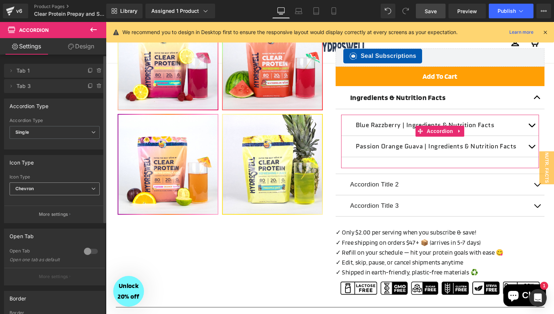
click at [47, 190] on span "Chevron" at bounding box center [55, 189] width 90 height 13
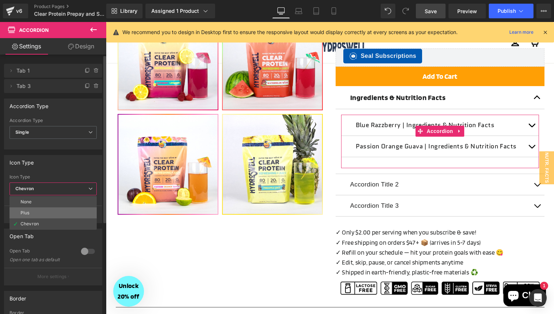
click at [46, 210] on li "Plus" at bounding box center [53, 213] width 87 height 11
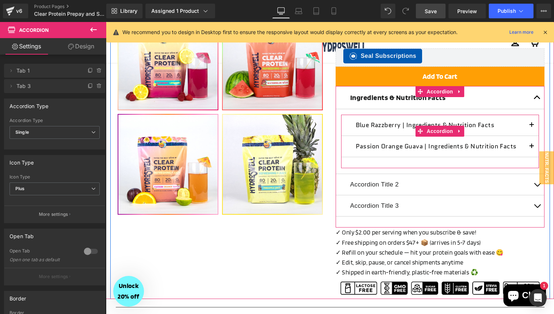
click at [534, 123] on button "button" at bounding box center [532, 125] width 15 height 21
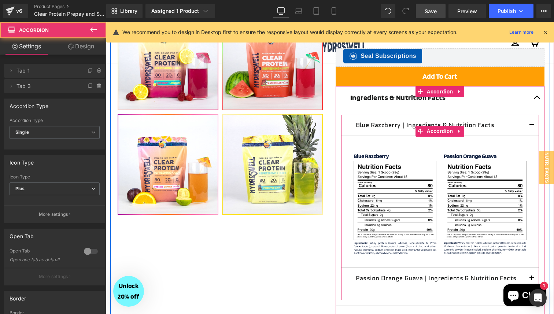
click at [534, 123] on button "button" at bounding box center [532, 125] width 15 height 21
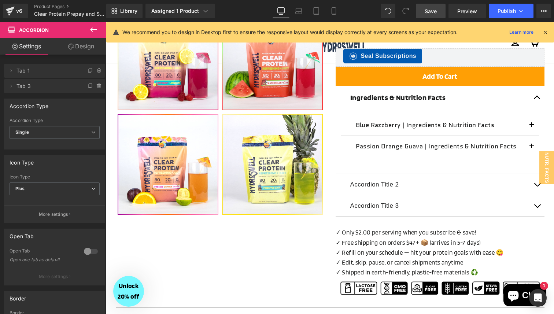
click at [430, 8] on span "Save" at bounding box center [431, 11] width 12 height 8
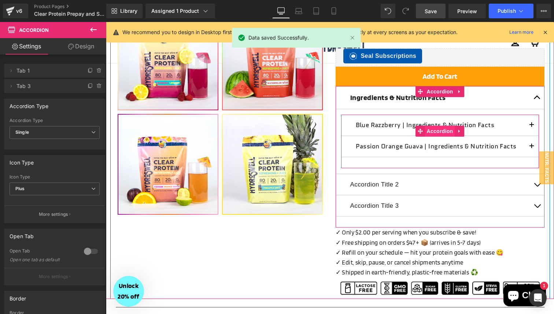
click at [441, 130] on span "Accordion" at bounding box center [440, 131] width 30 height 11
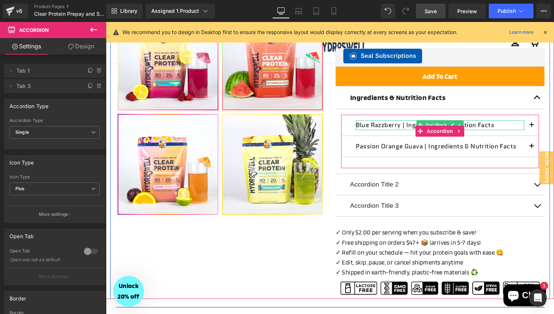
click at [370, 124] on p "Blue Razzberry | Ingredients & Nutrition Facts" at bounding box center [440, 125] width 169 height 10
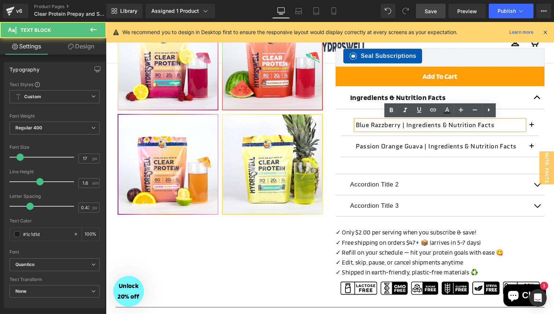
click at [370, 124] on p "Blue Razzberry | Ingredients & Nutrition Facts" at bounding box center [440, 125] width 169 height 10
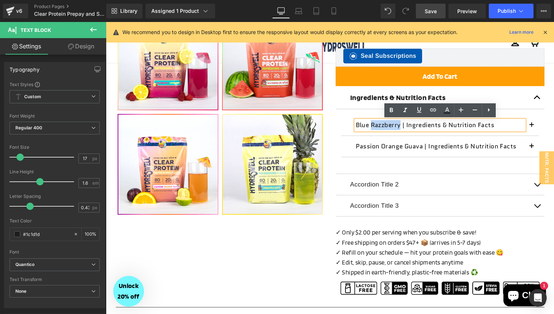
click at [404, 124] on p "Blue Razzberry | Ingredients & Nutrition Facts" at bounding box center [440, 125] width 169 height 10
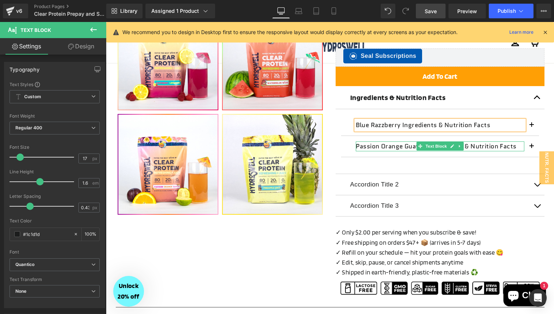
click at [399, 149] on p "Passion Orange Guava | Ingredients & Nutrition Facts" at bounding box center [440, 147] width 169 height 10
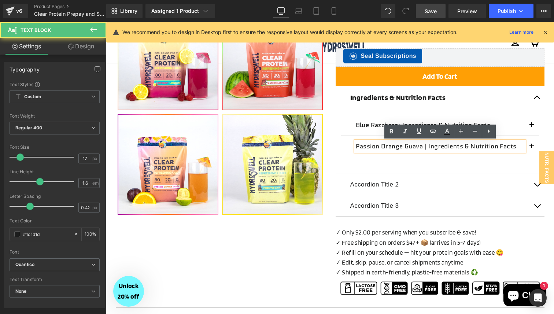
click at [399, 149] on p "Passion Orange Guava | Ingredients & Nutrition Facts" at bounding box center [440, 147] width 169 height 10
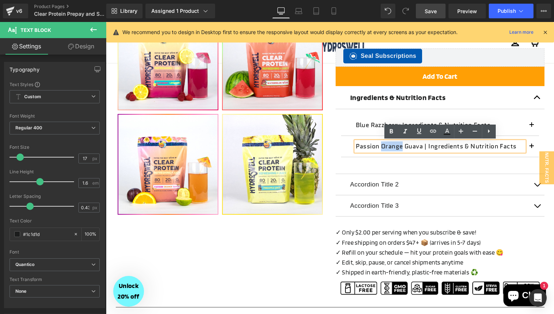
click at [427, 149] on p "Passion Orange Guava | Ingredients & Nutrition Facts" at bounding box center [440, 147] width 169 height 10
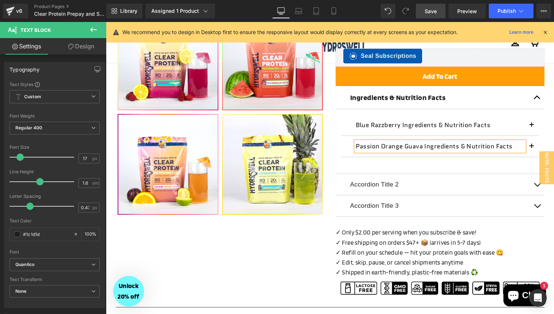
click at [550, 129] on div "Refreshing + Juicy Clear Protein Heading NEW PRODUCT! Text Block Separator Most…" at bounding box center [440, 40] width 220 height 511
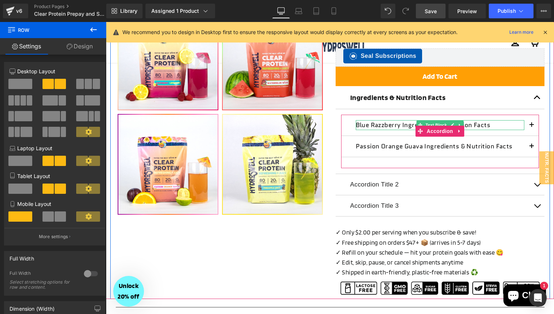
click at [474, 127] on p "Blue Razzberry Ingredients & Nutrition Facts" at bounding box center [440, 125] width 169 height 10
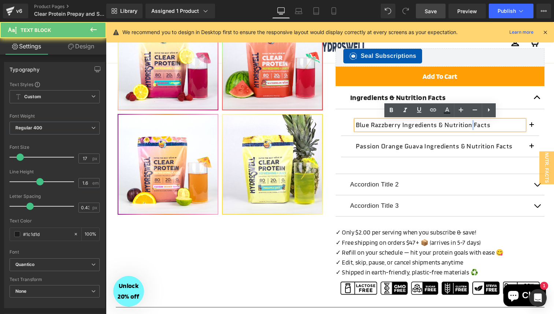
click at [405, 127] on p "Blue Razzberry Ingredients & Nutrition Facts" at bounding box center [440, 125] width 169 height 10
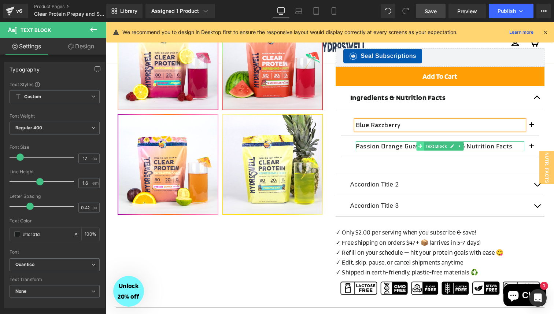
click at [418, 146] on span at bounding box center [421, 146] width 8 height 9
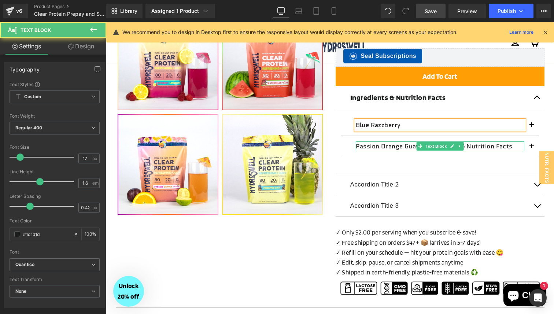
click at [396, 146] on p "Passion Orange Guava Ingredients & Nutrition Facts" at bounding box center [440, 147] width 169 height 10
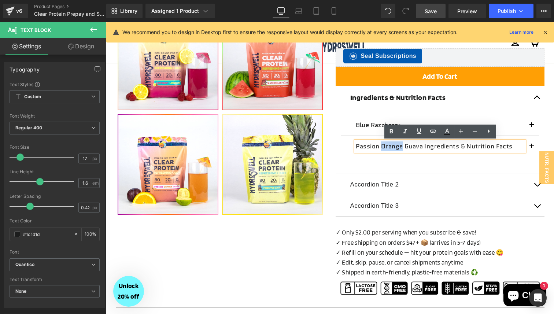
click at [424, 146] on p "Passion Orange Guava Ingredients & Nutrition Facts" at bounding box center [440, 147] width 169 height 10
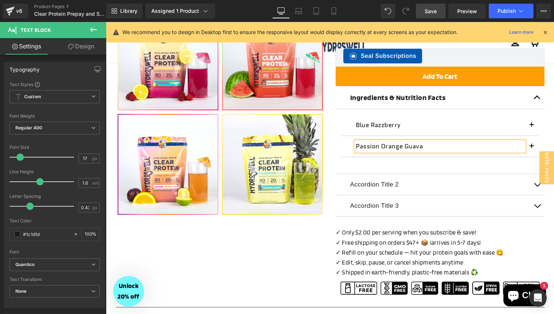
click at [546, 117] on div "Refreshing + Juicy Clear Protein Heading NEW PRODUCT! Text Block Separator Most…" at bounding box center [440, 40] width 220 height 511
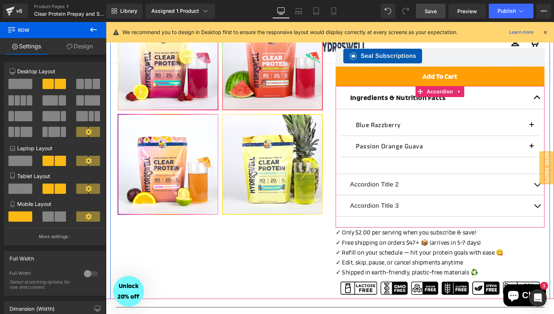
click at [538, 99] on button "button" at bounding box center [537, 97] width 15 height 23
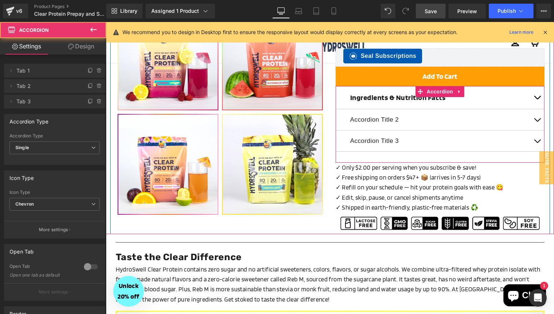
click at [538, 99] on span "button" at bounding box center [538, 99] width 0 height 0
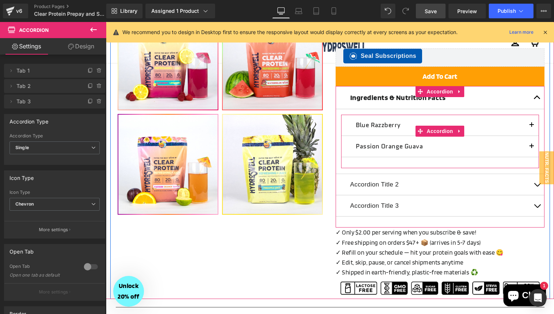
click at [532, 125] on button "button" at bounding box center [532, 125] width 15 height 21
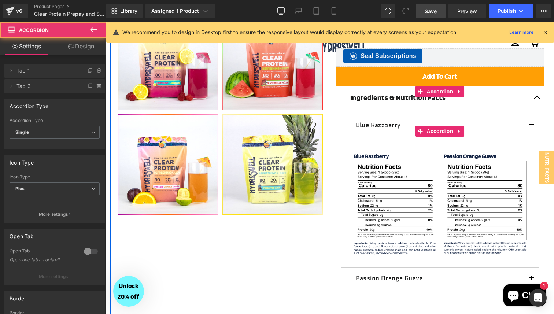
click at [532, 125] on button "button" at bounding box center [532, 125] width 15 height 21
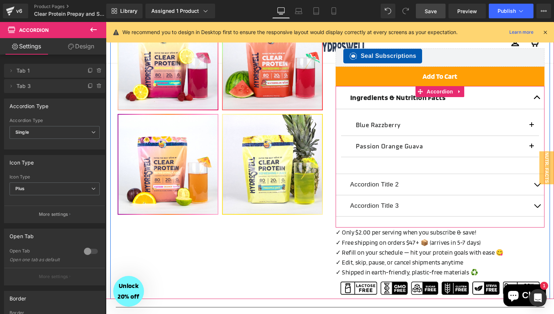
click at [537, 99] on button "button" at bounding box center [537, 97] width 15 height 23
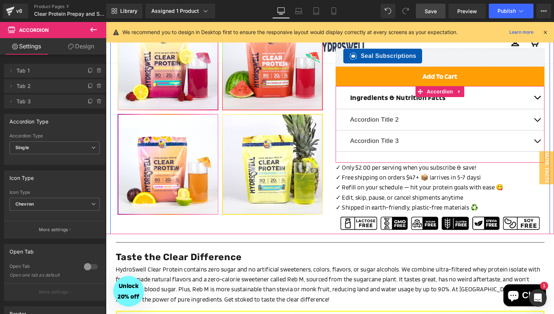
click at [538, 100] on button "button" at bounding box center [537, 97] width 15 height 23
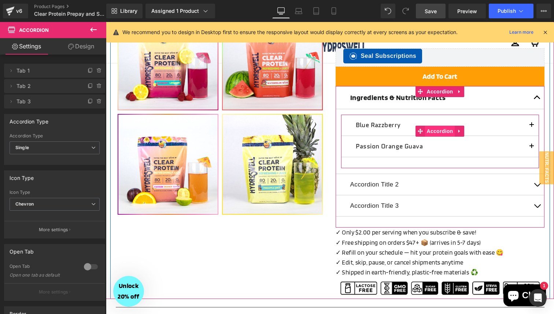
click at [436, 132] on span "Accordion" at bounding box center [440, 131] width 30 height 11
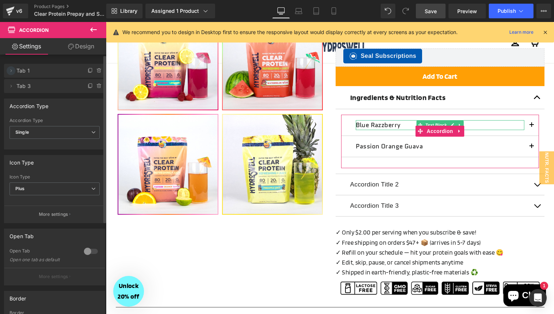
click at [8, 72] on icon at bounding box center [11, 71] width 6 height 6
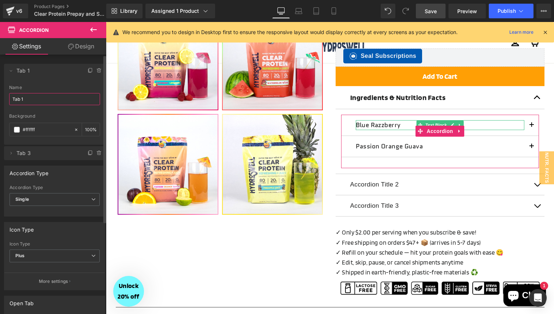
click at [23, 98] on input "Tab 1" at bounding box center [54, 99] width 91 height 12
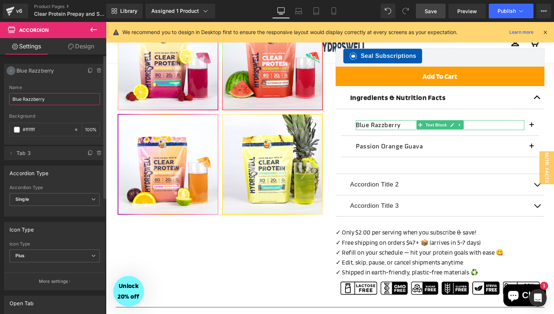
type input "Blue Razzberry"
click at [12, 68] on icon at bounding box center [11, 71] width 6 height 6
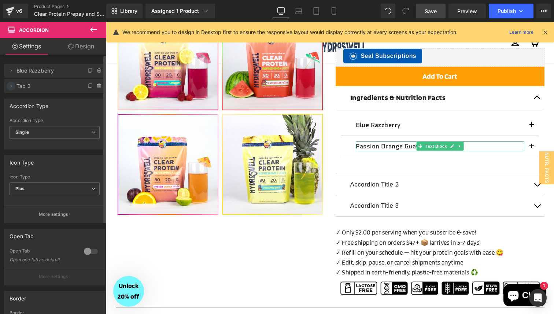
click at [11, 89] on icon at bounding box center [11, 86] width 6 height 6
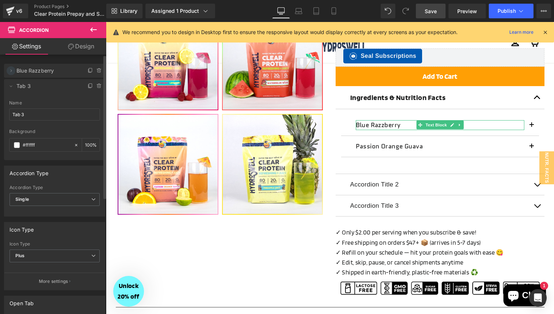
click at [11, 71] on icon at bounding box center [11, 71] width 6 height 6
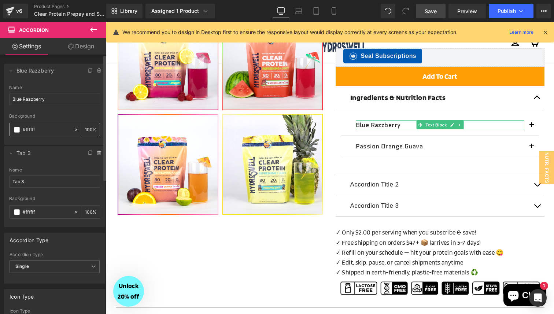
click at [17, 127] on span at bounding box center [17, 130] width 6 height 6
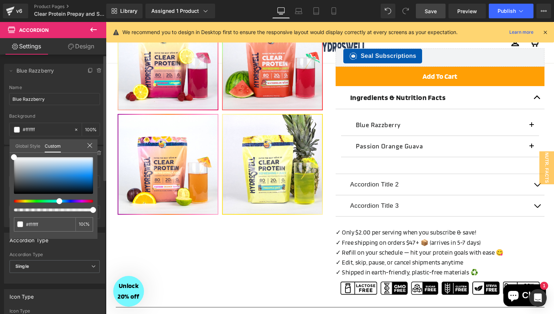
drag, startPoint x: 66, startPoint y: 202, endPoint x: 56, endPoint y: 203, distance: 10.0
click at [56, 203] on div at bounding box center [53, 184] width 79 height 54
drag, startPoint x: 84, startPoint y: 174, endPoint x: 101, endPoint y: 174, distance: 16.5
click at [101, 174] on div "Delete Cancel Blue Razzberry Blue Razzberr Name Blue Razzberry #FFFFFF Backgrou…" at bounding box center [55, 141] width 110 height 171
click at [93, 174] on link at bounding box center [93, 174] width 0 height 0
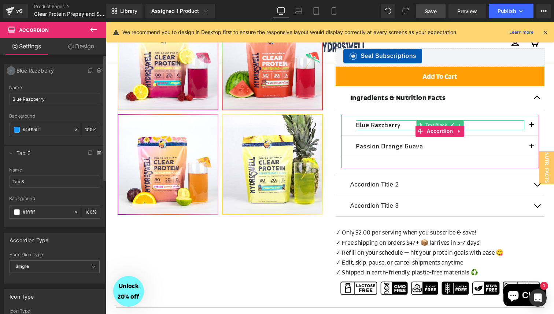
click at [12, 72] on icon at bounding box center [11, 71] width 6 height 6
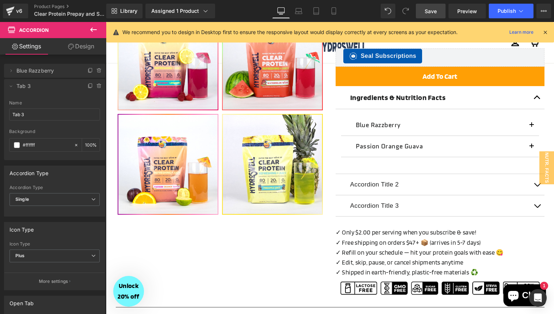
click at [538, 100] on div at bounding box center [330, 168] width 448 height 292
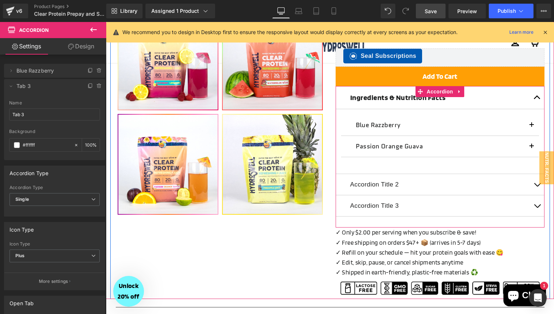
click at [538, 96] on button "button" at bounding box center [537, 97] width 15 height 23
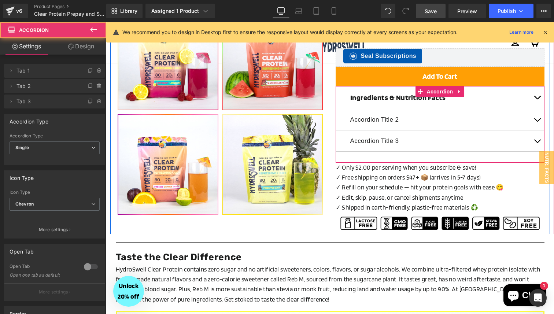
click at [538, 96] on button "button" at bounding box center [537, 97] width 15 height 23
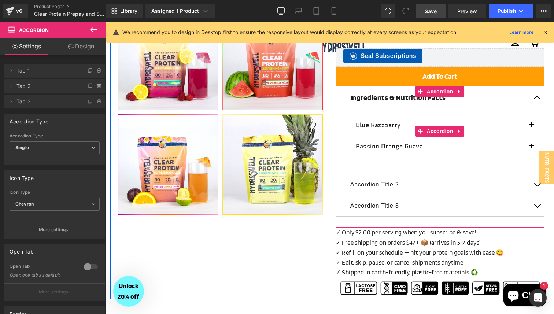
click at [533, 124] on button "button" at bounding box center [532, 125] width 15 height 21
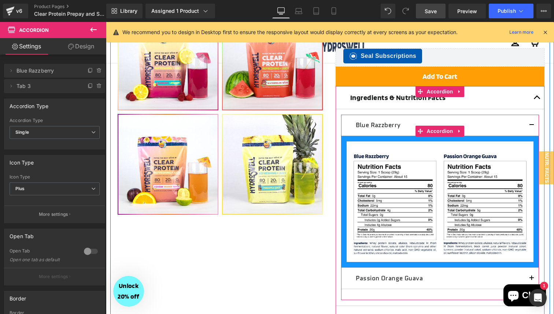
click at [532, 127] on span "button" at bounding box center [532, 127] width 0 height 0
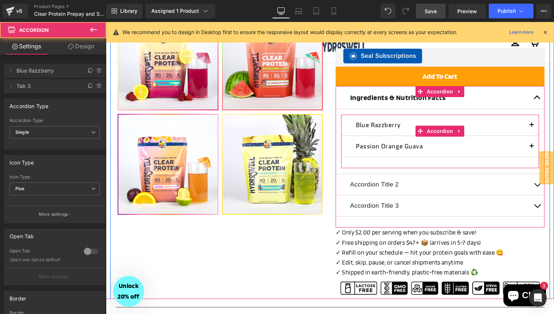
click at [532, 127] on span "button" at bounding box center [532, 127] width 0 height 0
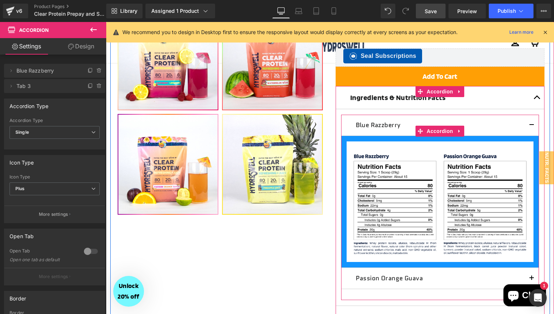
click at [532, 127] on span "button" at bounding box center [532, 127] width 0 height 0
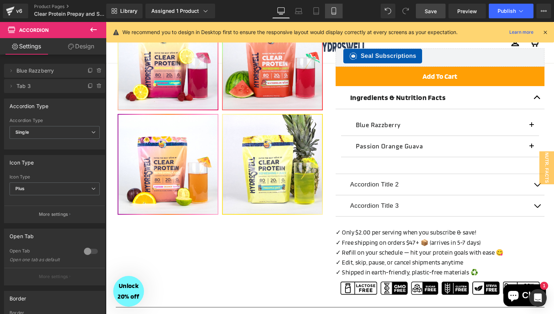
click at [332, 12] on icon at bounding box center [334, 11] width 4 height 7
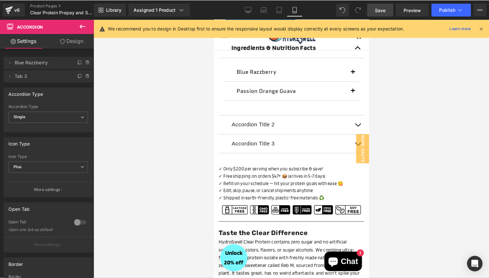
scroll to position [439, 0]
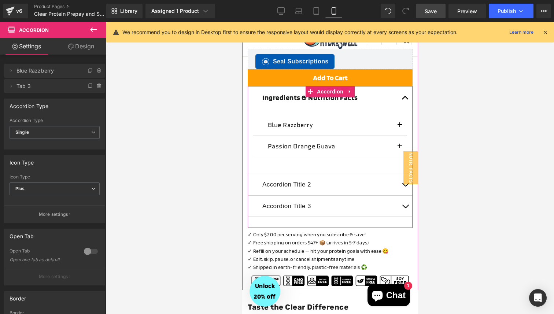
click at [402, 101] on button "button" at bounding box center [405, 97] width 15 height 23
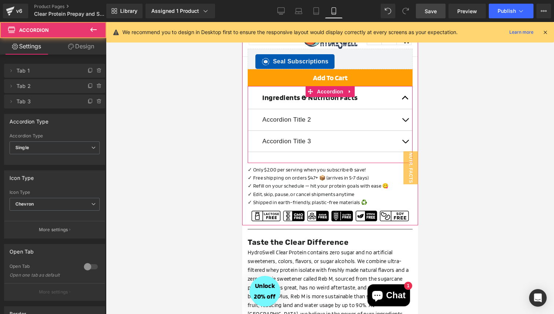
click at [402, 101] on button "button" at bounding box center [405, 97] width 15 height 23
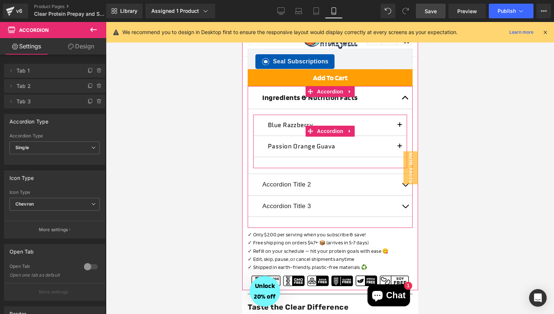
click at [400, 127] on span "button" at bounding box center [400, 127] width 0 height 0
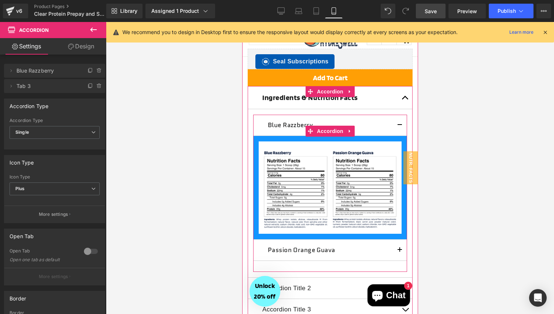
click at [400, 127] on span "button" at bounding box center [400, 127] width 0 height 0
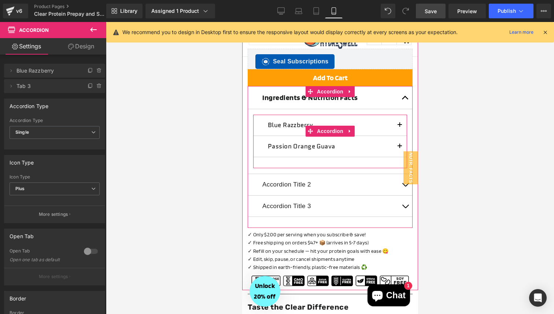
click at [400, 127] on span "button" at bounding box center [400, 127] width 0 height 0
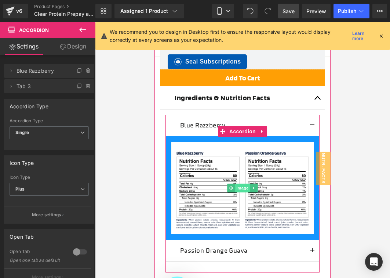
click at [237, 190] on span "Image" at bounding box center [242, 187] width 15 height 9
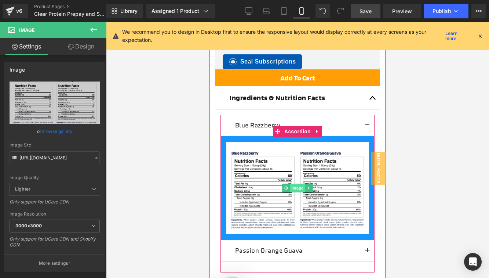
click at [298, 188] on span "Image" at bounding box center [297, 187] width 15 height 9
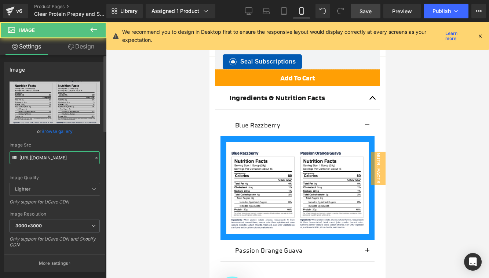
click at [61, 153] on input "https://cdn.shopify.com/s/files/1/0496/1769/8975/files/Clear_Protein_Nutrition_…" at bounding box center [55, 157] width 90 height 13
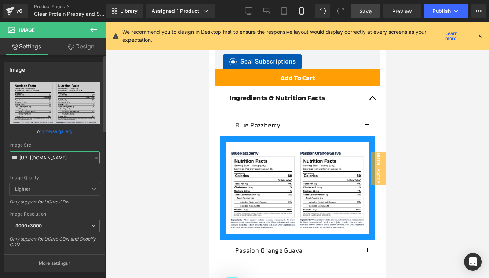
click at [61, 153] on input "https://cdn.shopify.com/s/files/1/0496/1769/8975/files/Clear_Protein_Nutrition_…" at bounding box center [55, 157] width 90 height 13
paste input "https://cdn.shopify.com/s/files/1/0496/1769/8975/files/Clear_Protein_Nutrition_…"
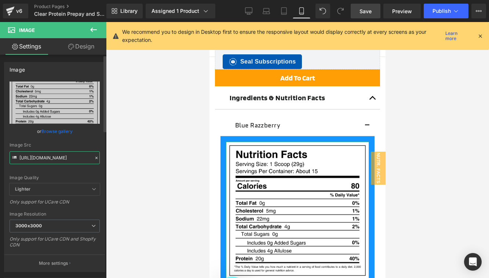
type input "https://cdn.shopify.com/s/files/1/0496/1769/8975/files/Clear_Protein_Nutrition_…"
click at [84, 140] on div "Image Quality Lighter Lightest Lighter Lighter Lightest Only support for UCare …" at bounding box center [55, 132] width 90 height 102
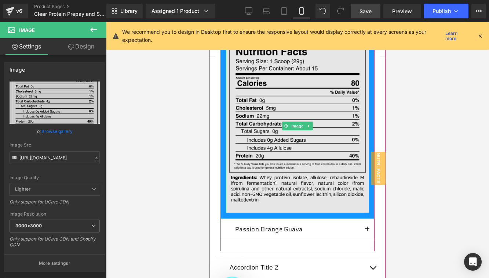
scroll to position [534, 0]
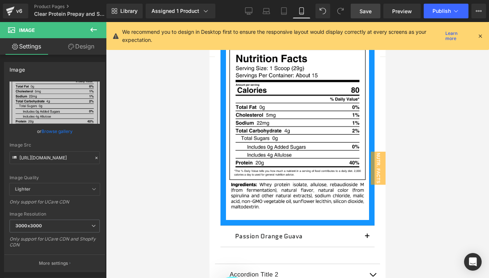
click at [419, 150] on div at bounding box center [297, 150] width 383 height 256
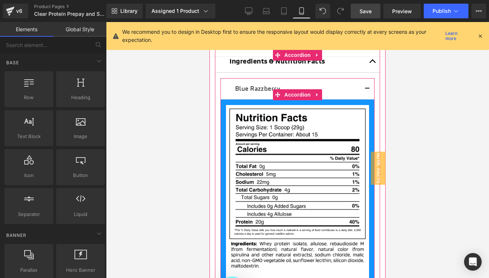
scroll to position [473, 0]
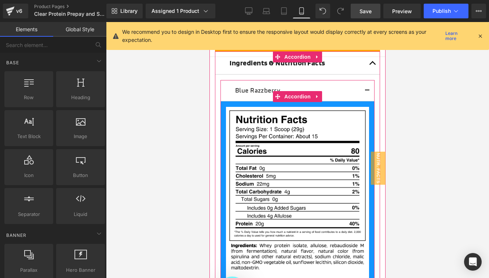
click at [367, 92] on span "button" at bounding box center [367, 92] width 0 height 0
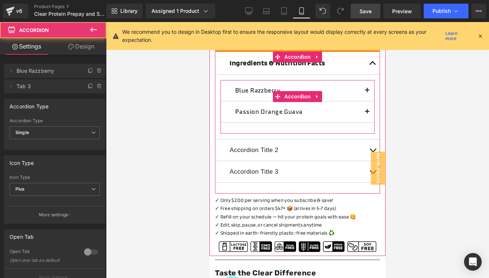
click at [367, 92] on span "button" at bounding box center [367, 92] width 0 height 0
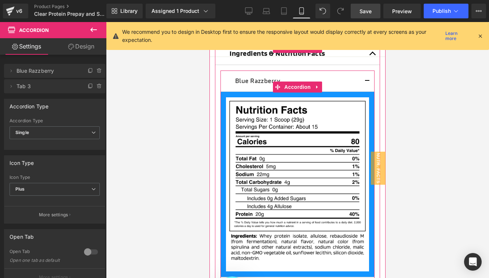
scroll to position [477, 0]
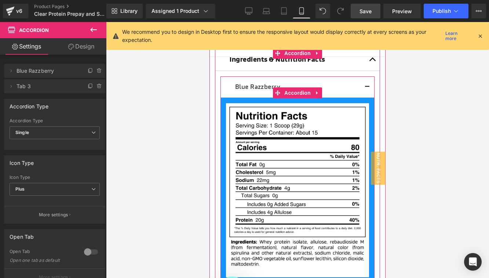
click at [366, 89] on button "button" at bounding box center [367, 86] width 15 height 21
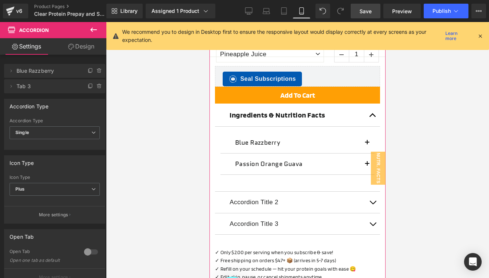
scroll to position [420, 0]
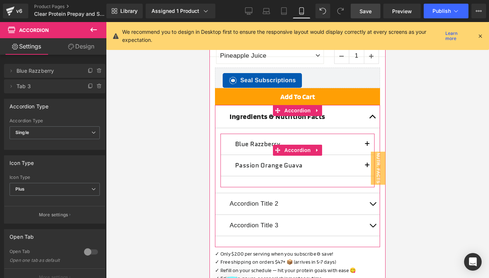
click at [367, 141] on button "button" at bounding box center [367, 143] width 15 height 21
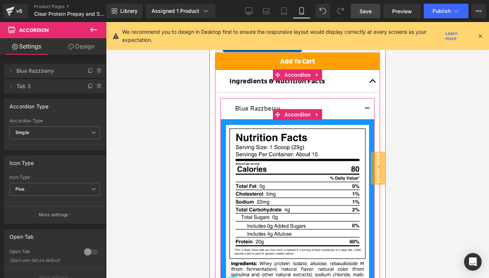
scroll to position [473, 0]
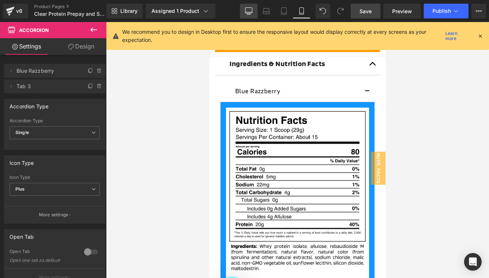
click at [250, 11] on icon at bounding box center [248, 10] width 7 height 7
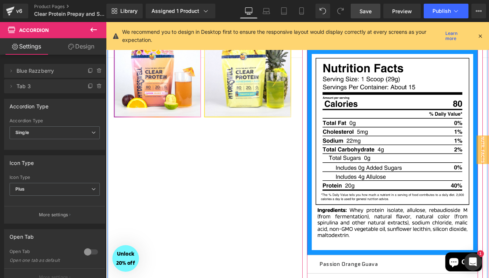
scroll to position [378, 0]
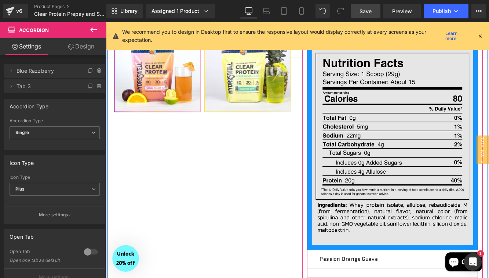
click at [400, 269] on img at bounding box center [437, 166] width 187 height 227
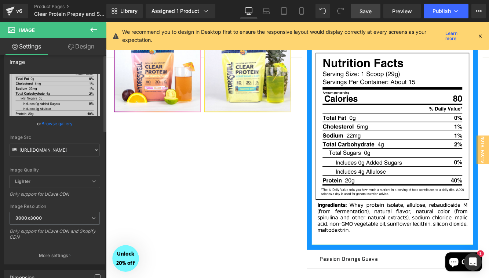
scroll to position [0, 0]
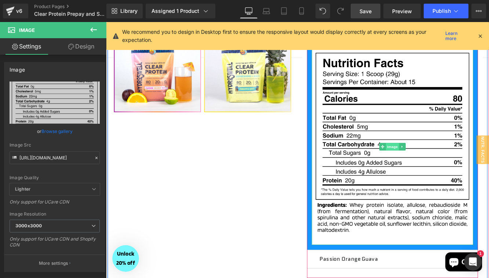
click at [435, 168] on span "Image" at bounding box center [437, 166] width 15 height 9
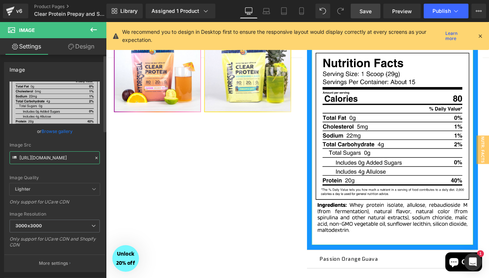
click at [59, 158] on input "https://cdn.shopify.com/s/files/1/0496/1769/8975/files/Clear_Protein_Nutrition_…" at bounding box center [55, 157] width 90 height 13
paste input "Blue_Razzberry_cec3f284-c505-454c-9354-873e17051c7b.png?v=1758752145"
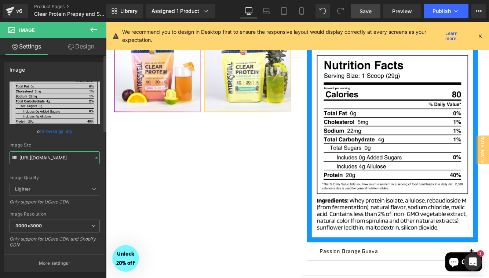
type input "https://cdn.shopify.com/s/files/1/0496/1769/8975/files/Clear_Protein_Blue_Razzb…"
click at [76, 146] on div "Image Src" at bounding box center [55, 144] width 90 height 5
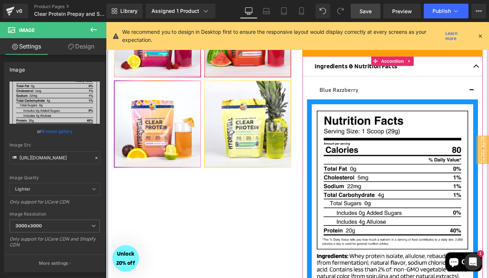
scroll to position [312, 0]
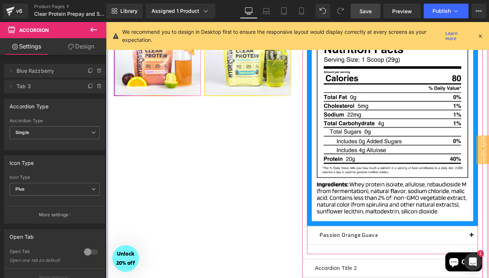
scroll to position [408, 0]
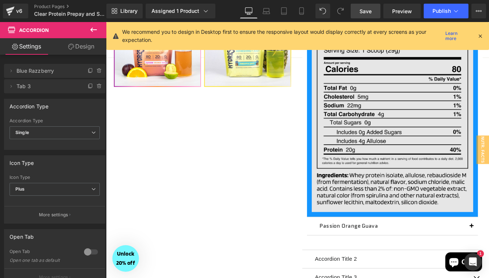
click at [419, 209] on img at bounding box center [437, 132] width 187 height 218
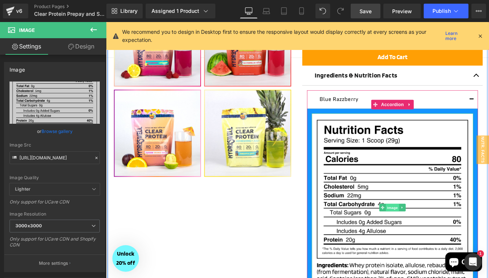
scroll to position [289, 0]
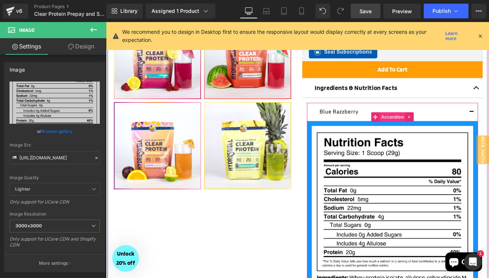
click at [433, 133] on span "Accordion" at bounding box center [438, 132] width 30 height 11
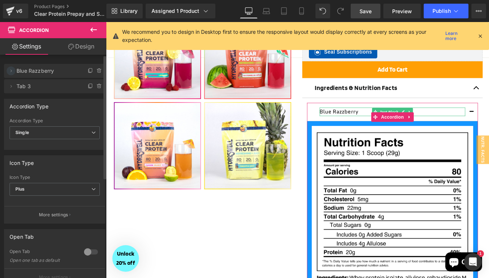
click at [12, 71] on icon at bounding box center [11, 71] width 6 height 6
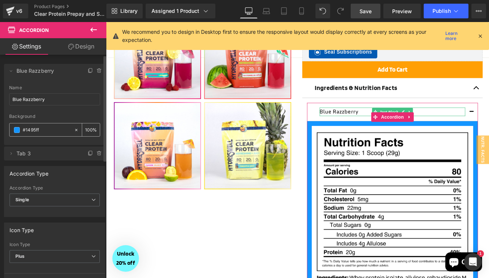
click at [36, 128] on input "#1495ff" at bounding box center [47, 130] width 48 height 8
paste input "5ce1e6"
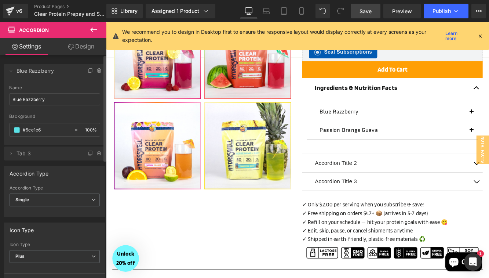
click at [68, 116] on div "Background" at bounding box center [54, 116] width 91 height 5
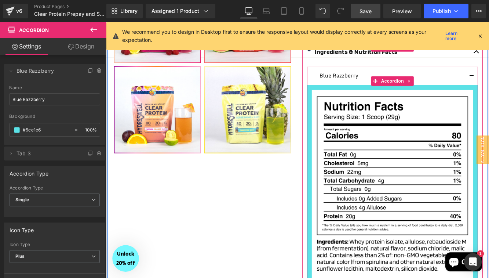
scroll to position [330, 0]
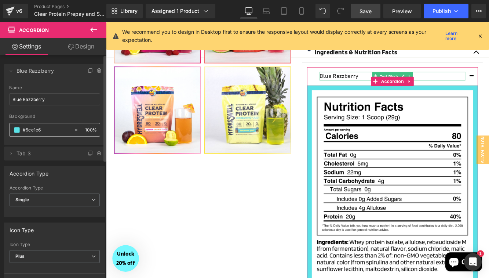
click at [39, 130] on input "#5ce1e6" at bounding box center [47, 130] width 48 height 8
paste input "2b4bff"
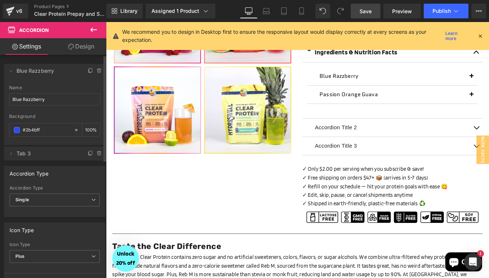
type input "#2b4bff"
click at [66, 115] on div "Background" at bounding box center [54, 116] width 91 height 5
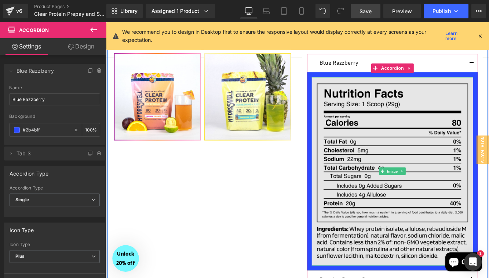
scroll to position [341, 0]
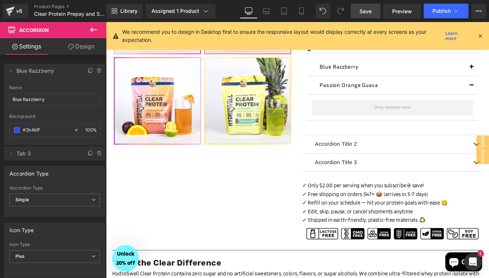
click at [92, 25] on icon at bounding box center [93, 29] width 9 height 9
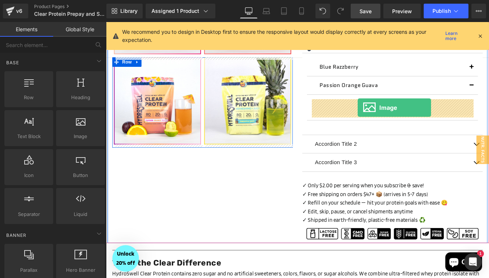
drag, startPoint x: 380, startPoint y: 120, endPoint x: 398, endPoint y: 121, distance: 17.3
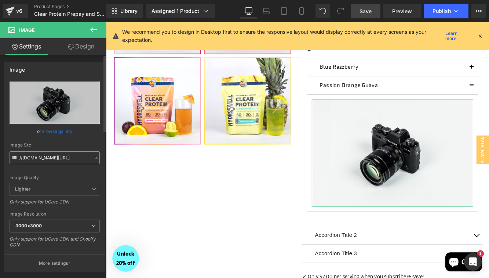
click at [55, 161] on input "//d1um8515vdn9kb.cloudfront.net/images/parallax.jpg" at bounding box center [55, 157] width 90 height 13
paste input "https://cdn.shopify.com/s/files/1/0496/1769/8975/files/Clear_Protein_Passion_Or…"
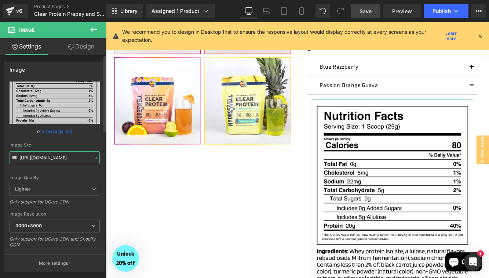
type input "https://cdn.shopify.com/s/files/1/0496/1769/8975/files/Clear_Protein_Passion_Or…"
click at [83, 142] on div "Image Quality Lighter Lightest Lighter Lighter Lightest Only support for UCare …" at bounding box center [55, 132] width 90 height 102
click at [96, 26] on icon at bounding box center [93, 29] width 9 height 9
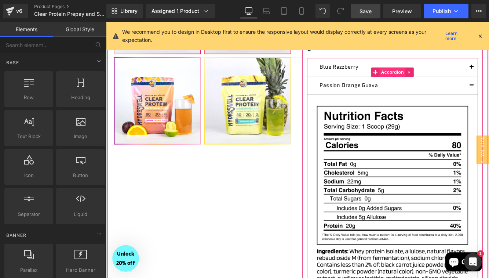
click at [432, 79] on span "Accordion" at bounding box center [438, 79] width 30 height 11
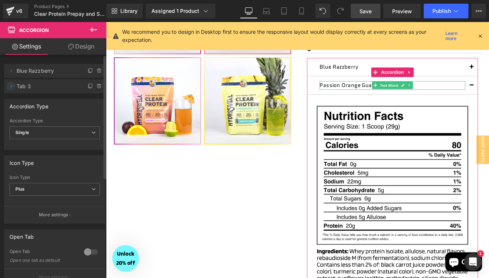
click at [13, 86] on icon at bounding box center [11, 86] width 6 height 6
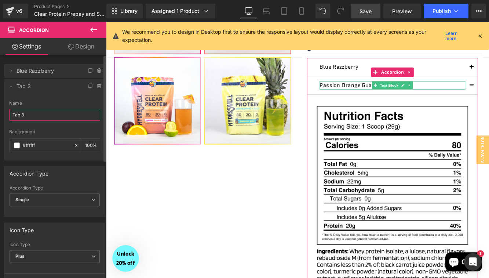
click at [33, 115] on input "Tab 3" at bounding box center [54, 115] width 91 height 12
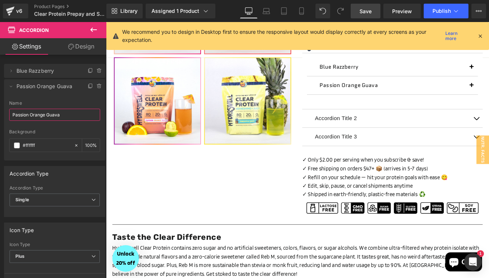
type input "Passion Orange Guava"
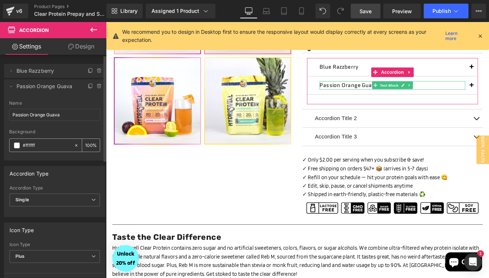
click at [45, 150] on div "#ffffff" at bounding box center [42, 145] width 64 height 13
click at [40, 146] on input "#ffffff" at bounding box center [47, 145] width 48 height 8
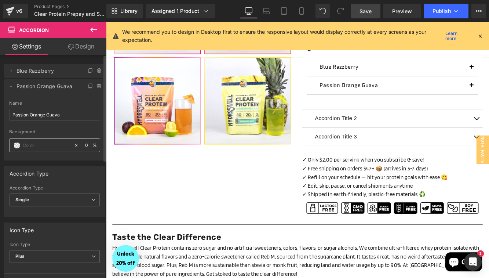
paste input "#fb9d6a"
type input "#fb9d6a"
click at [65, 127] on div at bounding box center [54, 126] width 91 height 5
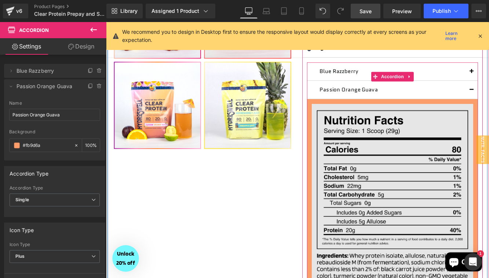
scroll to position [336, 0]
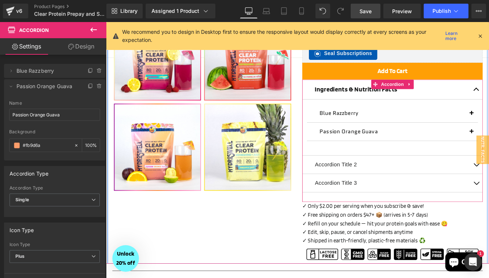
scroll to position [278, 0]
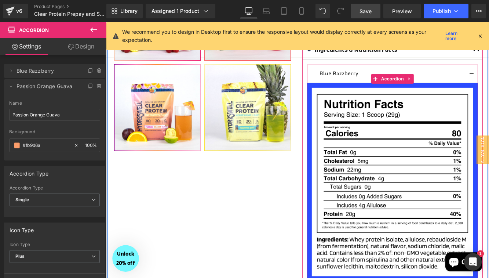
scroll to position [319, 0]
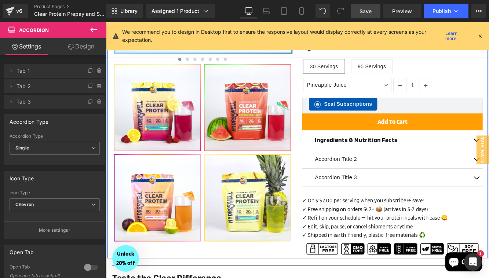
scroll to position [232, 0]
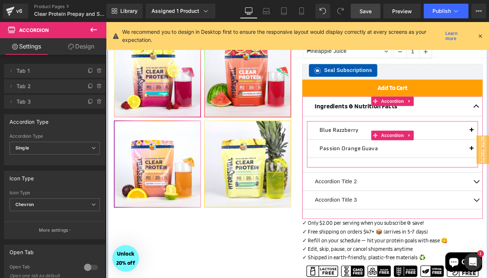
scroll to position [269, 0]
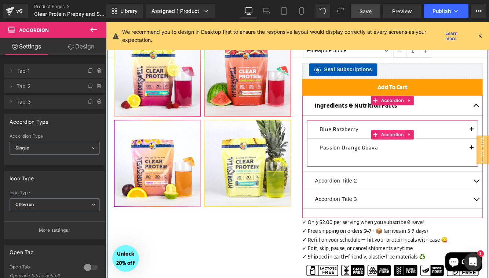
click at [433, 151] on span "Accordion" at bounding box center [438, 152] width 30 height 11
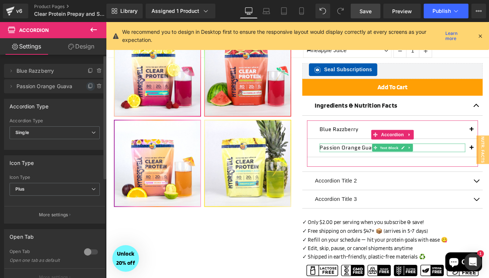
click at [88, 87] on icon at bounding box center [91, 86] width 6 height 6
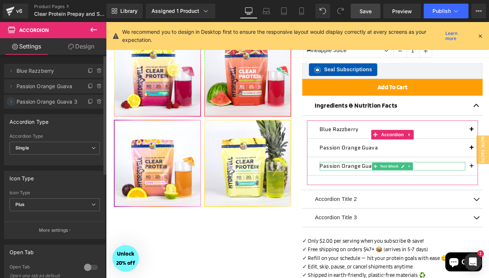
click at [10, 103] on icon at bounding box center [11, 102] width 6 height 6
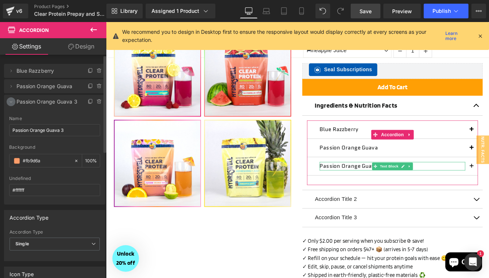
click at [10, 103] on icon at bounding box center [11, 102] width 6 height 6
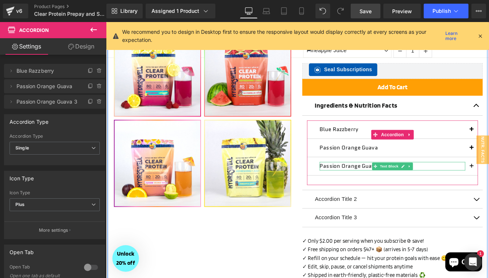
click at [384, 185] on p "Passion Orange Guava" at bounding box center [438, 189] width 169 height 10
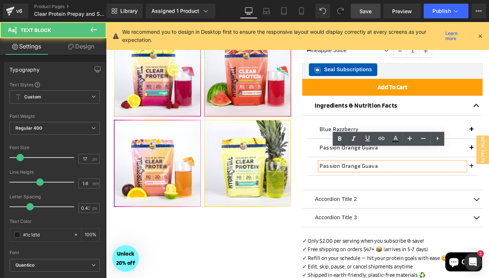
click at [384, 185] on p "Passion Orange Guava" at bounding box center [438, 189] width 169 height 10
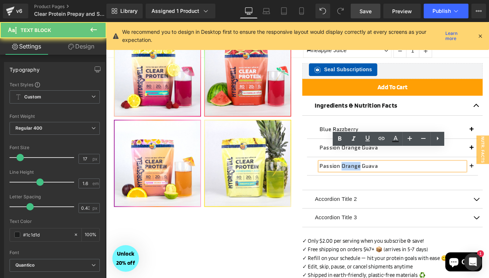
click at [384, 185] on p "Passion Orange Guava" at bounding box center [438, 189] width 169 height 10
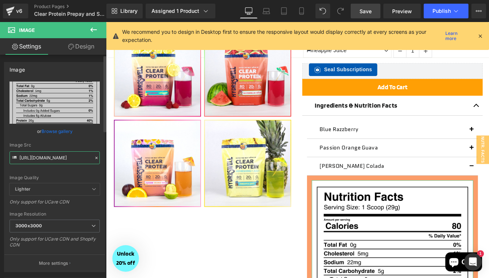
click at [66, 154] on input "https://cdn.shopify.com/s/files/1/0496/1769/8975/files/Clear_Protein_Passion_Or…" at bounding box center [55, 157] width 90 height 13
paste input "ina_Colada"
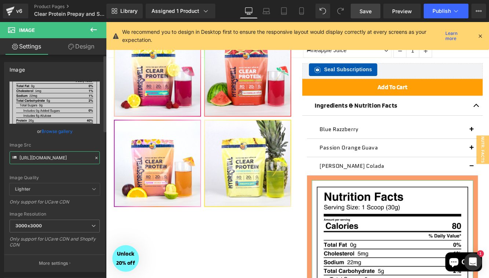
type input "https://cdn.shopify.com/s/files/1/0496/1769/8975/files/Clear_Protein_Pina_Colad…"
click at [78, 143] on div "Image Src" at bounding box center [55, 144] width 90 height 5
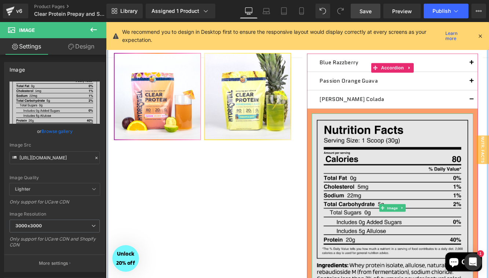
scroll to position [341, 0]
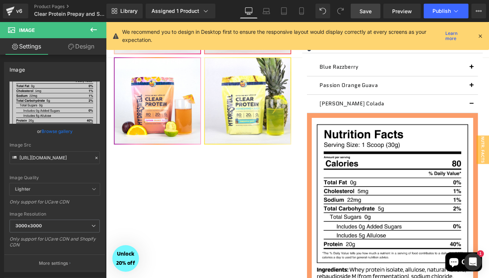
click at [92, 28] on icon at bounding box center [93, 30] width 7 height 4
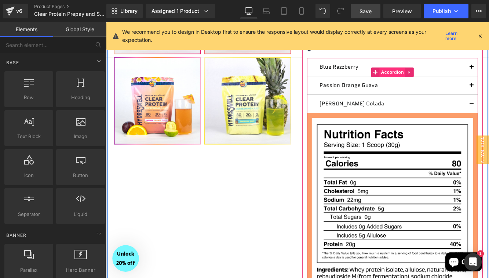
click at [444, 78] on span "Accordion" at bounding box center [438, 79] width 30 height 11
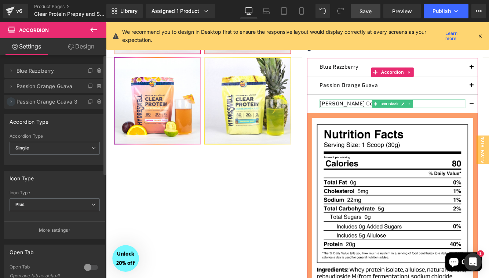
click at [12, 101] on icon at bounding box center [11, 102] width 6 height 6
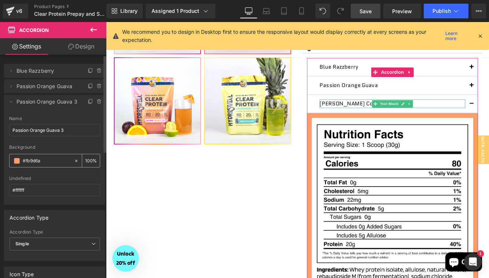
click at [44, 162] on input "#fb9d6a" at bounding box center [47, 161] width 48 height 8
paste input "ee976"
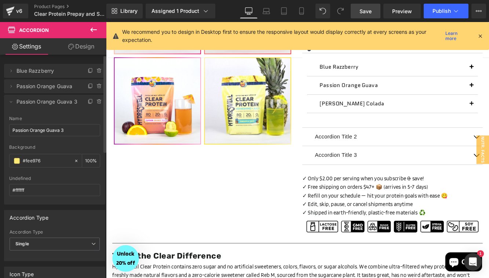
type input "#fee976"
click at [59, 147] on div "Background" at bounding box center [54, 146] width 91 height 5
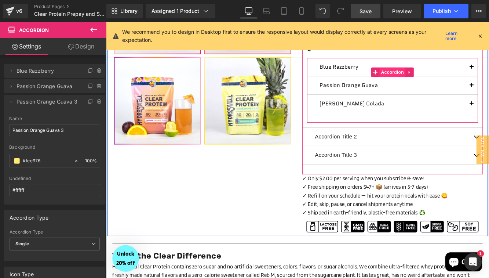
click at [433, 79] on span "Accordion" at bounding box center [438, 79] width 30 height 11
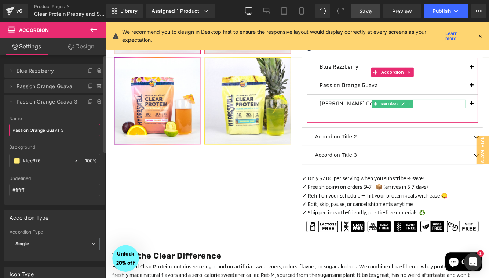
click at [39, 133] on input "Passion Orange Guava 3" at bounding box center [54, 130] width 91 height 12
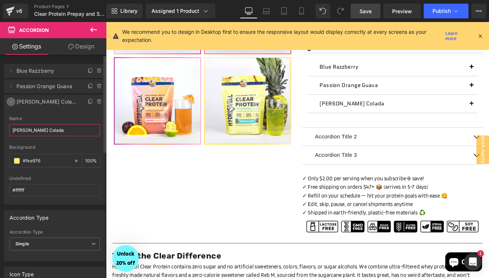
type input "[PERSON_NAME] Colada"
click at [8, 103] on icon at bounding box center [11, 102] width 6 height 6
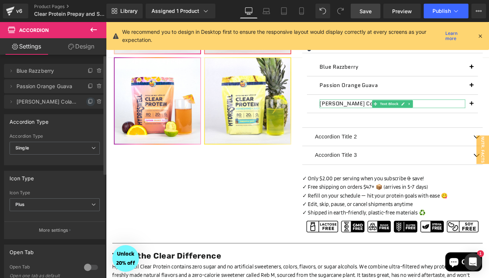
click at [88, 102] on icon at bounding box center [91, 102] width 6 height 6
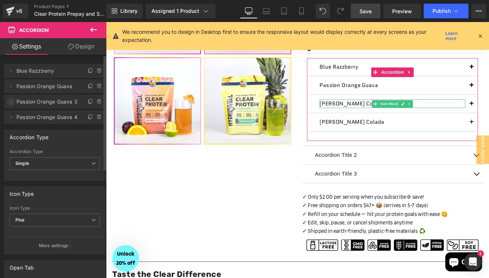
click at [10, 100] on icon at bounding box center [11, 102] width 6 height 6
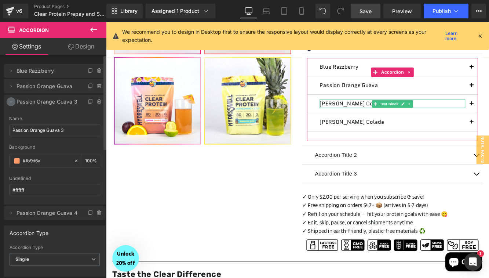
click at [10, 100] on icon at bounding box center [11, 102] width 6 height 6
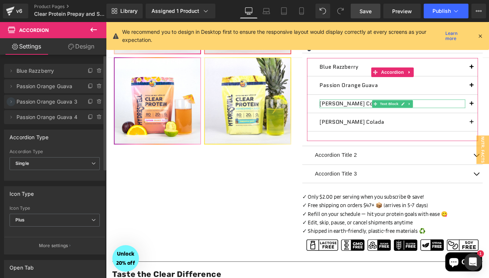
click at [10, 100] on icon at bounding box center [11, 102] width 6 height 6
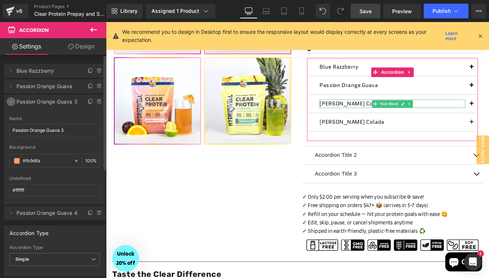
click at [10, 100] on icon at bounding box center [11, 102] width 6 height 6
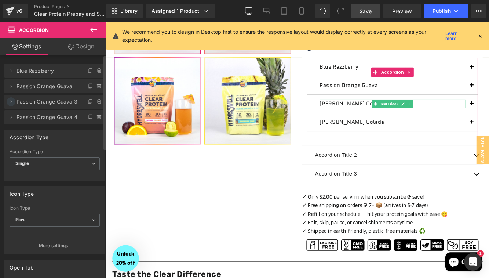
click at [10, 100] on icon at bounding box center [11, 102] width 6 height 6
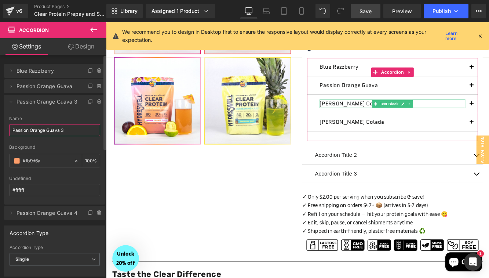
click at [51, 132] on input "Passion Orange Guava 3" at bounding box center [54, 130] width 91 height 12
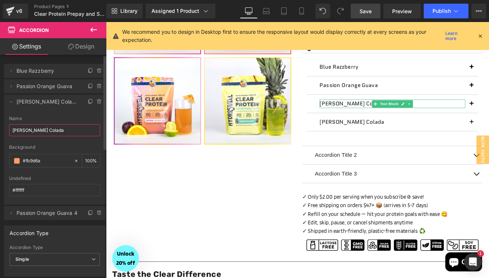
type input "[PERSON_NAME] Colada"
click at [78, 120] on div "Name" at bounding box center [54, 118] width 91 height 5
click at [9, 100] on icon at bounding box center [11, 102] width 6 height 6
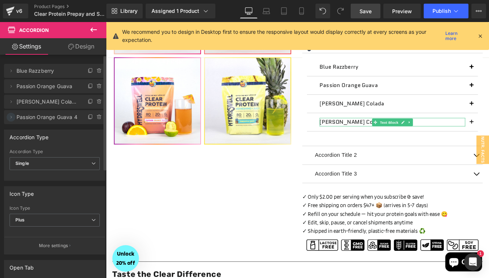
click at [12, 118] on icon at bounding box center [11, 117] width 6 height 6
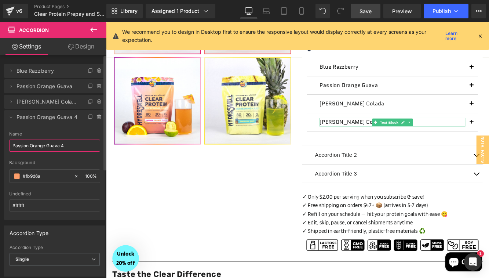
click at [40, 148] on input "Passion Orange Guava 4" at bounding box center [54, 145] width 91 height 12
type input "Pineapple Juice"
click at [26, 126] on li "Delete Cancel Pineapple Juice Passion Orange Guava 4 Name Pineapple Juice rgb(2…" at bounding box center [54, 165] width 101 height 110
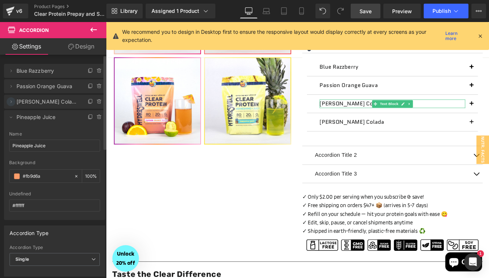
click at [8, 102] on icon at bounding box center [11, 102] width 6 height 6
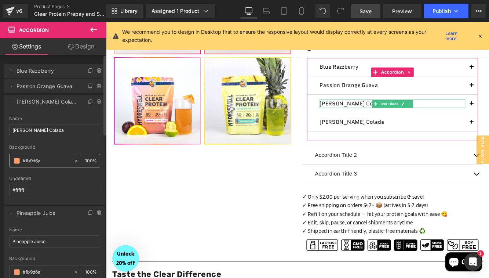
click at [34, 164] on input "#fb9d6a" at bounding box center [47, 161] width 48 height 8
paste input "ee976"
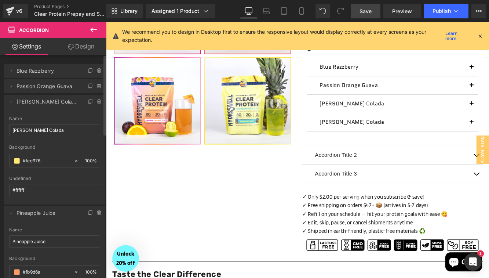
type input "#fee976"
click at [66, 140] on div at bounding box center [54, 142] width 91 height 5
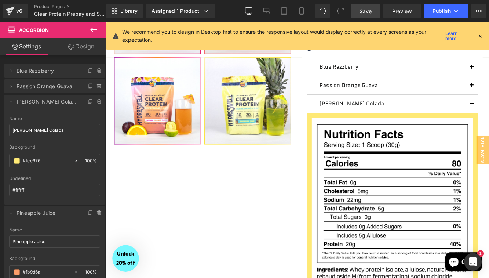
click at [366, 8] on span "Save" at bounding box center [365, 11] width 12 height 8
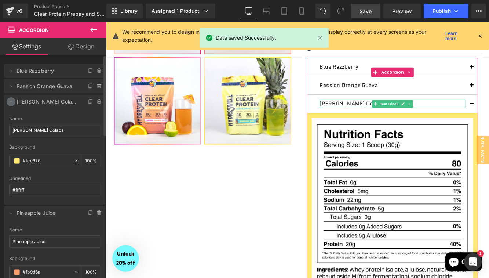
click at [11, 100] on icon at bounding box center [11, 102] width 6 height 6
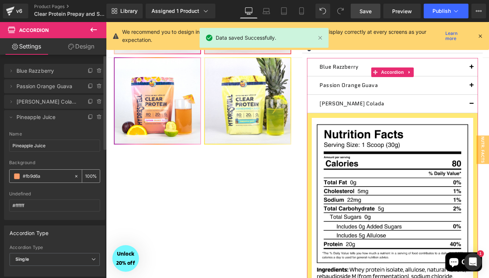
click at [35, 177] on input "#fb9d6a" at bounding box center [47, 176] width 48 height 8
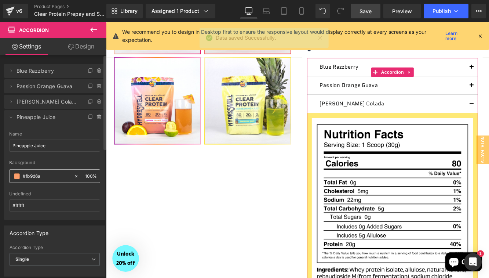
click at [35, 177] on input "#fb9d6a" at bounding box center [47, 176] width 48 height 8
paste input "ee976"
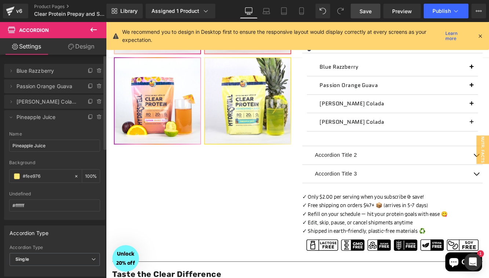
type input "#fee976"
click at [95, 155] on div at bounding box center [54, 157] width 91 height 5
click at [362, 9] on span "Save" at bounding box center [365, 11] width 12 height 8
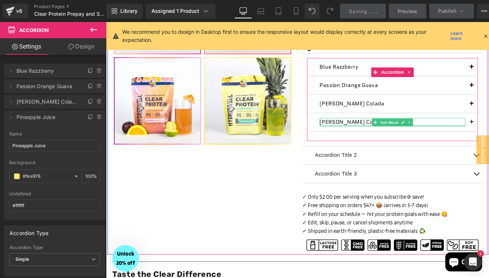
click at [368, 141] on div at bounding box center [438, 142] width 169 height 2
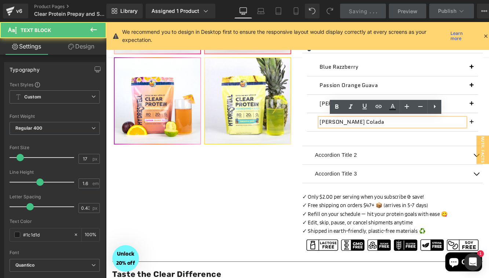
click at [368, 140] on p "[PERSON_NAME] Colada" at bounding box center [438, 138] width 169 height 10
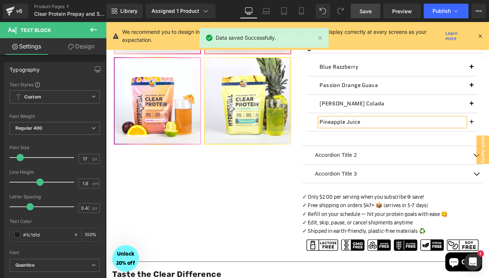
click at [365, 7] on span "Save" at bounding box center [365, 11] width 12 height 8
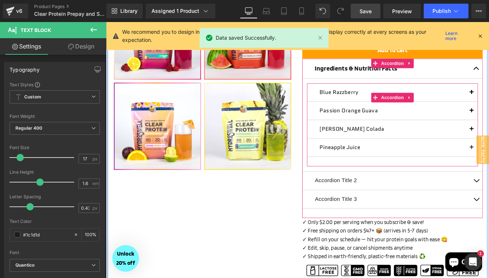
scroll to position [310, 0]
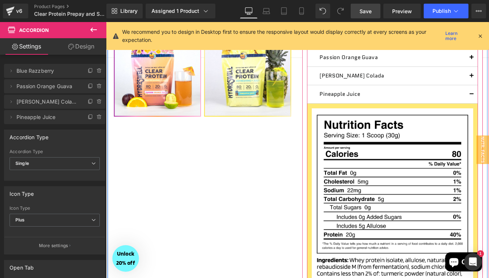
scroll to position [369, 0]
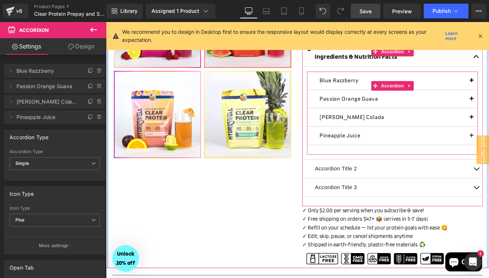
scroll to position [328, 0]
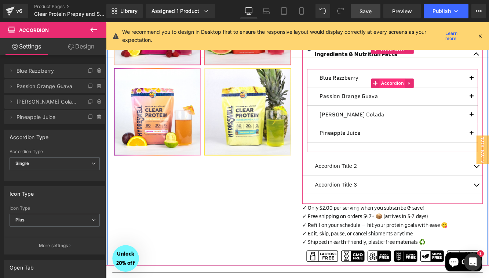
click at [436, 92] on span "Accordion" at bounding box center [438, 92] width 30 height 11
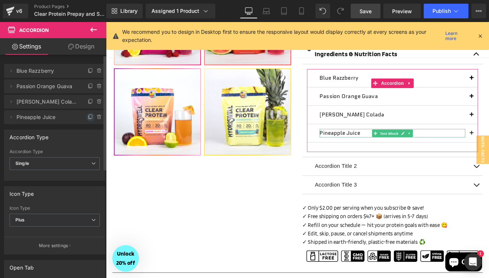
click at [88, 116] on icon at bounding box center [91, 117] width 6 height 6
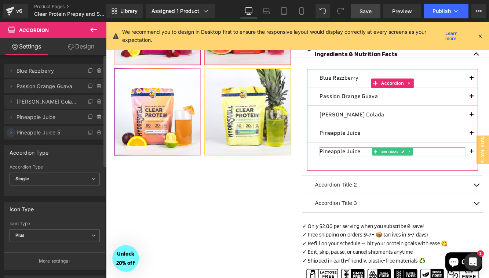
click at [11, 133] on icon at bounding box center [11, 132] width 6 height 6
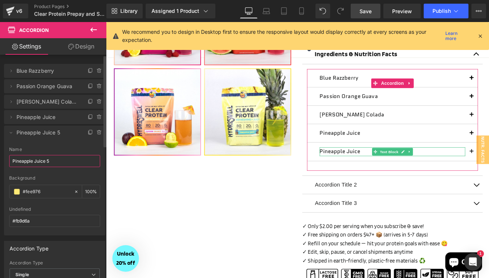
click at [39, 161] on input "Pineapple Juice 5" at bounding box center [54, 161] width 91 height 12
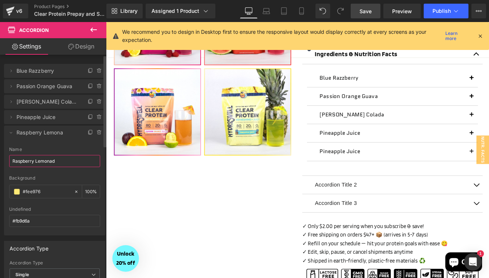
type input "Raspberry Lemonade"
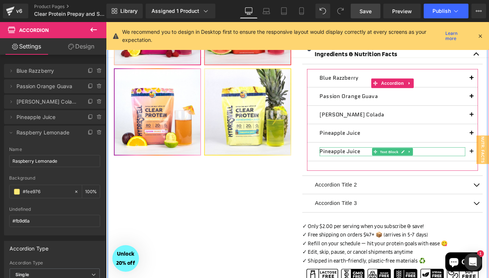
click at [384, 170] on p "Pineapple Juice" at bounding box center [438, 172] width 169 height 10
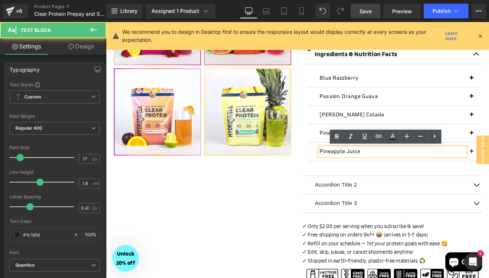
click at [384, 170] on p "Pineapple Juice" at bounding box center [438, 172] width 169 height 10
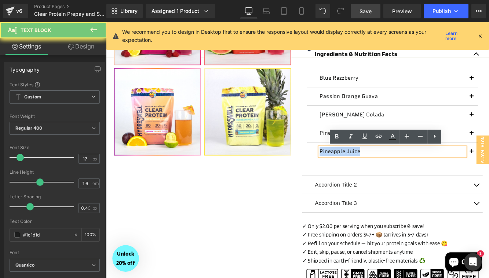
paste div
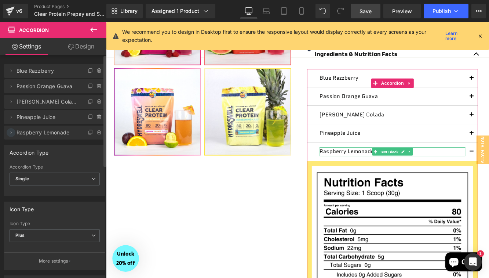
click at [11, 131] on icon at bounding box center [11, 132] width 6 height 6
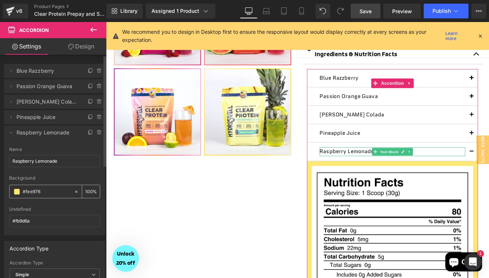
click at [37, 189] on input "#fee976" at bounding box center [47, 191] width 48 height 8
paste input "dc0e5a"
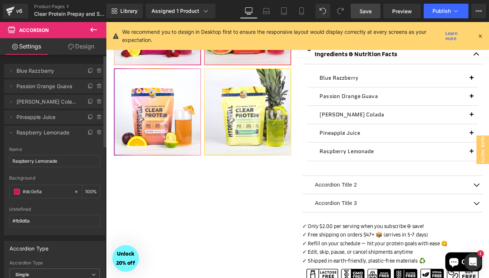
type input "#dc0e5a"
click at [76, 174] on div at bounding box center [54, 173] width 91 height 5
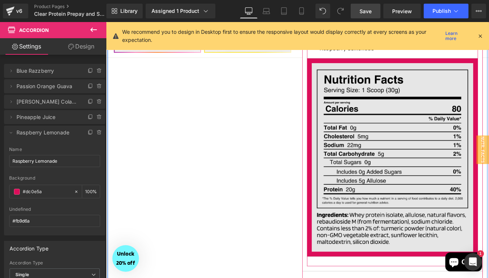
scroll to position [448, 0]
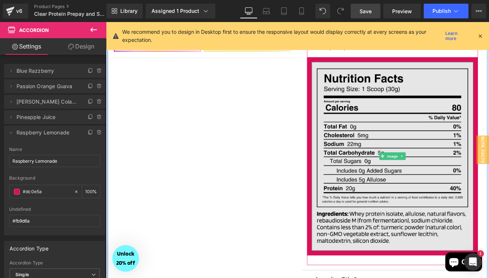
click at [438, 170] on img at bounding box center [437, 177] width 187 height 218
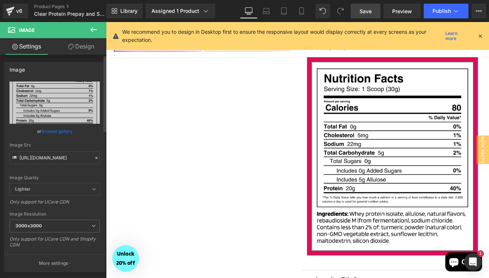
click at [94, 158] on icon at bounding box center [96, 157] width 5 height 5
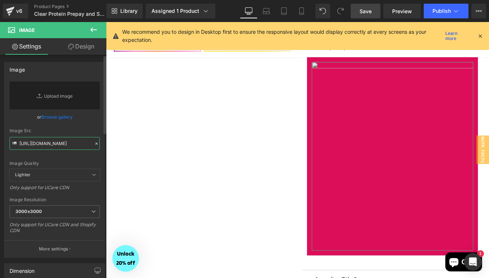
click at [39, 143] on input "https://cdn.shopify.com/s/files/1/0496/1769/8975/files/Clear_Protein_Pina_Colad…" at bounding box center [55, 143] width 90 height 13
paste input "https://cdn.shopify.com/s/files/1/0496/1769/8975/files/Clear_Protein_Raspberry_…"
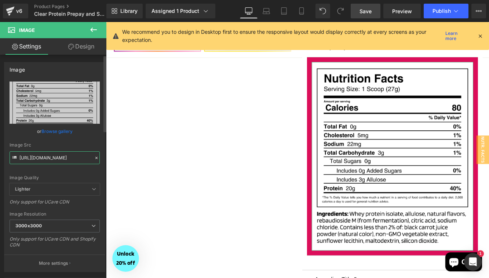
type input "https://cdn.shopify.com/s/files/1/0496/1769/8975/files/Clear_Protein_Raspberry_…"
click at [87, 144] on div "Image Src" at bounding box center [55, 144] width 90 height 5
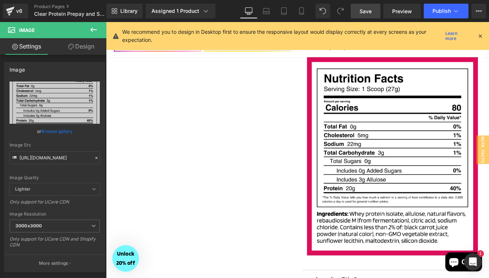
click at [366, 16] on link "Save" at bounding box center [366, 11] width 30 height 15
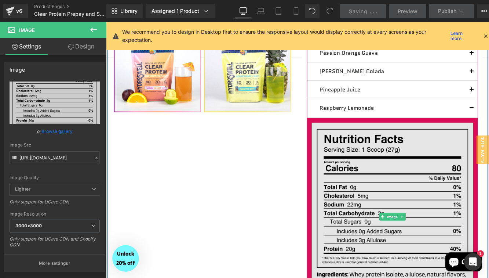
scroll to position [364, 0]
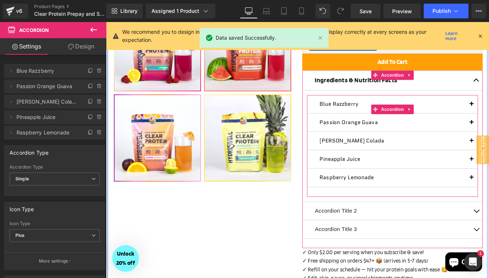
scroll to position [290, 0]
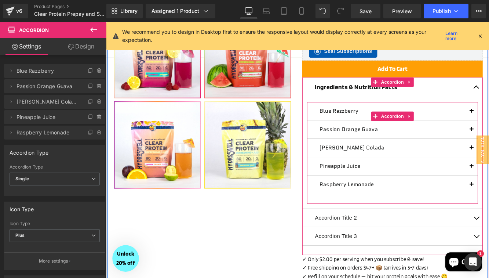
scroll to position [302, 0]
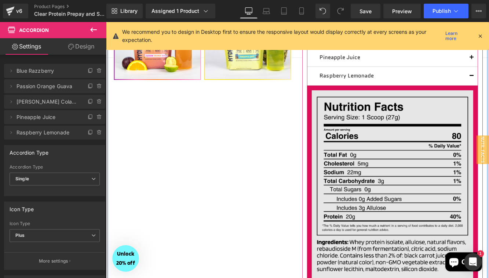
scroll to position [406, 0]
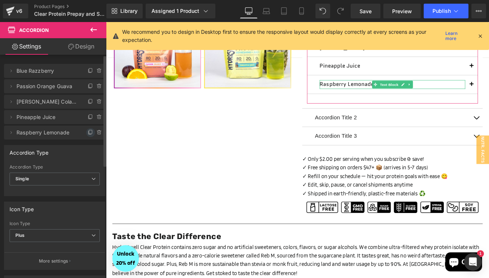
click at [88, 132] on icon at bounding box center [91, 132] width 6 height 6
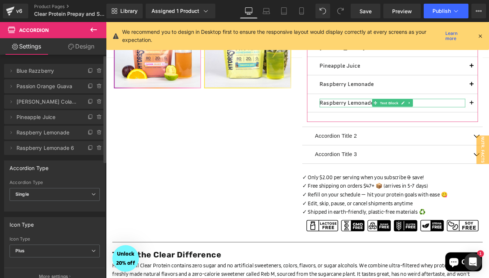
click at [28, 147] on span "Raspberry Lemonade 6" at bounding box center [48, 148] width 62 height 14
click at [9, 147] on icon at bounding box center [11, 148] width 6 height 6
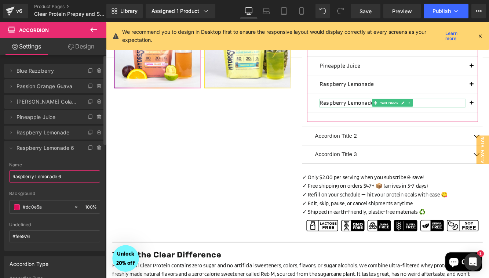
click at [29, 176] on input "Raspberry Lemonade 6" at bounding box center [54, 176] width 91 height 12
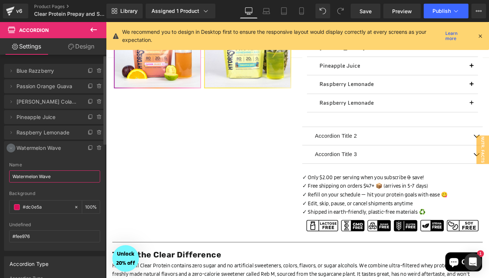
type input "Watermelon Wave"
click at [12, 146] on icon at bounding box center [11, 148] width 6 height 6
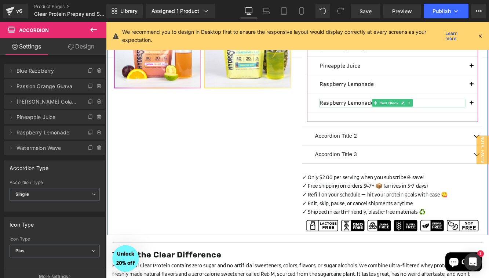
click at [387, 116] on p "Raspberry Lemonade" at bounding box center [438, 116] width 169 height 10
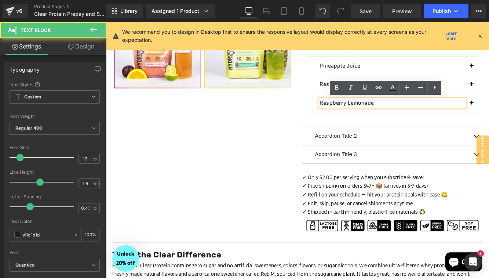
click at [387, 116] on p "Raspberry Lemonade" at bounding box center [438, 116] width 169 height 10
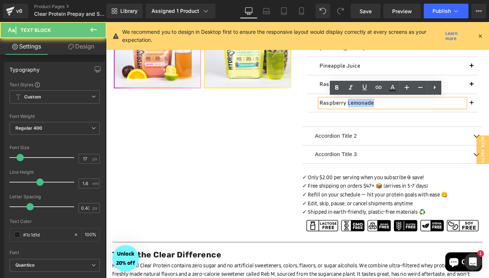
click at [387, 116] on p "Raspberry Lemonade" at bounding box center [438, 116] width 169 height 10
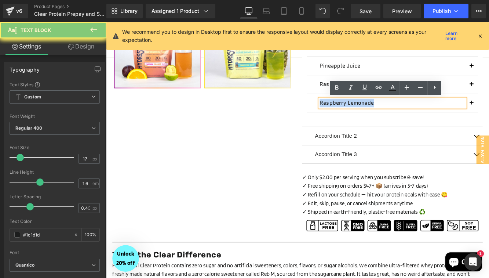
paste div
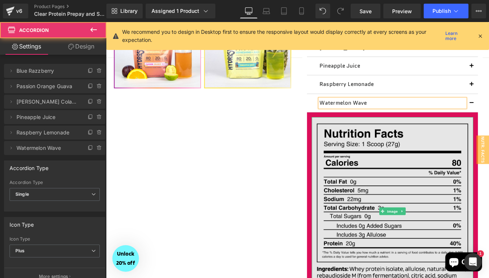
click at [414, 213] on img at bounding box center [437, 241] width 187 height 218
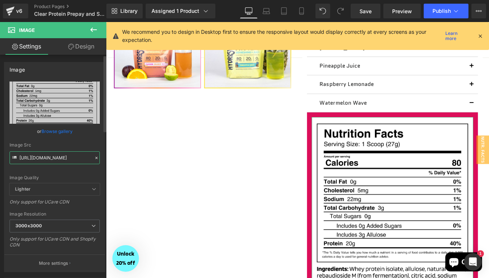
click at [67, 157] on input "https://cdn.shopify.com/s/files/1/0496/1769/8975/files/Clear_Protein_Raspberry_…" at bounding box center [55, 157] width 90 height 13
paste input "https://cdn.shopify.com/s/files/1/0496/1769/8975/files/Clear_Protein_Watermelon…"
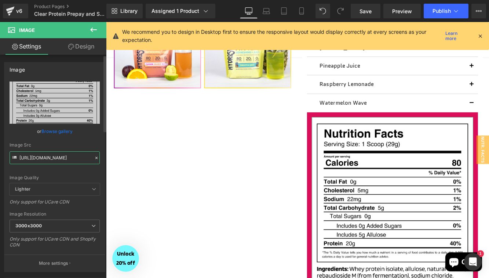
type input "https://cdn.shopify.com/s/files/1/0496/1769/8975/files/Clear_Protein_Watermelon…"
click at [89, 139] on div "Image Quality Lighter Lightest Lighter Lighter Lightest Only support for UCare …" at bounding box center [55, 132] width 90 height 102
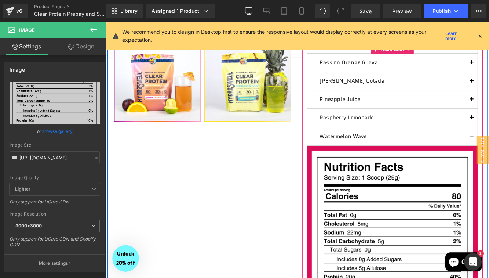
scroll to position [363, 0]
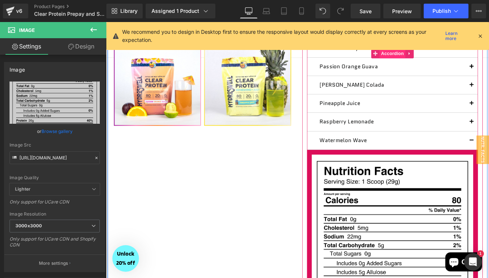
click at [437, 56] on span "Accordion" at bounding box center [438, 58] width 30 height 11
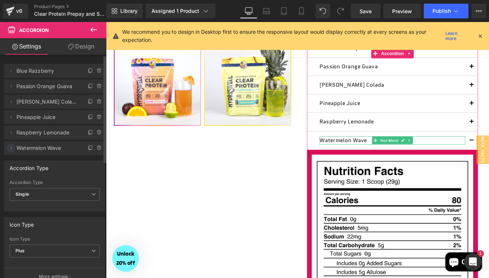
click at [11, 149] on icon at bounding box center [11, 148] width 6 height 6
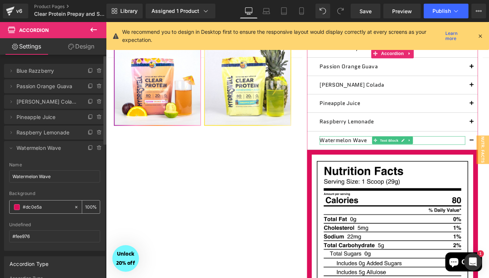
scroll to position [8, 0]
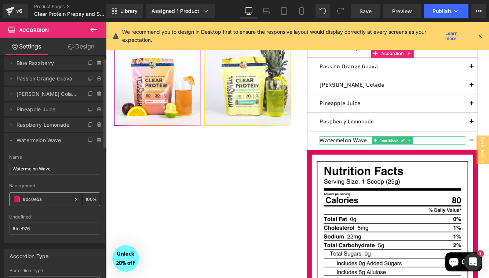
click at [36, 199] on input "#dc0e5a" at bounding box center [47, 199] width 48 height 8
paste input "ff0000"
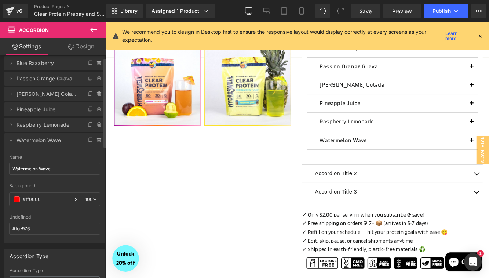
type input "#ff0000"
click at [62, 184] on div "Background" at bounding box center [54, 185] width 91 height 5
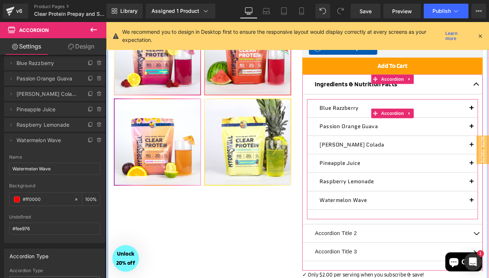
scroll to position [293, 0]
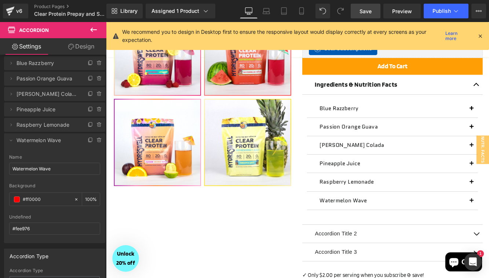
click at [371, 9] on span "Save" at bounding box center [365, 11] width 12 height 8
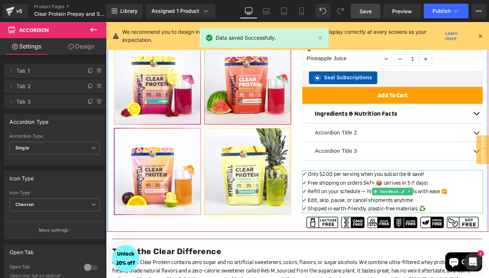
scroll to position [241, 0]
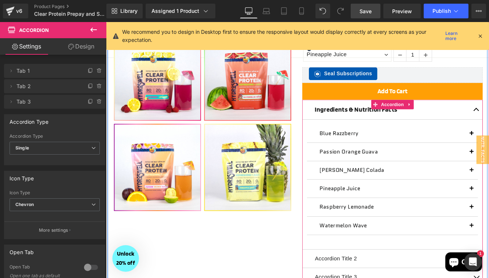
scroll to position [267, 0]
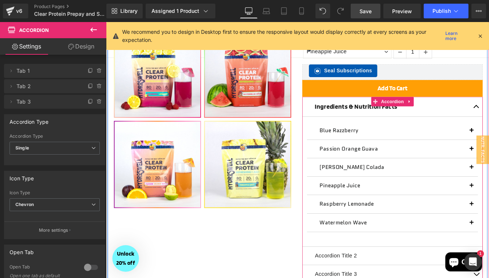
click at [106, 22] on div at bounding box center [106, 22] width 0 height 0
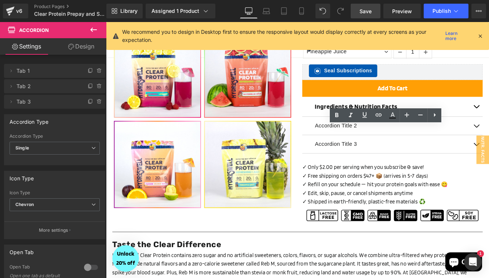
click at [315, 254] on div "‹" at bounding box center [328, 29] width 440 height 453
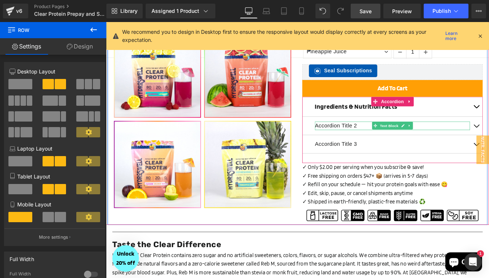
click at [364, 142] on p "Accordion Title 2" at bounding box center [438, 142] width 180 height 10
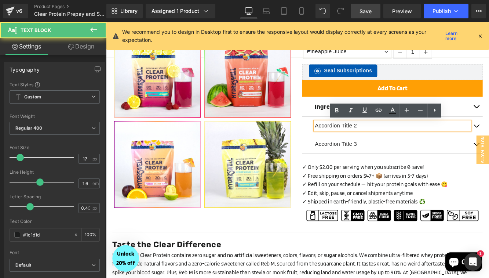
click at [364, 142] on p "Accordion Title 2" at bounding box center [438, 142] width 180 height 10
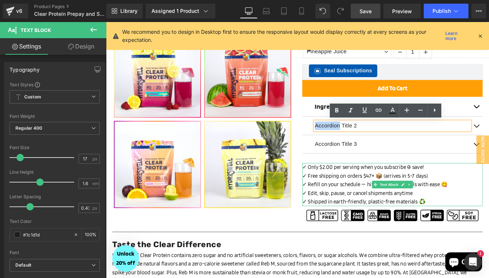
click at [377, 206] on p "✓ Refill on your schedule — hit your protein goals with ease 😋" at bounding box center [437, 210] width 209 height 10
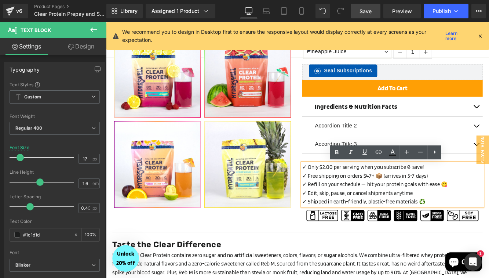
click at [482, 202] on p "✓ Free shipping on orders $47+ 📦 (arrives in 5-7 days)" at bounding box center [437, 200] width 209 height 10
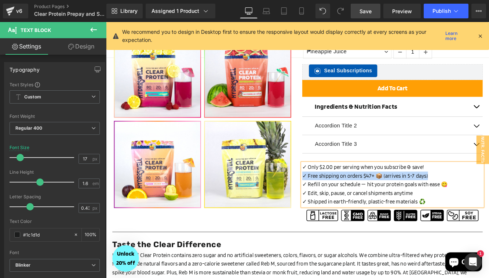
copy p "✓ Free shipping on orders $47+ 📦 (arrives in 5-7 days)"
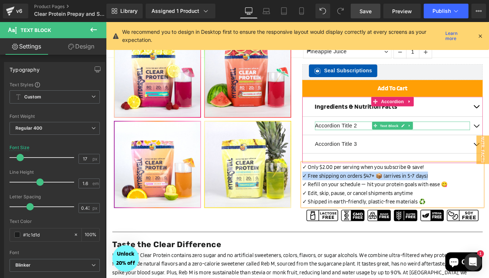
click at [372, 143] on p "Accordion Title 2" at bounding box center [438, 142] width 180 height 10
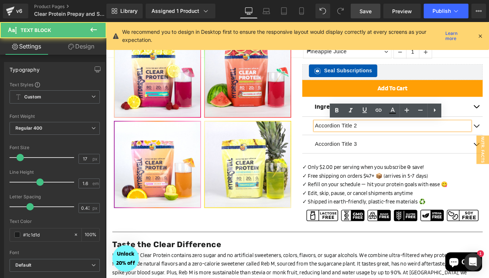
click at [372, 143] on p "Accordion Title 2" at bounding box center [438, 142] width 180 height 10
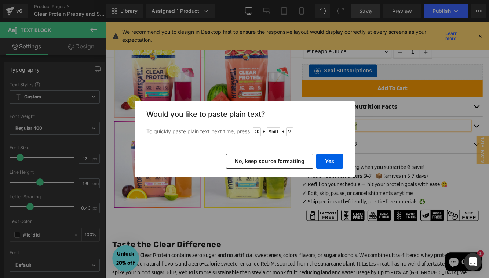
click at [297, 160] on button "No, keep source formatting" at bounding box center [269, 161] width 87 height 15
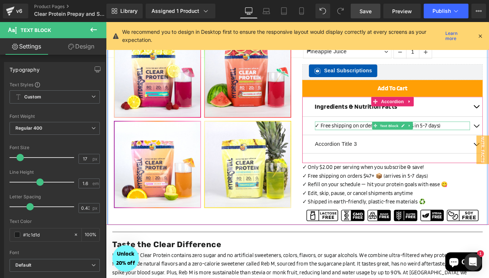
click at [394, 139] on span "✓ Free shipping on orders $47+ 📦 (arrives in 5-7 days)" at bounding box center [421, 141] width 146 height 7
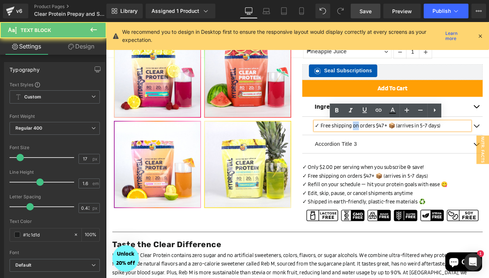
click at [354, 143] on span "✓ Free shipping on orders $47+ 📦 (arrives in 5-7 days)" at bounding box center [421, 141] width 146 height 7
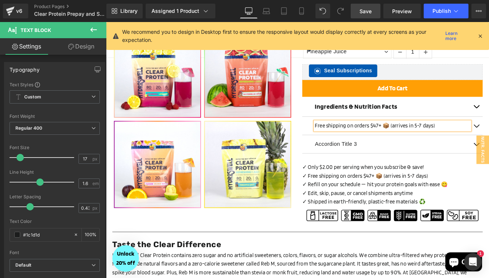
click at [356, 142] on span "Free shipping on orders $47+ 📦 (arrives in 5-7 days)" at bounding box center [417, 141] width 139 height 7
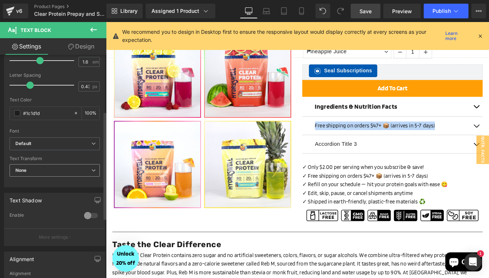
scroll to position [129, 0]
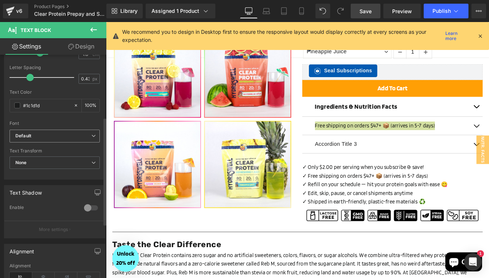
click at [92, 134] on icon at bounding box center [93, 135] width 4 height 4
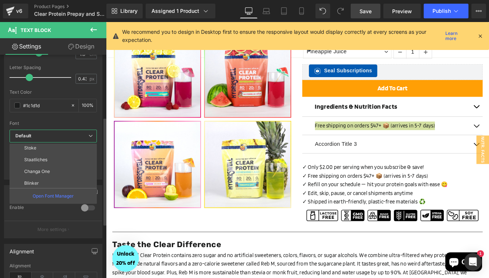
scroll to position [120, 0]
click at [48, 165] on li "Blinker" at bounding box center [55, 170] width 91 height 12
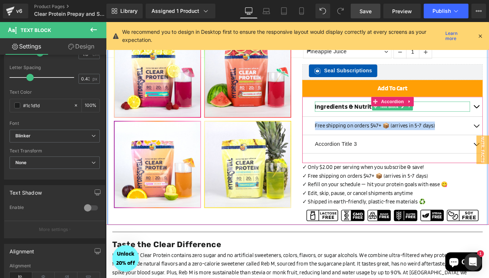
click at [383, 118] on strong "Ingredients & Nutrition Facts" at bounding box center [396, 120] width 96 height 9
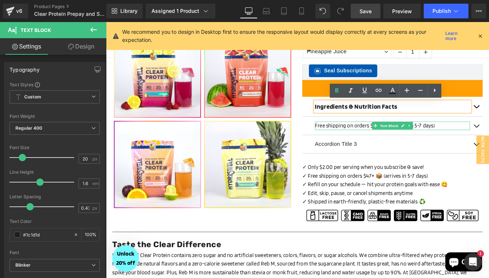
click at [389, 141] on span "Free shipping on orders $47+ 📦 (arrives in 5-7 days)" at bounding box center [417, 141] width 139 height 7
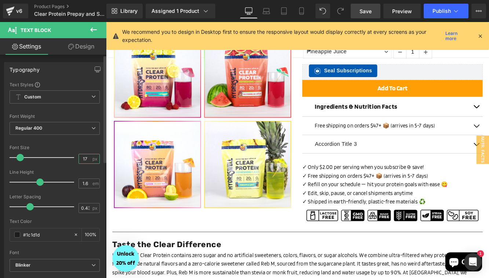
click at [84, 155] on input "17" at bounding box center [85, 158] width 13 height 9
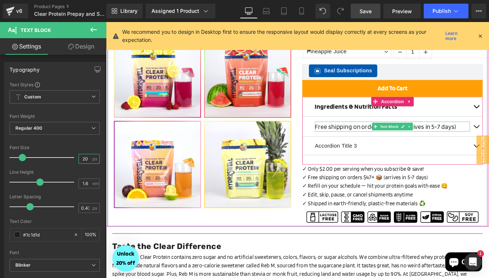
type input "20"
click at [372, 139] on span "Free shipping on orders $47+ 📦 (arrives in 5-7 days)" at bounding box center [429, 143] width 163 height 9
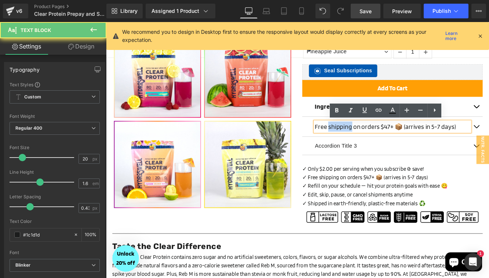
click at [372, 139] on span "Free shipping on orders $47+ 📦 (arrives in 5-7 days)" at bounding box center [429, 143] width 163 height 9
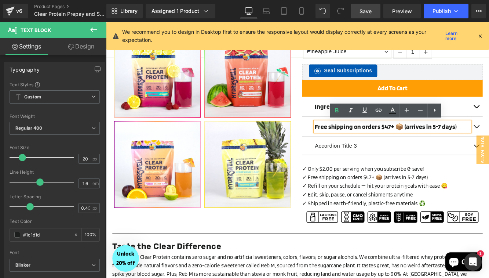
click at [448, 143] on strong "Free shipping on orders $47+ 📦 (arrives in 5-7 days)" at bounding box center [430, 143] width 164 height 9
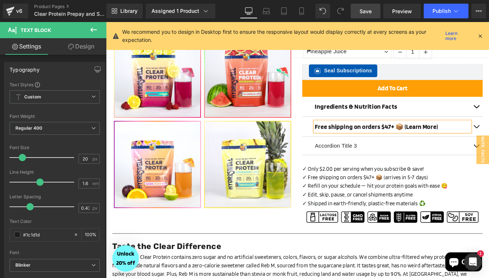
click at [450, 144] on strong "Free shipping on orders $47+ 📦 (Learn More)" at bounding box center [419, 143] width 142 height 9
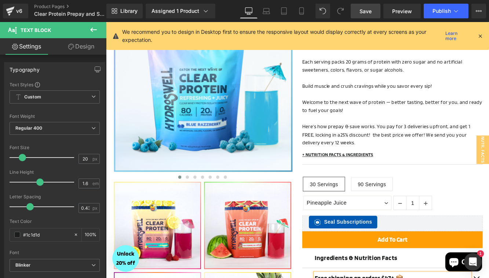
scroll to position [0, 0]
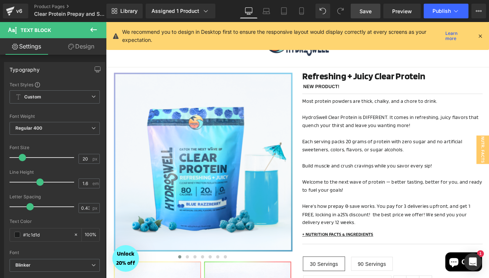
click at [479, 37] on icon at bounding box center [480, 36] width 7 height 7
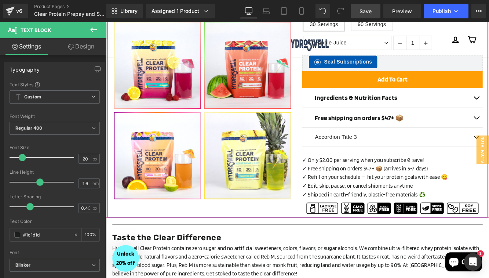
scroll to position [278, 0]
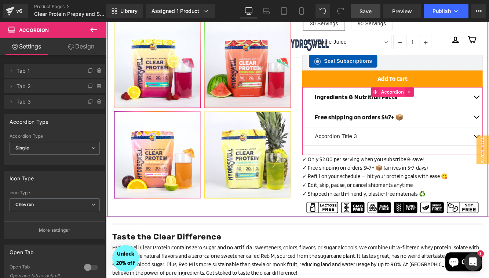
click at [437, 100] on span "Accordion" at bounding box center [438, 103] width 30 height 11
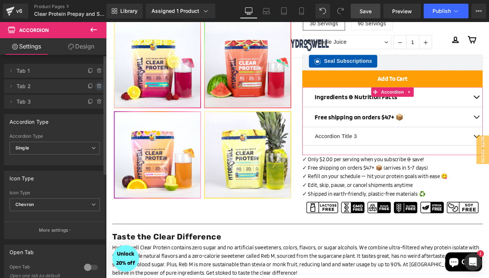
click at [98, 87] on icon at bounding box center [99, 86] width 3 height 3
click at [90, 89] on button "Delete" at bounding box center [91, 87] width 23 height 10
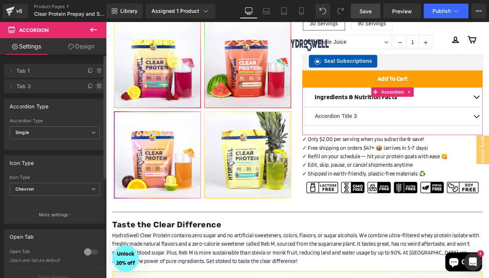
click at [97, 88] on icon at bounding box center [99, 86] width 6 height 6
click at [97, 88] on button "Delete" at bounding box center [91, 87] width 23 height 10
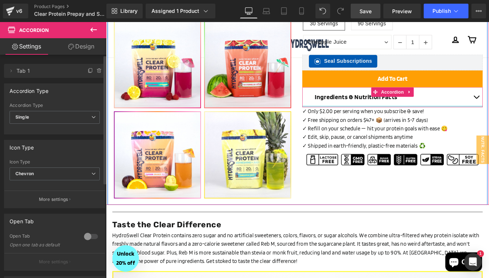
drag, startPoint x: 448, startPoint y: 128, endPoint x: 449, endPoint y: 111, distance: 17.3
click at [449, 111] on div "Ingredients & Nutrition Facts Text Block Blue Razzberry Text Block Image Passio…" at bounding box center [437, 109] width 209 height 23
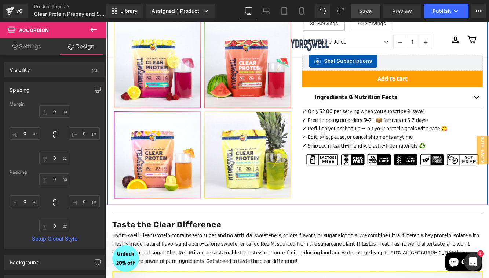
click at [454, 213] on div "‹" at bounding box center [328, 12] width 440 height 441
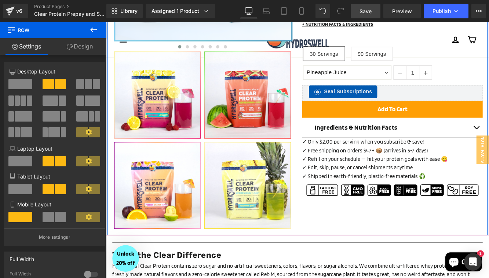
scroll to position [239, 0]
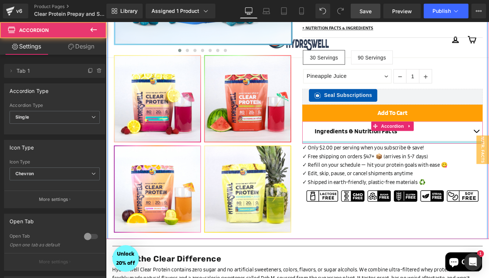
click at [485, 161] on div at bounding box center [437, 161] width 209 height 3
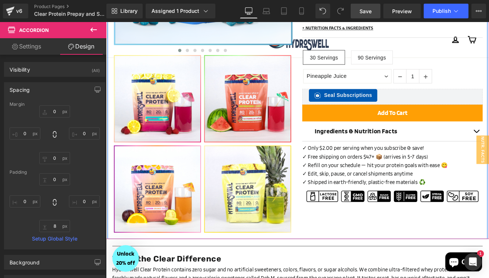
click at [470, 265] on div "‹" at bounding box center [328, 52] width 440 height 441
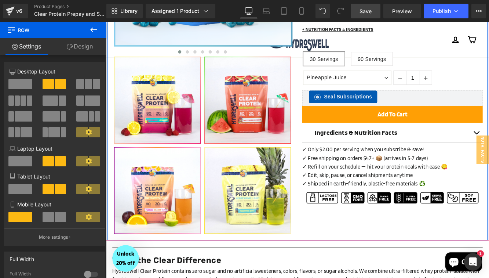
scroll to position [241, 0]
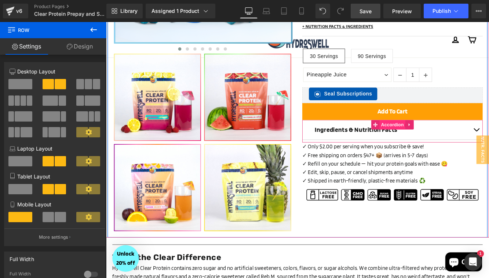
click at [437, 141] on span "Accordion" at bounding box center [438, 140] width 30 height 11
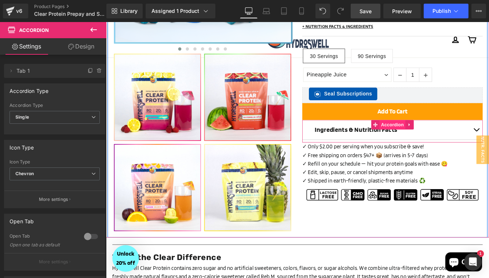
click at [435, 140] on span "Accordion" at bounding box center [438, 140] width 30 height 11
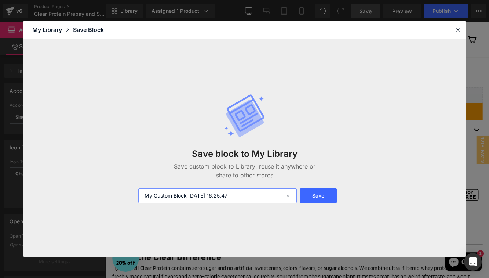
click at [196, 198] on input "My Custom Block 2025-09-24 16:25:47" at bounding box center [217, 195] width 158 height 15
type input "Clear Protein Ingredients & Nutrition Facts Accordion"
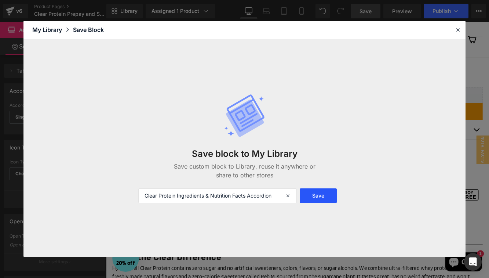
click at [315, 195] on button "Save" at bounding box center [318, 195] width 37 height 15
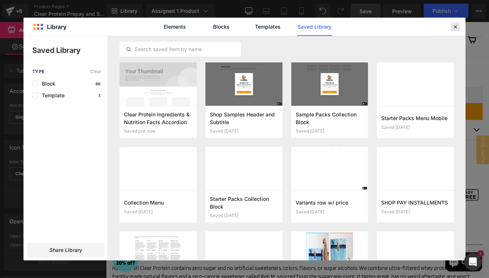
click at [454, 26] on icon at bounding box center [455, 26] width 7 height 7
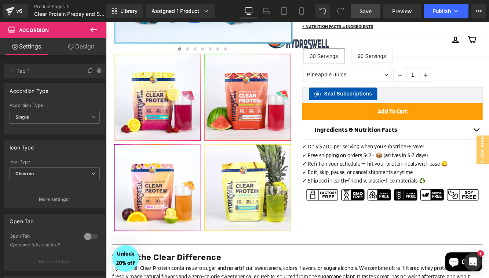
click at [364, 10] on span "Save" at bounding box center [365, 11] width 12 height 8
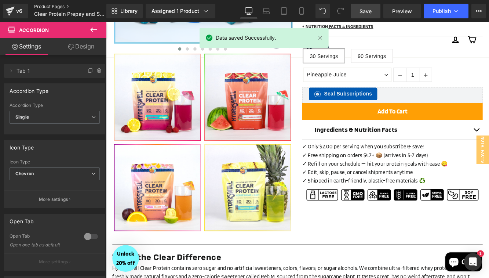
click at [51, 5] on link "Product Pages" at bounding box center [76, 7] width 84 height 6
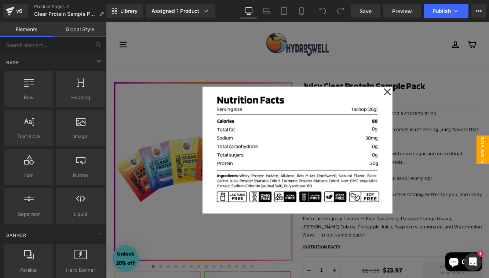
click at [433, 100] on icon at bounding box center [432, 103] width 8 height 8
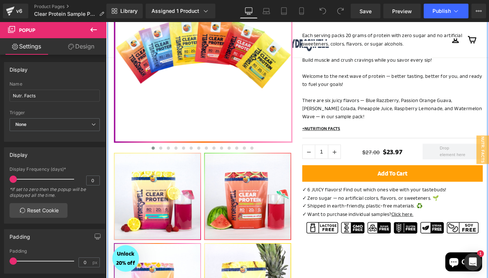
scroll to position [138, 0]
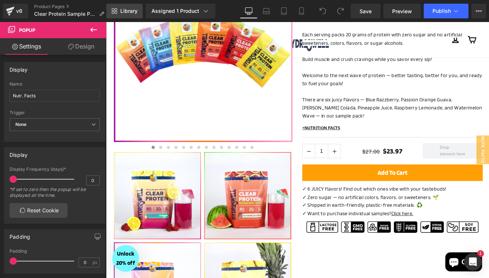
click at [118, 12] on link "Library" at bounding box center [124, 11] width 36 height 15
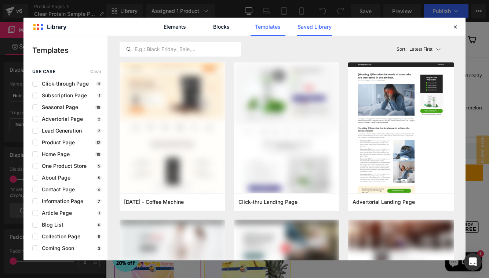
click at [320, 25] on link "Saved Library" at bounding box center [314, 27] width 35 height 18
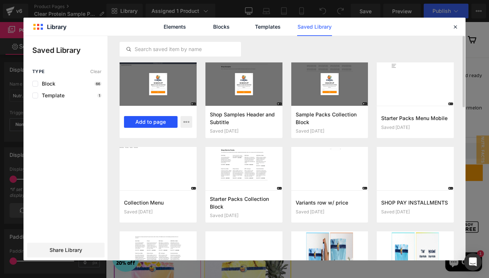
click at [160, 122] on button "Add to page" at bounding box center [151, 122] width 54 height 12
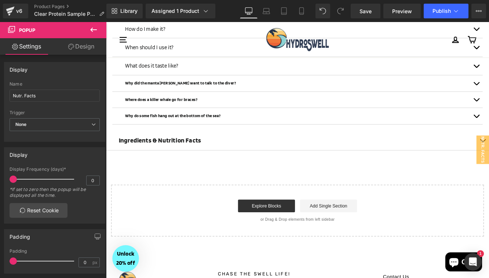
scroll to position [845, 0]
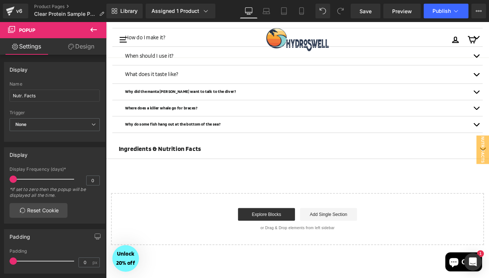
click at [158, 169] on strong "Ingredients & Nutrition Facts" at bounding box center [169, 168] width 96 height 9
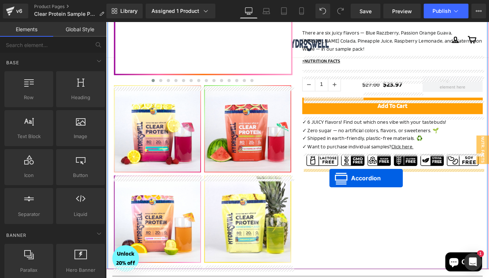
scroll to position [205, 0]
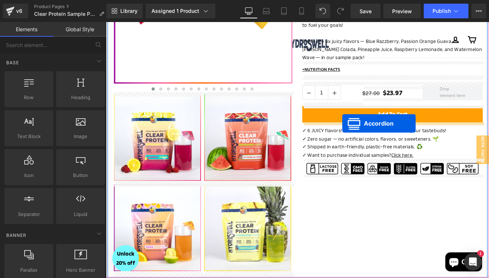
drag, startPoint x: 310, startPoint y: 164, endPoint x: 380, endPoint y: 139, distance: 73.9
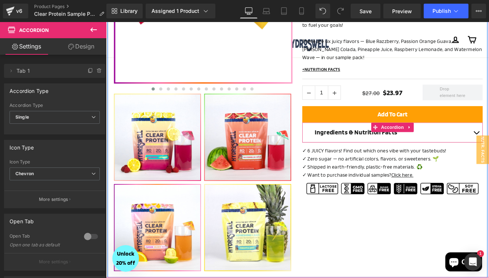
drag, startPoint x: 415, startPoint y: 163, endPoint x: 416, endPoint y: 158, distance: 4.8
click at [416, 158] on div "Ingredients & Nutrition Facts Text Block Blue Razzberry Text Block Image Passio…" at bounding box center [437, 149] width 209 height 23
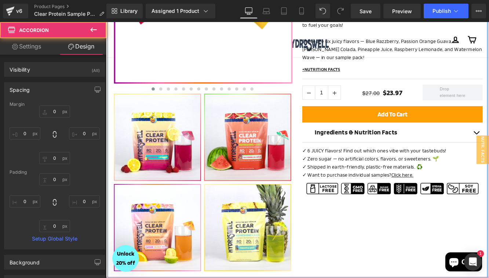
click at [416, 242] on div "‹" at bounding box center [328, 96] width 440 height 441
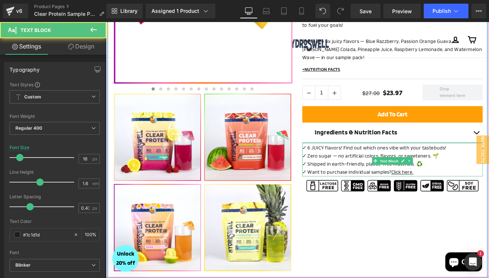
click at [424, 160] on div "Juicy Clear Protein Sample Pack Heading NEW PRODUCT! Text Block Row Separator M…" at bounding box center [438, 49] width 220 height 338
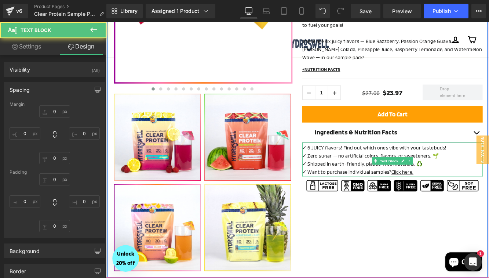
type input "0"
type input "4"
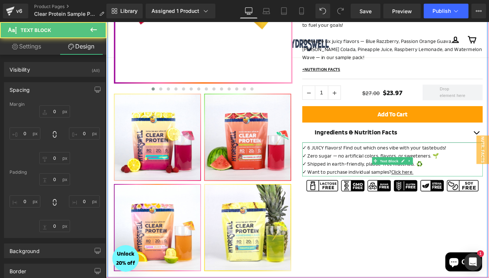
type input "0"
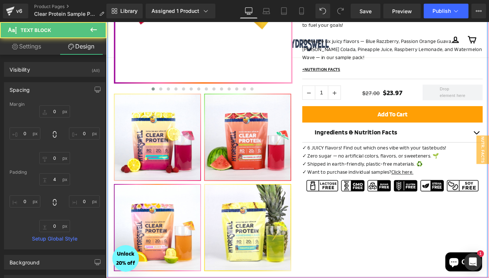
click at [423, 234] on div "‹" at bounding box center [328, 96] width 440 height 441
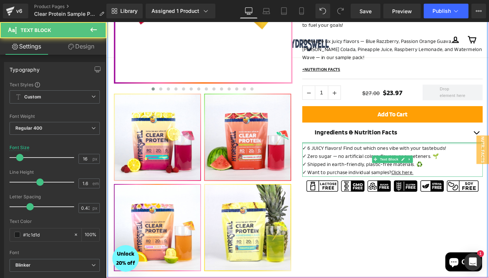
click at [435, 161] on div at bounding box center [437, 162] width 209 height 2
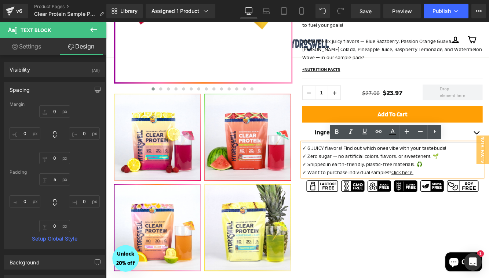
click at [416, 263] on div "‹" at bounding box center [328, 96] width 440 height 441
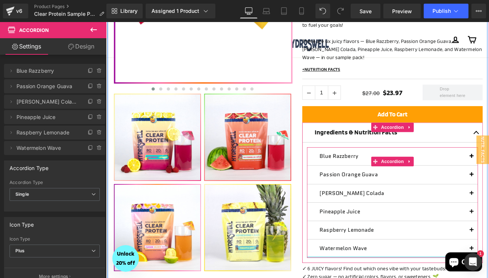
drag, startPoint x: 431, startPoint y: 305, endPoint x: 433, endPoint y: 293, distance: 11.8
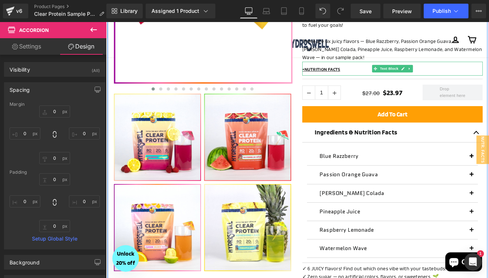
click at [458, 80] on div "+ NUTRITION FACTS" at bounding box center [437, 76] width 209 height 16
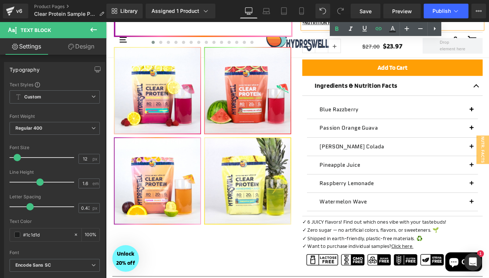
scroll to position [279, 0]
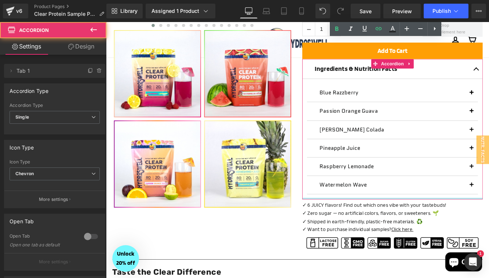
click at [436, 223] on div "Ingredients & Nutrition Facts Text Block Blue Razzberry Text Block Image Passio…" at bounding box center [437, 146] width 209 height 162
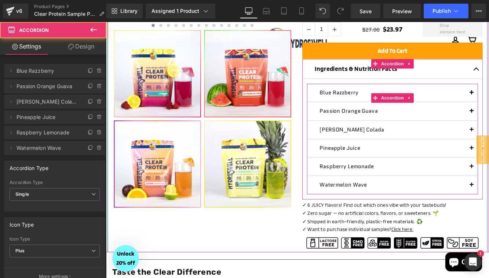
click at [437, 218] on div "Blue Razzberry Text Block Image Passion Orange Guava Text Block Image Piña Cola…" at bounding box center [438, 158] width 198 height 128
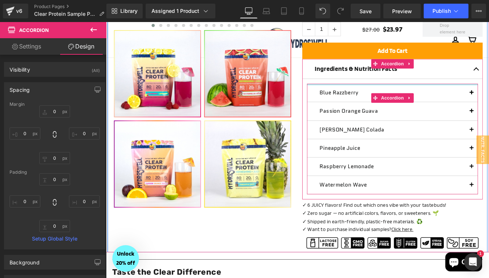
type input "0px"
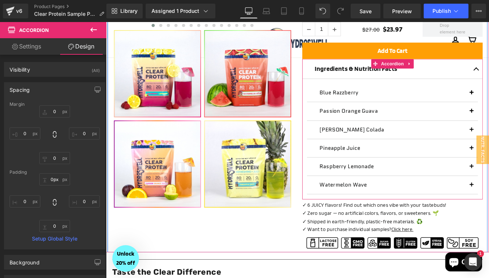
click at [483, 91] on article "Blue Razzberry Text Block Image Passion Orange Guava Text Block Image Piña Cola…" at bounding box center [437, 157] width 209 height 139
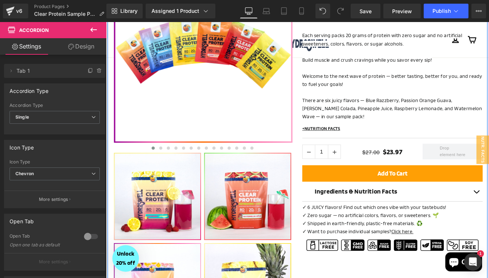
scroll to position [132, 0]
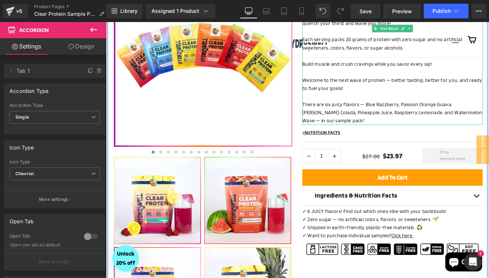
click at [399, 131] on p "There are six juicy flavors — Blue Razzberry, Passion Orange Guava, Piña Colada…" at bounding box center [437, 127] width 209 height 28
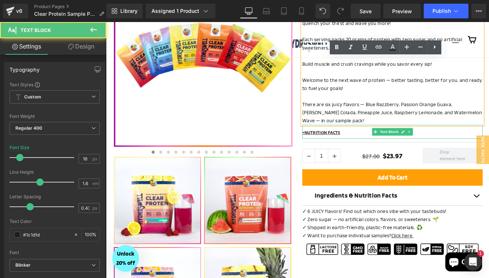
click at [397, 147] on p "+ NUTRITION FACTS" at bounding box center [437, 149] width 209 height 7
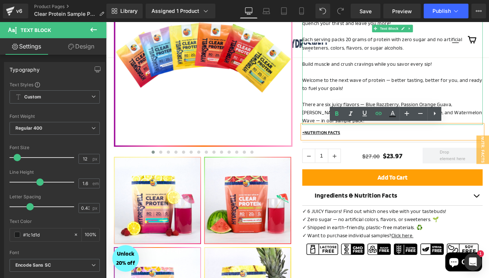
click at [465, 89] on span "Welcome to the next wave of protein — better tasting, better for you, and ready…" at bounding box center [437, 93] width 209 height 17
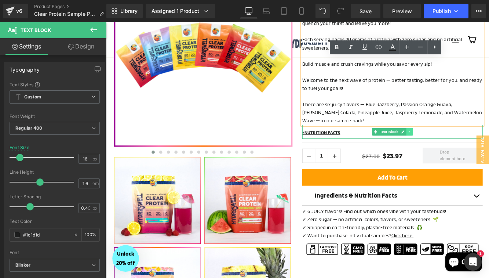
click at [458, 149] on icon at bounding box center [457, 148] width 1 height 3
click at [461, 148] on icon at bounding box center [461, 149] width 4 height 4
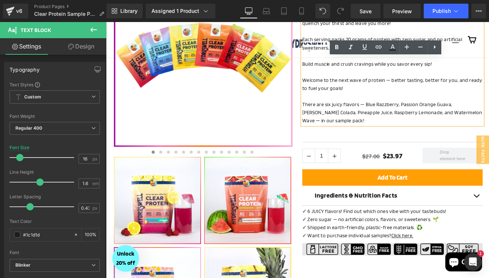
scroll to position [121, 0]
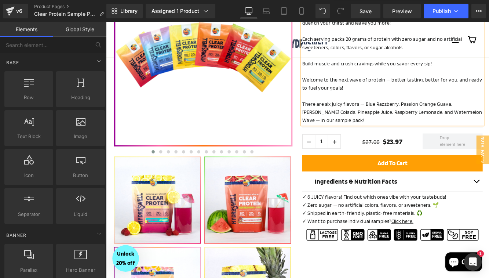
click at [390, 277] on div "‹" at bounding box center [328, 169] width 440 height 441
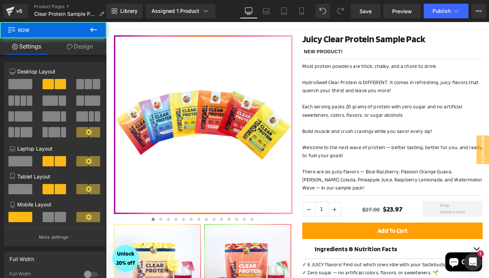
scroll to position [0, 0]
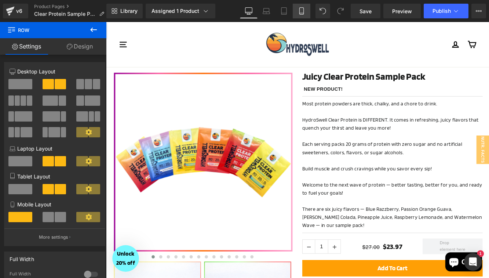
click at [300, 15] on link "Mobile" at bounding box center [302, 11] width 18 height 15
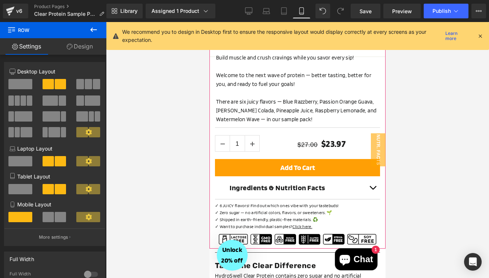
scroll to position [294, 0]
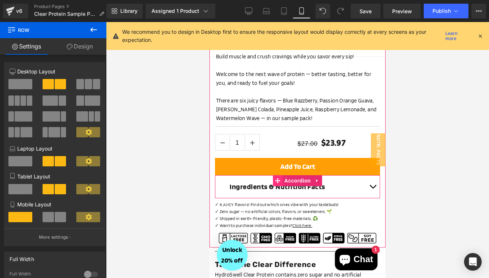
click at [282, 185] on span at bounding box center [278, 180] width 10 height 11
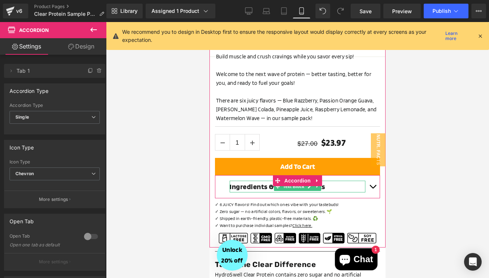
click at [250, 186] on strong "Ingredients & Nutrition Facts" at bounding box center [278, 186] width 96 height 9
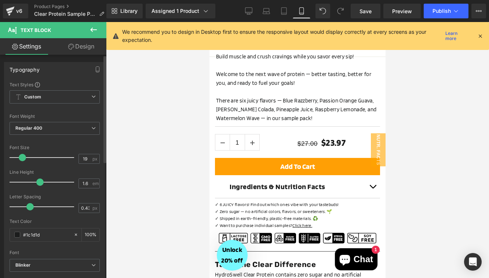
type input "18"
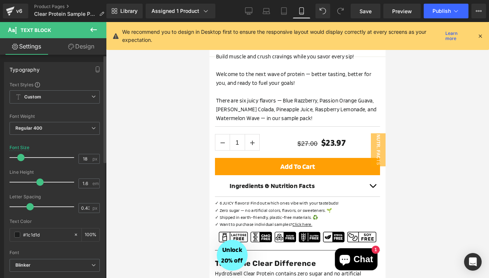
click at [23, 157] on span at bounding box center [20, 157] width 7 height 7
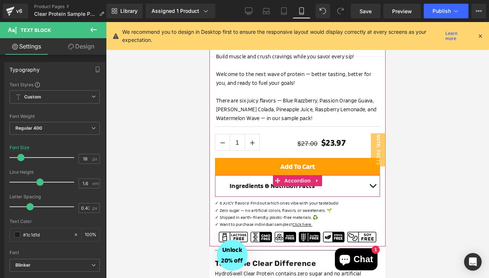
click at [373, 184] on button "button" at bounding box center [372, 186] width 15 height 22
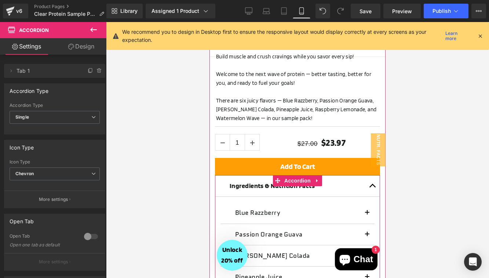
click at [373, 187] on span "button" at bounding box center [373, 187] width 0 height 0
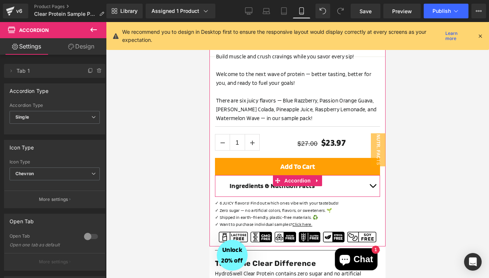
click at [373, 184] on button "button" at bounding box center [372, 186] width 15 height 22
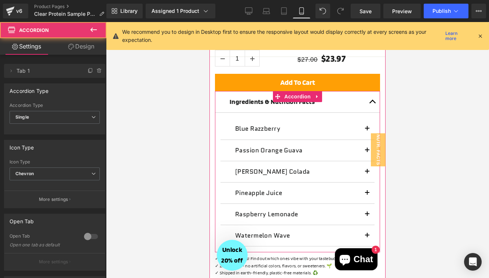
scroll to position [393, 0]
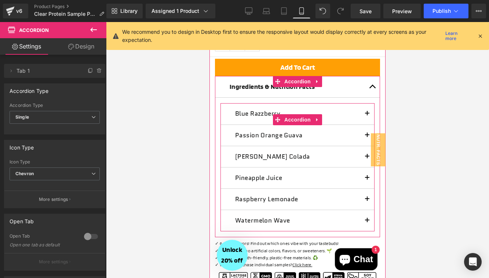
click at [209, 22] on div at bounding box center [209, 22] width 0 height 0
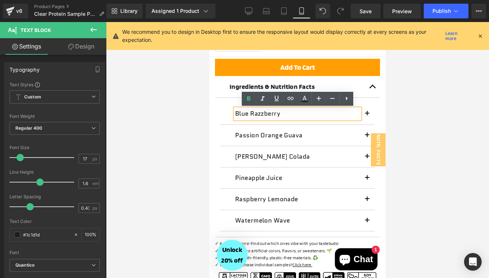
click at [390, 118] on div at bounding box center [297, 150] width 383 height 256
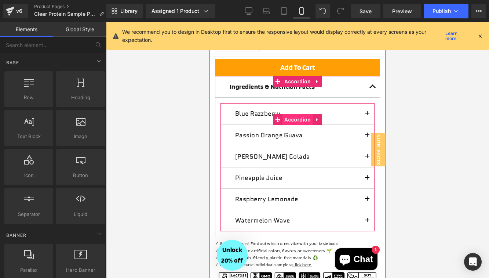
click at [293, 119] on span "Accordion" at bounding box center [297, 119] width 30 height 11
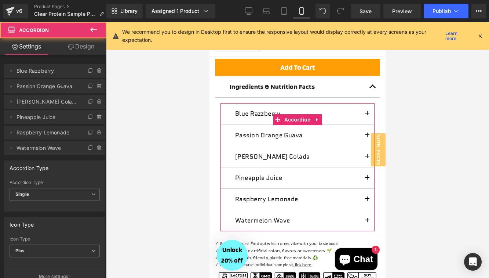
click at [85, 47] on link "Design" at bounding box center [81, 46] width 53 height 17
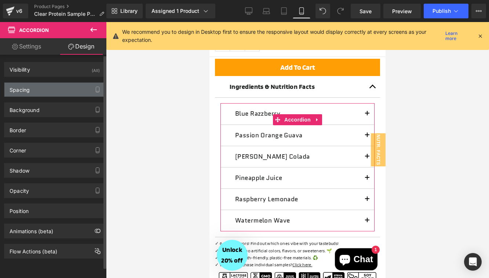
click at [50, 87] on div "Spacing" at bounding box center [54, 90] width 100 height 14
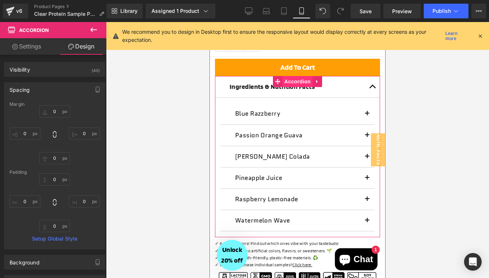
click at [292, 81] on span "Accordion" at bounding box center [297, 81] width 30 height 11
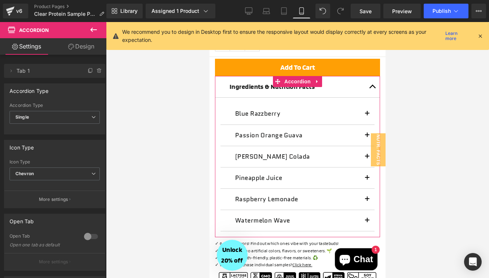
click at [79, 48] on link "Design" at bounding box center [81, 46] width 53 height 17
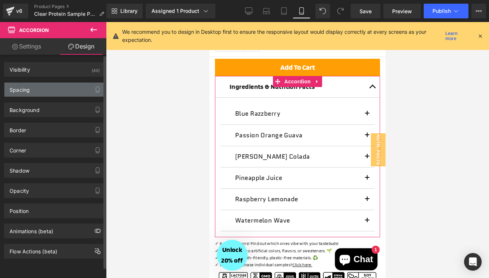
click at [51, 90] on div "Spacing" at bounding box center [54, 90] width 100 height 14
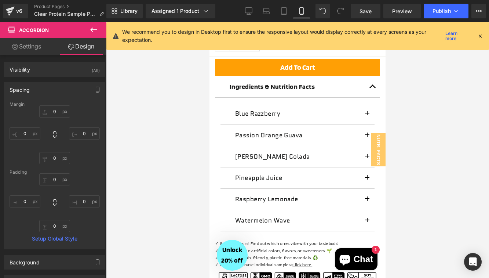
click at [173, 138] on div at bounding box center [297, 150] width 383 height 256
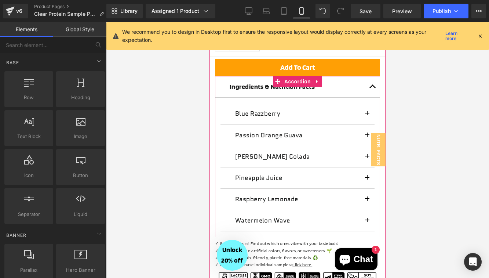
click at [372, 89] on button "button" at bounding box center [372, 87] width 15 height 22
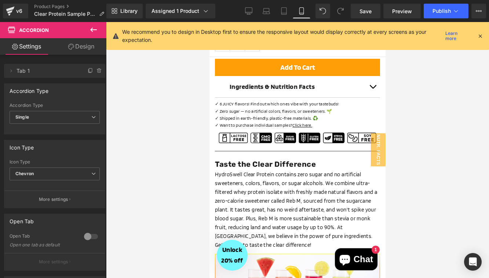
click at [426, 110] on div at bounding box center [297, 150] width 383 height 256
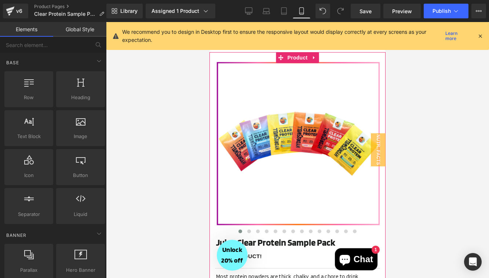
scroll to position [0, 0]
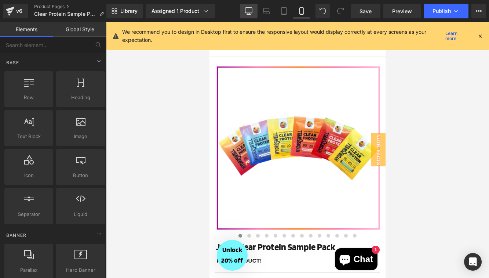
click at [250, 11] on icon at bounding box center [248, 10] width 7 height 7
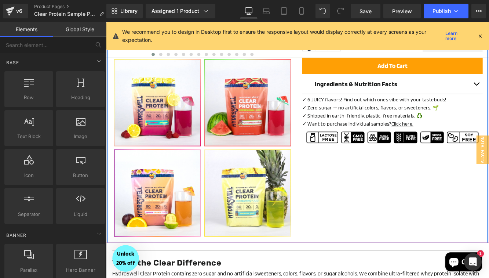
scroll to position [247, 0]
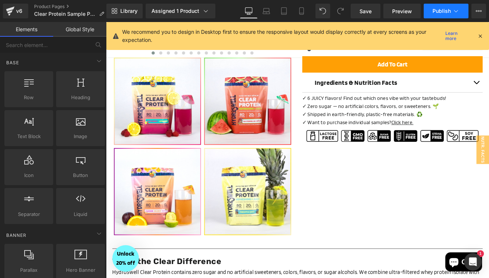
click at [437, 9] on span "Publish" at bounding box center [441, 11] width 18 height 6
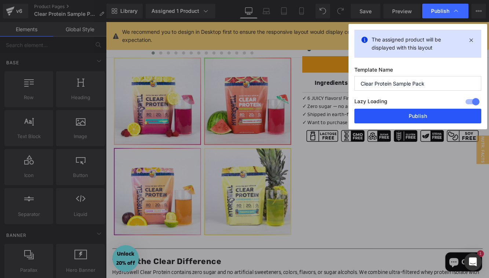
click at [405, 118] on button "Publish" at bounding box center [417, 116] width 127 height 15
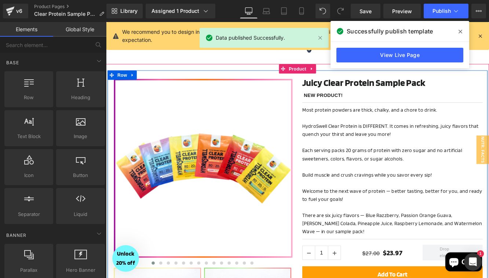
scroll to position [0, 0]
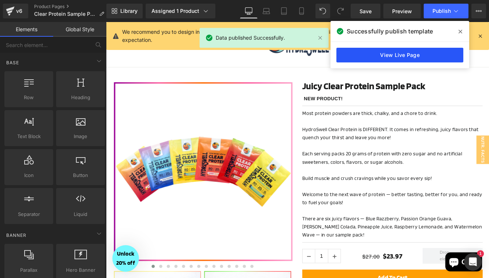
click at [371, 55] on link "View Live Page" at bounding box center [399, 55] width 127 height 15
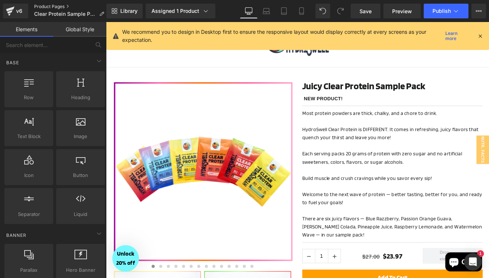
click at [62, 5] on link "Product Pages" at bounding box center [72, 7] width 76 height 6
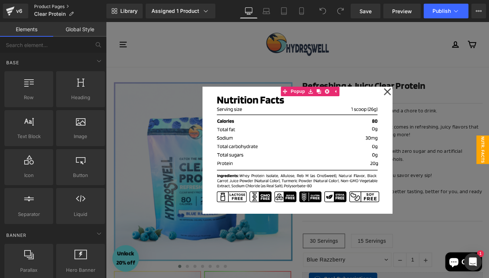
click at [43, 7] on link "Product Pages" at bounding box center [70, 7] width 72 height 6
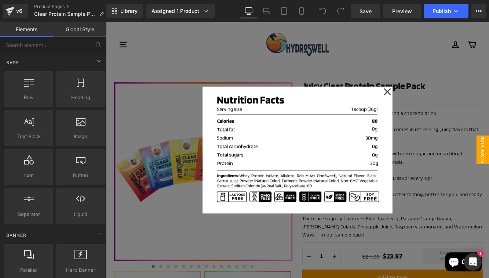
click at [488, 155] on div at bounding box center [328, 170] width 444 height 296
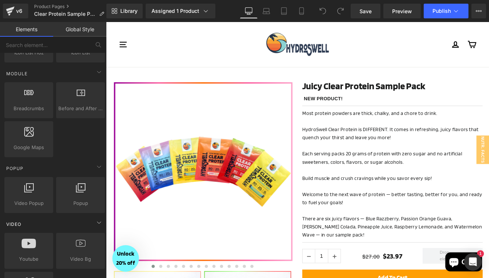
scroll to position [374, 0]
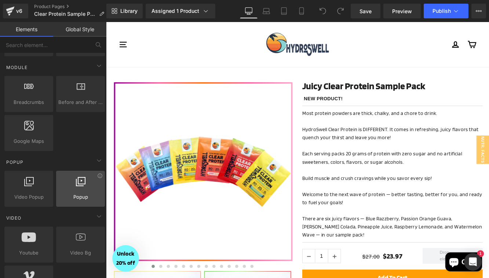
click at [72, 191] on div at bounding box center [80, 184] width 44 height 17
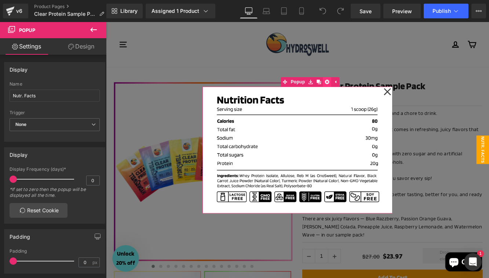
click at [362, 89] on icon at bounding box center [362, 91] width 5 height 5
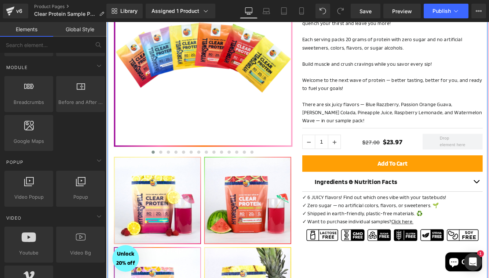
scroll to position [154, 0]
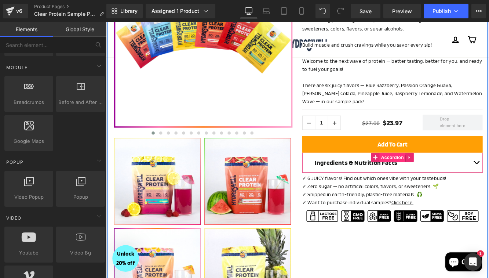
click at [439, 180] on span "Accordion" at bounding box center [438, 178] width 30 height 11
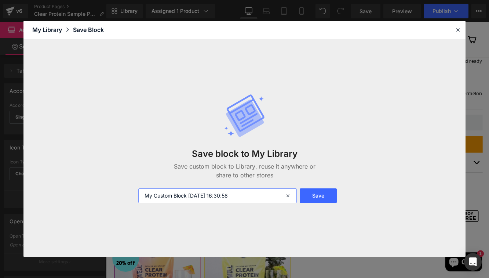
click at [242, 193] on input "My Custom Block [DATE] 16:30:58" at bounding box center [217, 195] width 158 height 15
type input "NEW Nutr. Facts & Ingredients Accordion"
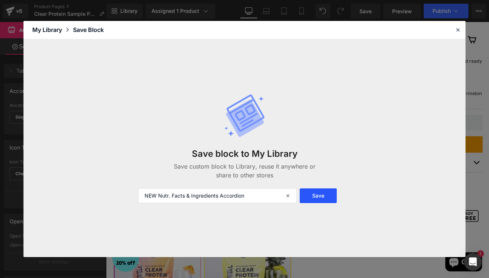
click at [313, 198] on button "Save" at bounding box center [318, 195] width 37 height 15
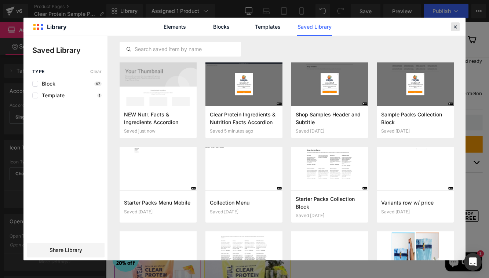
click at [454, 30] on div at bounding box center [455, 26] width 9 height 9
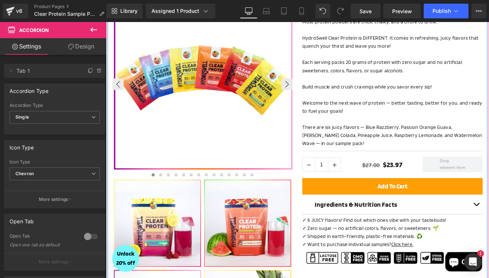
scroll to position [0, 0]
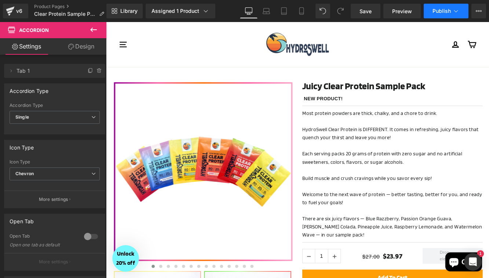
click at [431, 7] on button "Publish" at bounding box center [446, 11] width 45 height 15
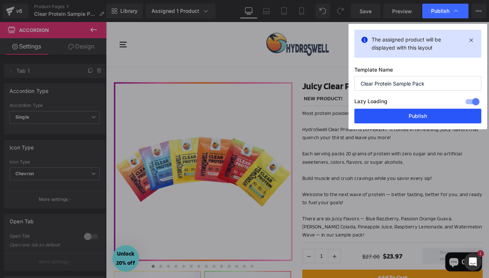
click at [393, 118] on button "Publish" at bounding box center [417, 116] width 127 height 15
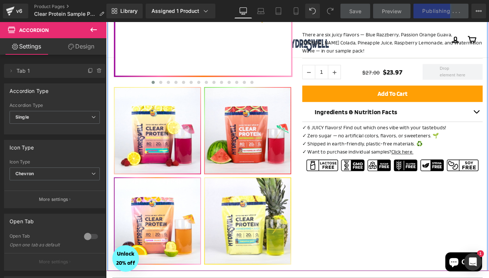
scroll to position [215, 0]
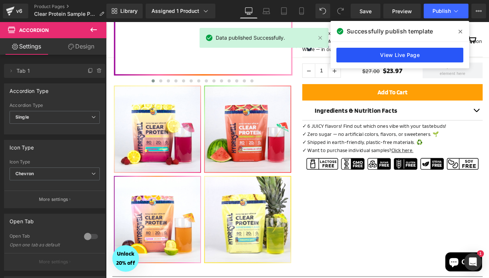
click at [403, 52] on link "View Live Page" at bounding box center [399, 55] width 127 height 15
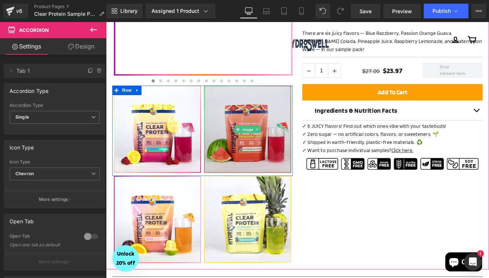
scroll to position [0, 0]
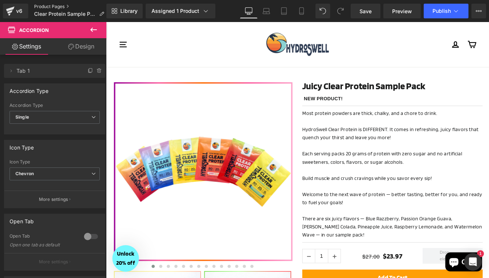
click at [47, 5] on link "Product Pages" at bounding box center [72, 7] width 76 height 6
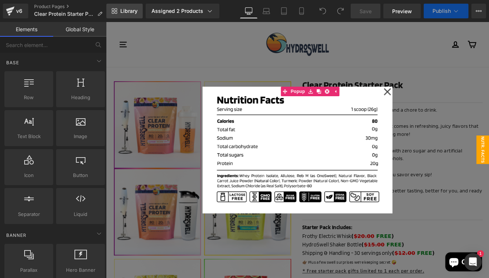
click at [127, 12] on span "Library" at bounding box center [128, 11] width 17 height 7
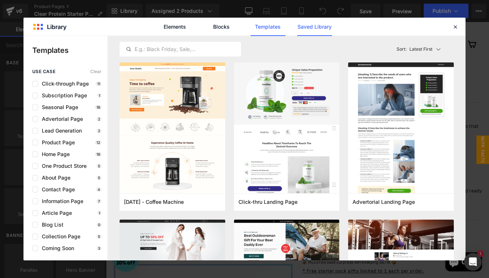
click at [326, 28] on link "Saved Library" at bounding box center [314, 27] width 35 height 18
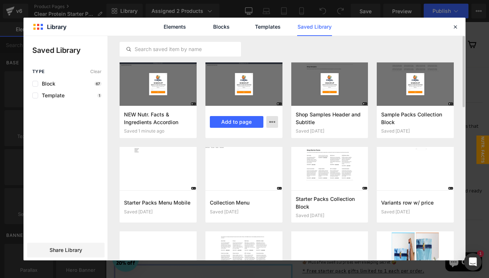
click at [270, 122] on icon "button" at bounding box center [272, 122] width 6 height 6
click at [239, 152] on div "Delete" at bounding box center [236, 153] width 84 height 15
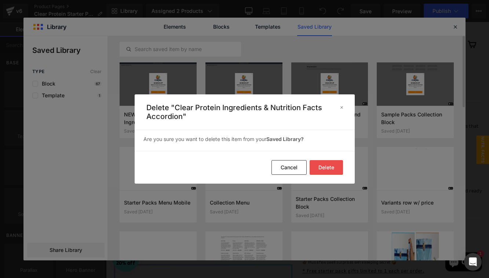
click at [327, 165] on button "Delete" at bounding box center [326, 167] width 33 height 15
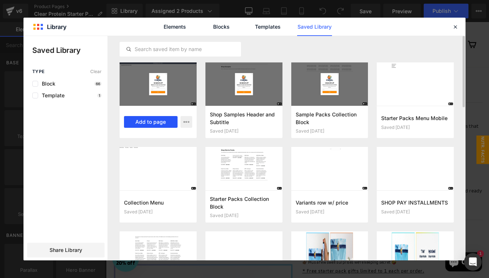
click at [159, 120] on button "Add to page" at bounding box center [151, 122] width 54 height 12
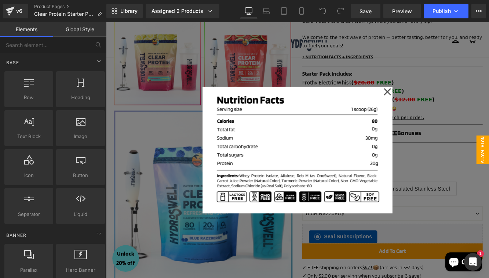
scroll to position [179, 0]
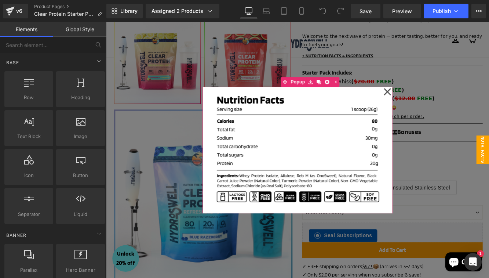
click at [432, 103] on icon at bounding box center [432, 102] width 9 height 37
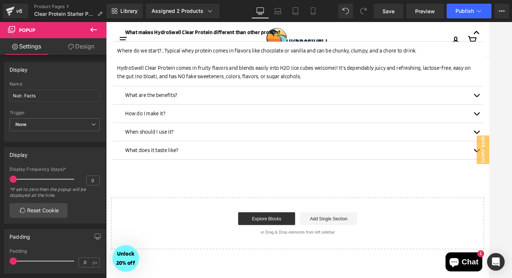
scroll to position [860, 0]
click at [89, 30] on icon at bounding box center [93, 29] width 9 height 9
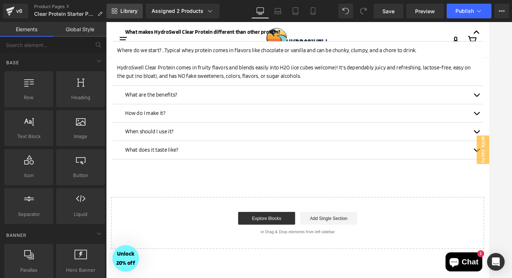
click at [129, 14] on span "Library" at bounding box center [128, 11] width 17 height 7
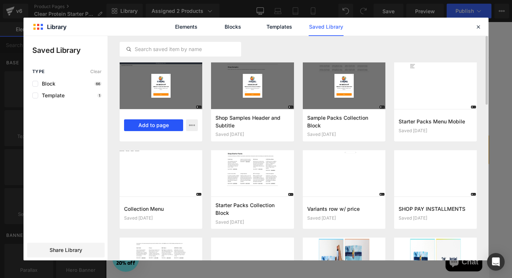
click at [149, 127] on button "Add to page" at bounding box center [153, 125] width 59 height 12
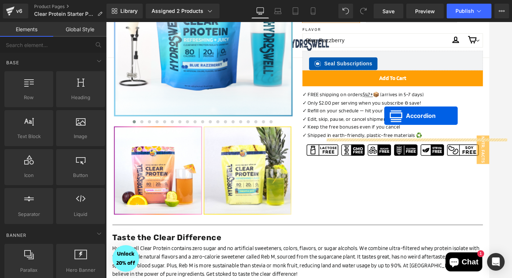
scroll to position [374, 0]
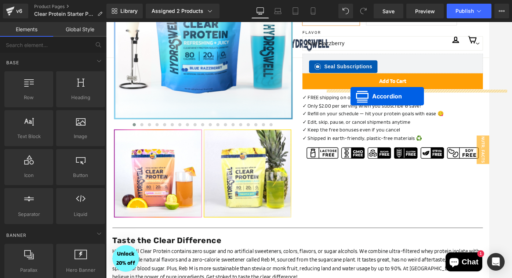
drag, startPoint x: 308, startPoint y: 173, endPoint x: 389, endPoint y: 108, distance: 104.3
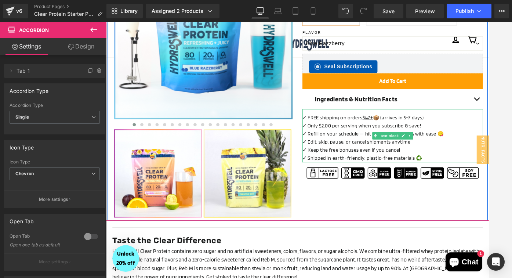
click at [440, 140] on span "✓ Only $2.00 per serving when you subscribe & save!" at bounding box center [402, 142] width 138 height 7
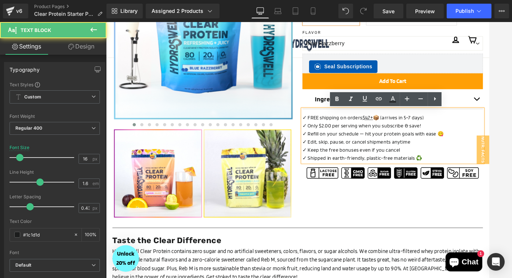
click at [368, 134] on span "✓ FREE shipping on orders $47+ 📦 (arrives in 5–7 days)" at bounding box center [403, 132] width 140 height 7
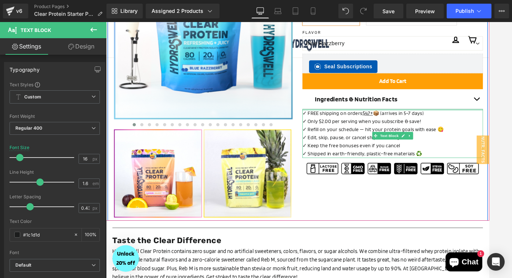
drag, startPoint x: 414, startPoint y: 124, endPoint x: 416, endPoint y: 118, distance: 6.4
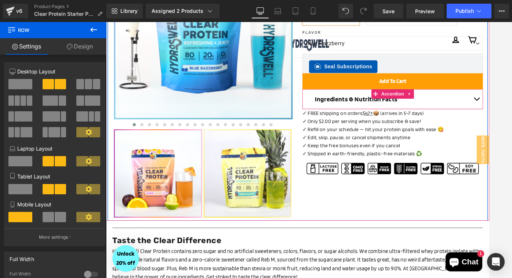
click at [447, 121] on div "Ingredients & Nutrition Facts Text Block" at bounding box center [437, 111] width 209 height 23
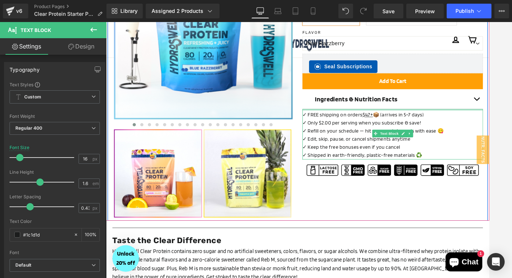
click at [393, 127] on div "✓ FREE shipping on orders $47+ 📦 (arrives in 5–7 days) ✓ Only $2.00 per serving…" at bounding box center [437, 152] width 209 height 58
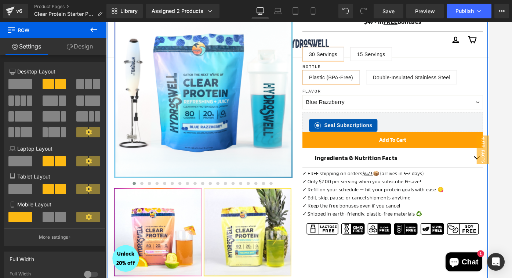
scroll to position [148, 0]
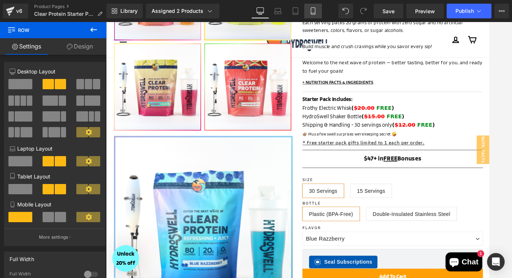
click at [314, 11] on icon at bounding box center [312, 10] width 7 height 7
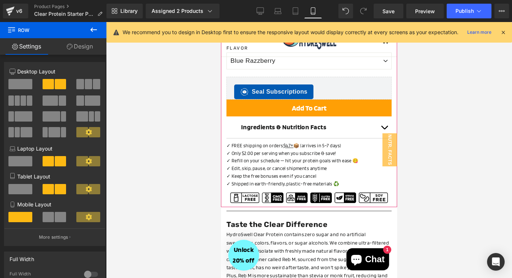
scroll to position [540, 0]
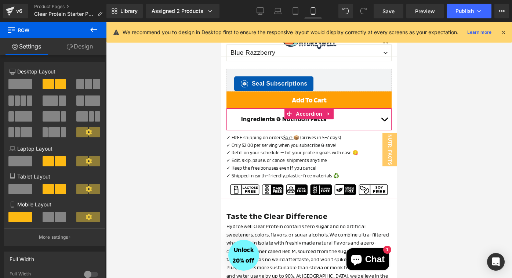
click at [384, 121] on span "button" at bounding box center [384, 121] width 0 height 0
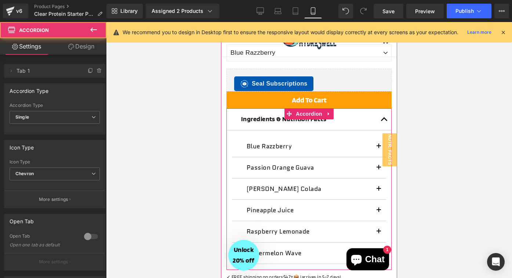
click at [383, 120] on button "button" at bounding box center [384, 119] width 15 height 22
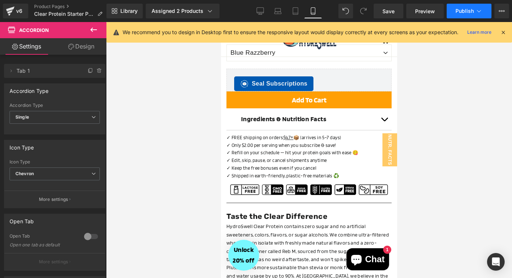
click at [462, 11] on span "Publish" at bounding box center [464, 11] width 18 height 6
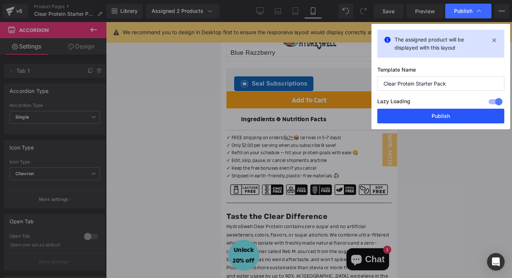
click at [434, 119] on button "Publish" at bounding box center [440, 116] width 127 height 15
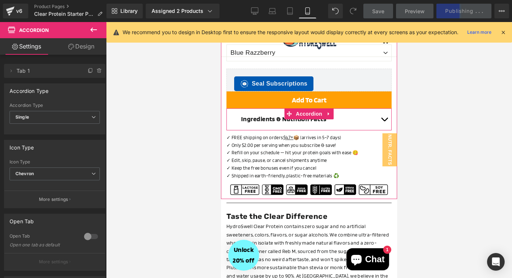
click at [292, 120] on span at bounding box center [289, 118] width 8 height 9
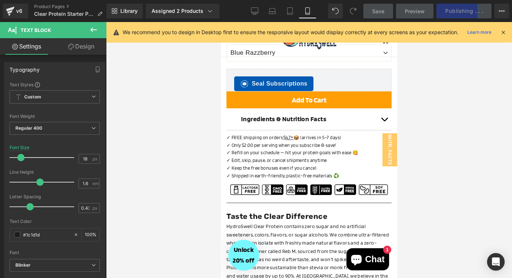
click at [189, 146] on div at bounding box center [309, 150] width 406 height 256
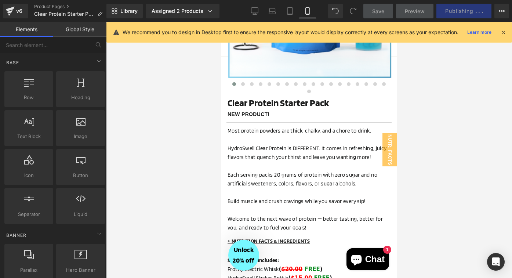
scroll to position [151, 0]
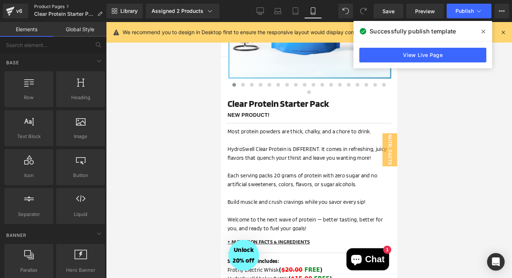
click at [45, 5] on link "Product Pages" at bounding box center [71, 7] width 74 height 6
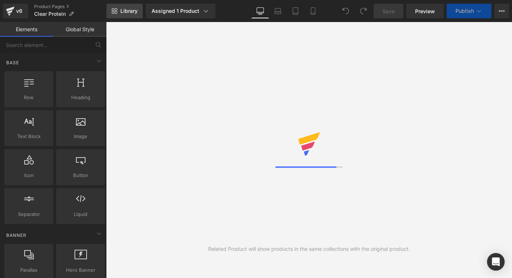
click at [122, 11] on span "Library" at bounding box center [128, 11] width 17 height 7
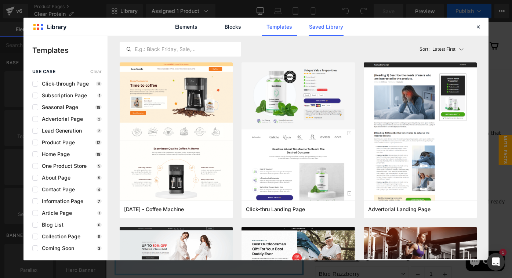
click at [336, 32] on link "Saved Library" at bounding box center [325, 27] width 35 height 18
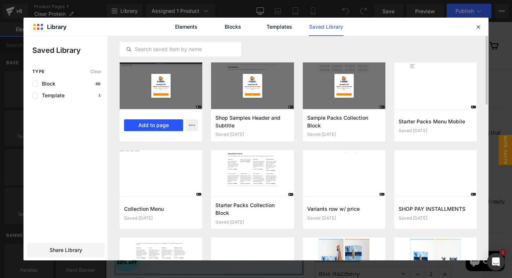
click at [151, 125] on button "Add to page" at bounding box center [153, 125] width 59 height 12
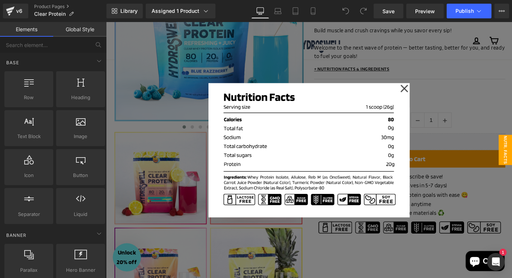
scroll to position [171, 0]
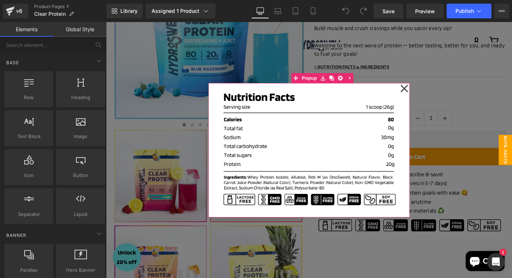
click at [429, 94] on icon at bounding box center [432, 94] width 9 height 37
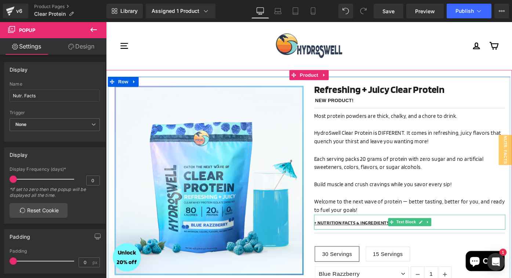
scroll to position [17, 0]
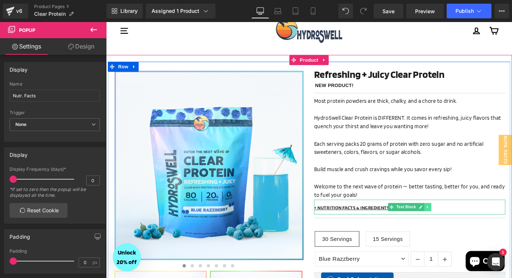
click at [457, 226] on link at bounding box center [458, 224] width 8 height 9
click at [462, 223] on icon at bounding box center [461, 224] width 4 height 4
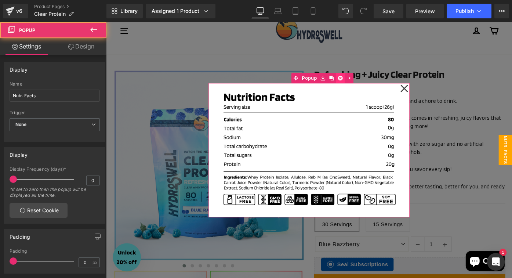
click at [363, 81] on icon at bounding box center [362, 83] width 5 height 5
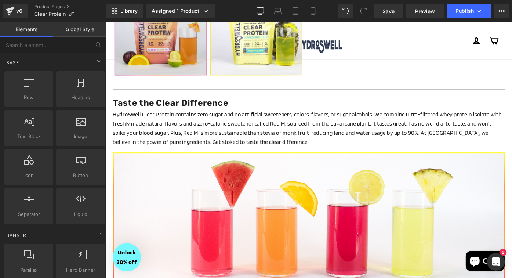
scroll to position [436, 0]
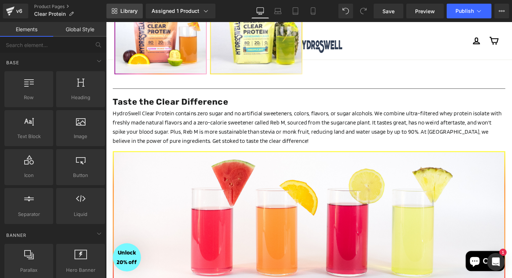
click at [120, 11] on span "Library" at bounding box center [128, 11] width 17 height 7
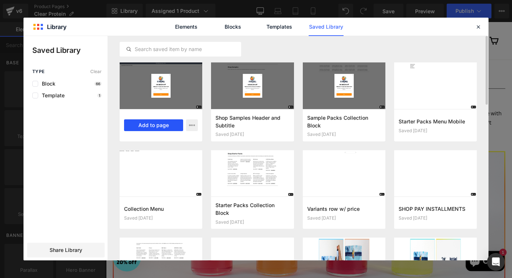
click at [159, 127] on button "Add to page" at bounding box center [153, 125] width 59 height 12
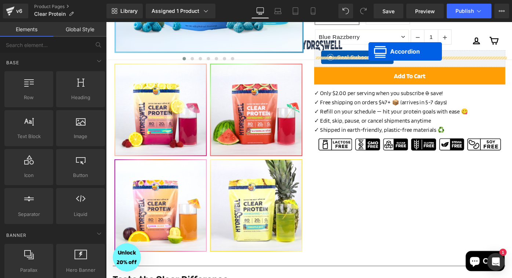
scroll to position [235, 0]
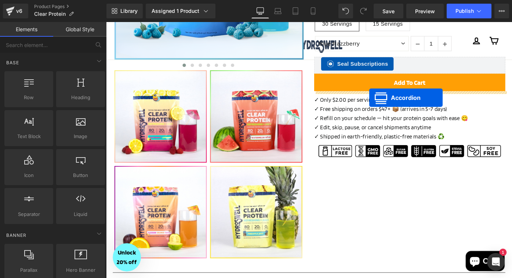
drag, startPoint x: 308, startPoint y: 162, endPoint x: 393, endPoint y: 105, distance: 102.5
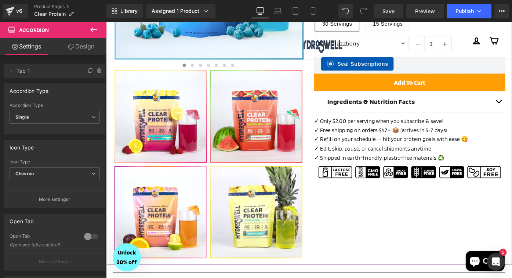
click at [371, 246] on div "‹" at bounding box center [328, 66] width 440 height 441
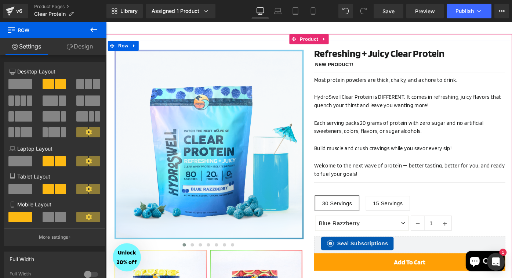
scroll to position [0, 0]
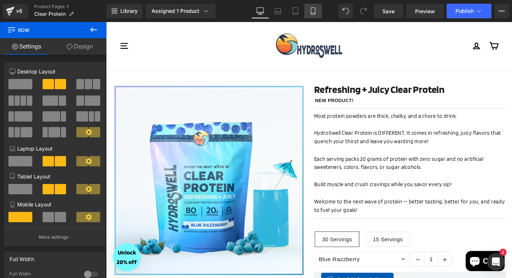
click at [314, 13] on icon at bounding box center [312, 10] width 7 height 7
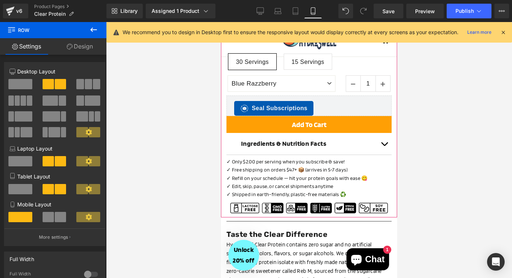
scroll to position [341, 0]
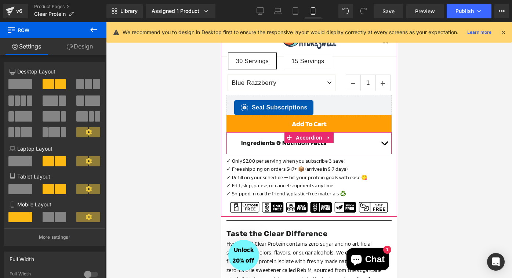
click at [384, 145] on span "button" at bounding box center [384, 145] width 0 height 0
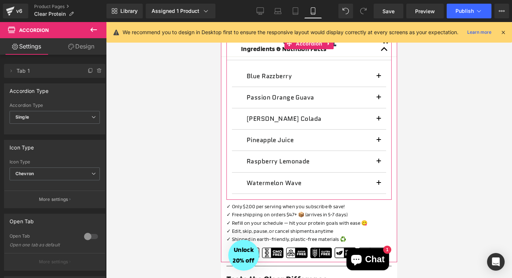
scroll to position [421, 0]
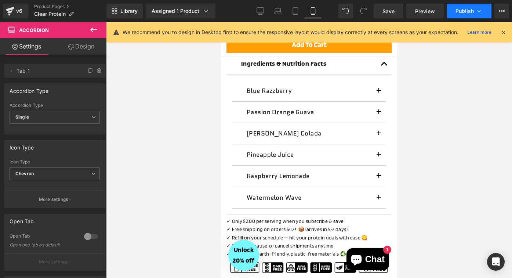
click at [461, 13] on span "Publish" at bounding box center [464, 11] width 18 height 6
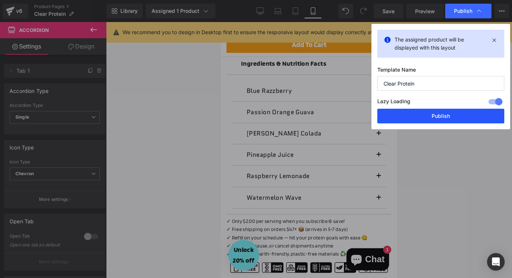
click at [427, 116] on button "Publish" at bounding box center [440, 116] width 127 height 15
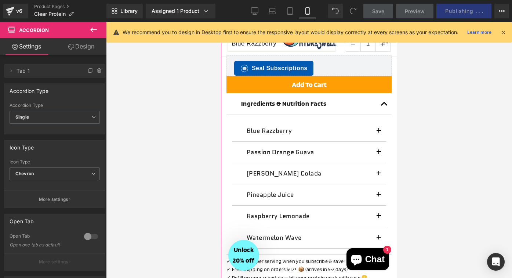
scroll to position [382, 0]
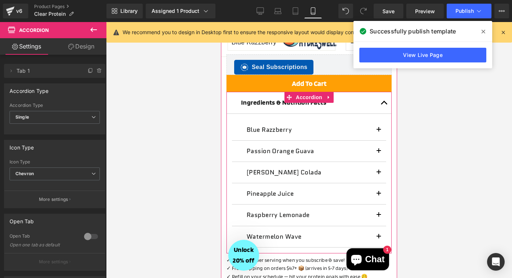
click at [387, 103] on button "button" at bounding box center [384, 103] width 15 height 22
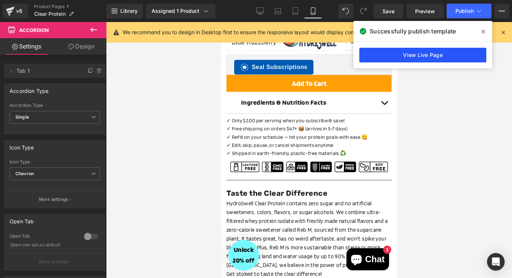
click at [429, 56] on link "View Live Page" at bounding box center [422, 55] width 127 height 15
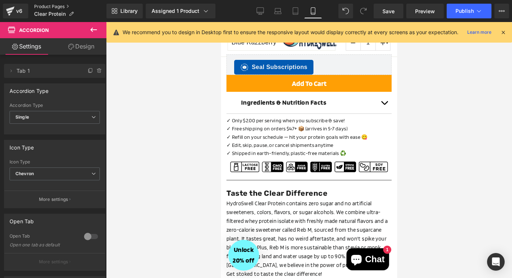
click at [52, 4] on link "Product Pages" at bounding box center [70, 7] width 72 height 6
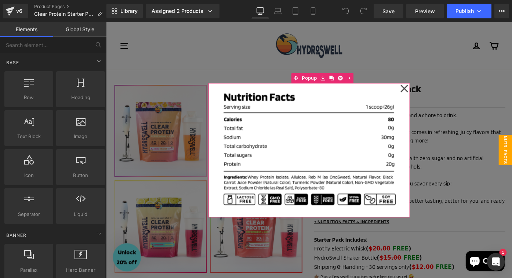
click at [430, 94] on icon at bounding box center [432, 94] width 9 height 37
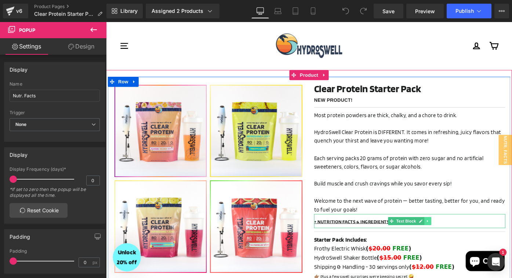
click at [457, 239] on icon at bounding box center [457, 239] width 1 height 3
click at [463, 238] on icon at bounding box center [461, 239] width 4 height 4
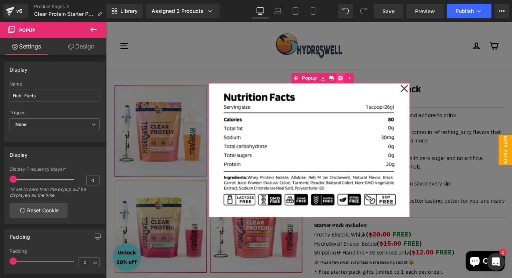
click at [360, 81] on icon at bounding box center [362, 83] width 5 height 5
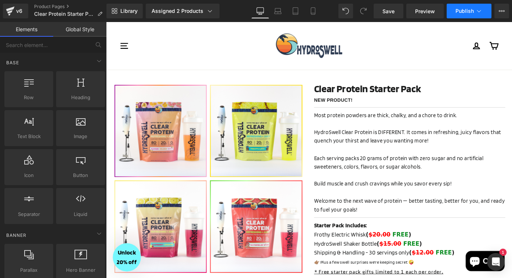
click at [460, 11] on span "Publish" at bounding box center [464, 11] width 18 height 6
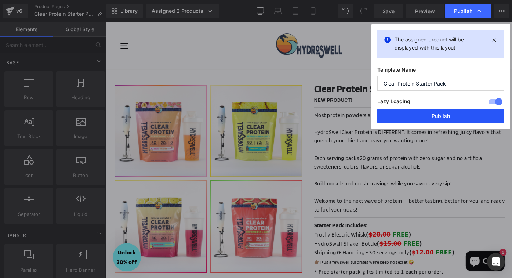
click at [438, 113] on button "Publish" at bounding box center [440, 116] width 127 height 15
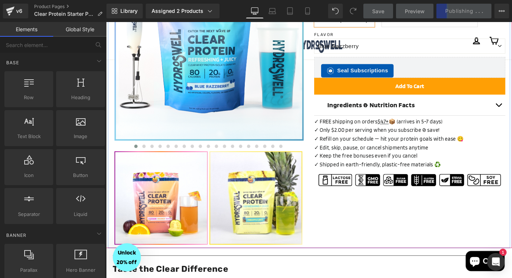
scroll to position [358, 0]
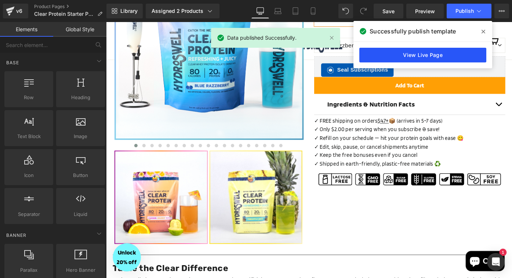
click at [426, 50] on link "View Live Page" at bounding box center [422, 55] width 127 height 15
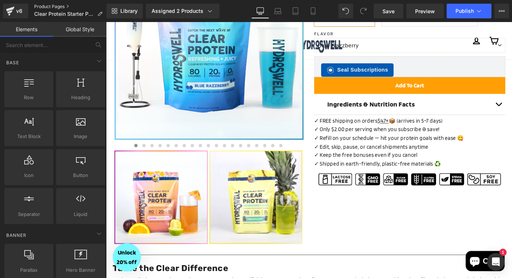
click at [53, 4] on link "Product Pages" at bounding box center [71, 7] width 74 height 6
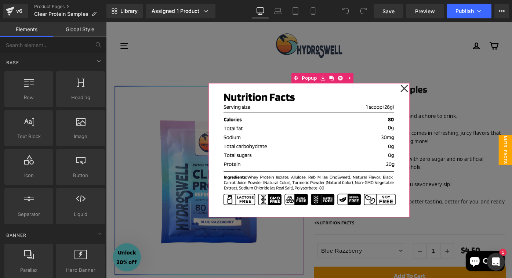
click at [433, 93] on icon at bounding box center [432, 94] width 8 height 8
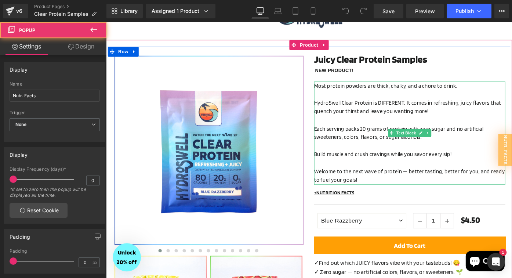
scroll to position [57, 0]
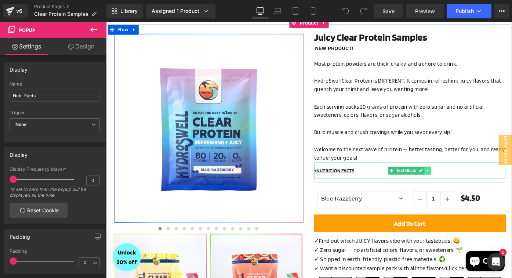
click at [458, 184] on icon at bounding box center [457, 184] width 4 height 4
click at [460, 183] on icon at bounding box center [461, 185] width 4 height 4
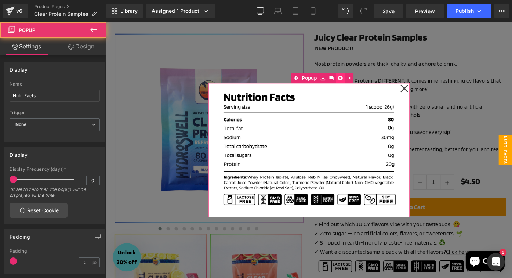
click at [361, 87] on link at bounding box center [363, 83] width 10 height 11
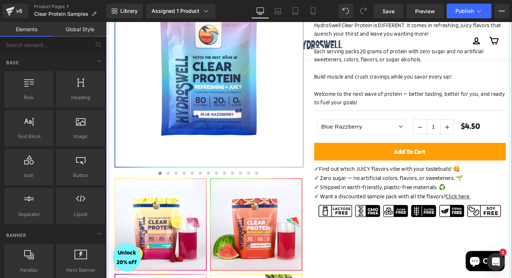
scroll to position [127, 0]
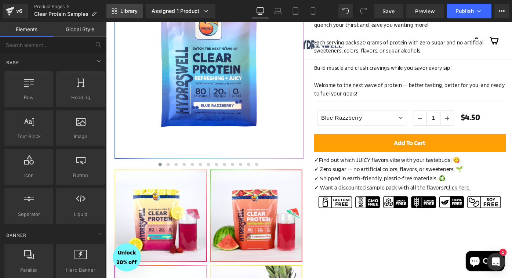
click at [130, 13] on span "Library" at bounding box center [128, 11] width 17 height 7
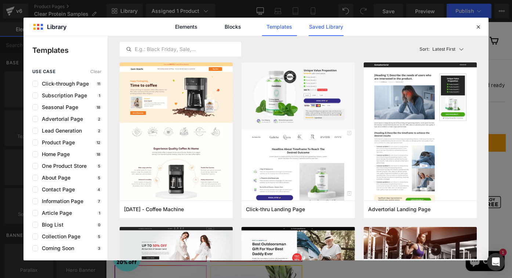
click at [331, 30] on link "Saved Library" at bounding box center [325, 27] width 35 height 18
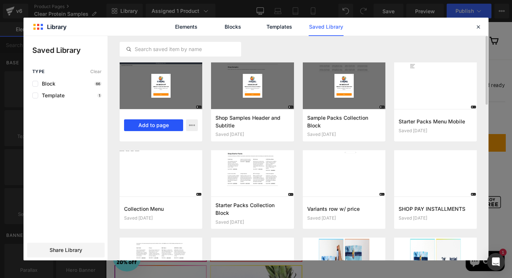
click at [149, 127] on button "Add to page" at bounding box center [153, 125] width 59 height 12
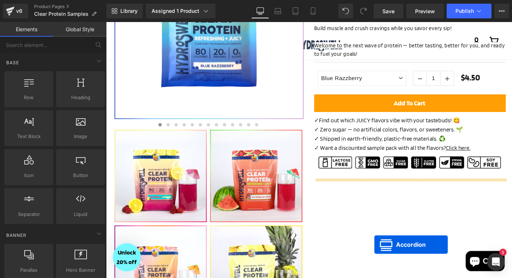
scroll to position [148, 0]
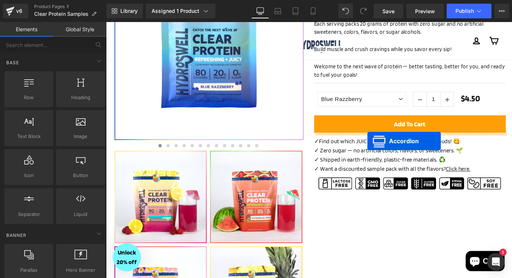
drag, startPoint x: 309, startPoint y: 158, endPoint x: 392, endPoint y: 152, distance: 82.7
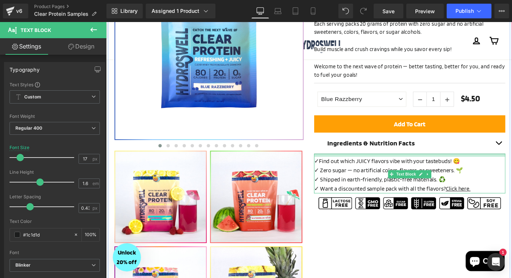
click at [411, 164] on div "Juicy Clear Protein Samples Heading NEW PRODUCT! Text Block Separator Most prot…" at bounding box center [438, 82] width 220 height 289
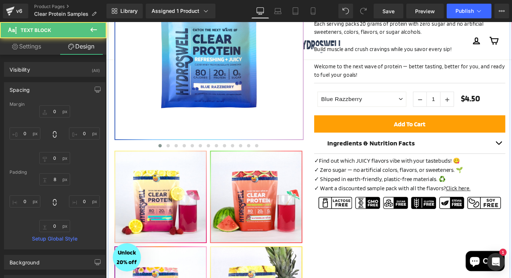
click at [425, 259] on div "‹" at bounding box center [328, 154] width 440 height 441
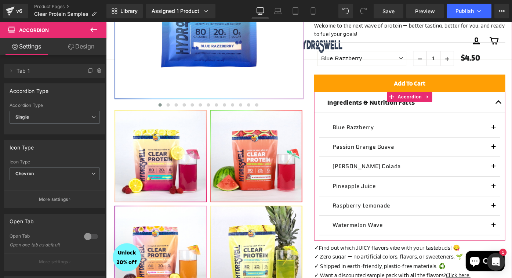
scroll to position [201, 0]
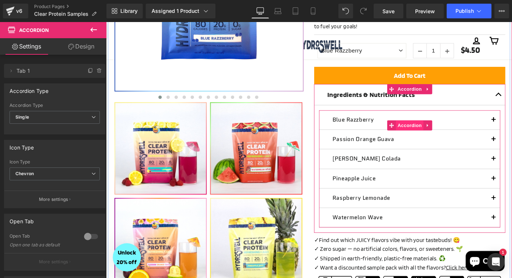
click at [437, 130] on span "Accordion" at bounding box center [438, 134] width 30 height 11
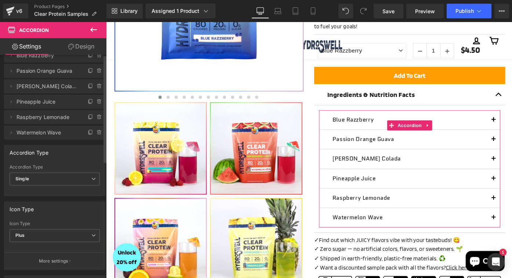
scroll to position [0, 0]
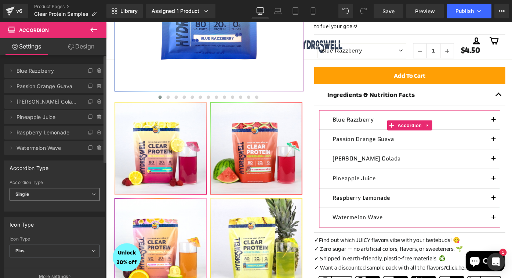
click at [69, 193] on span "Single" at bounding box center [55, 194] width 90 height 13
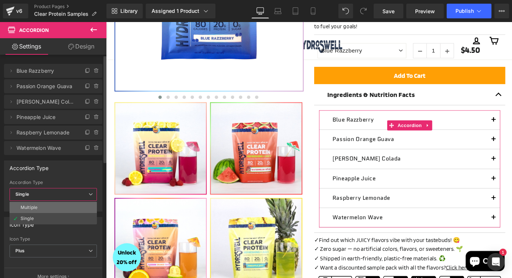
click at [66, 205] on li "Multiple" at bounding box center [53, 207] width 87 height 11
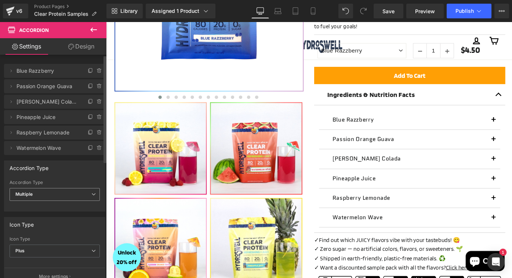
click at [75, 190] on span "Multiple" at bounding box center [55, 194] width 90 height 13
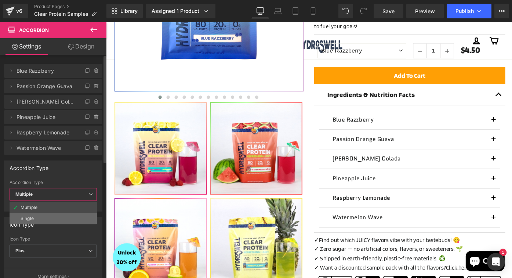
click at [55, 217] on li "Single" at bounding box center [53, 218] width 87 height 11
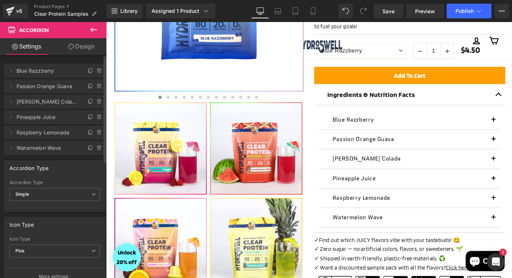
click at [87, 173] on div "Accordion Type" at bounding box center [54, 168] width 100 height 14
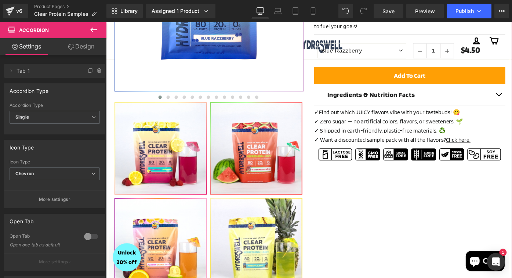
click at [443, 229] on div "‹" at bounding box center [328, 101] width 440 height 441
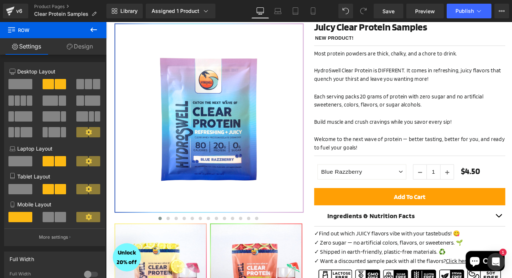
scroll to position [65, 0]
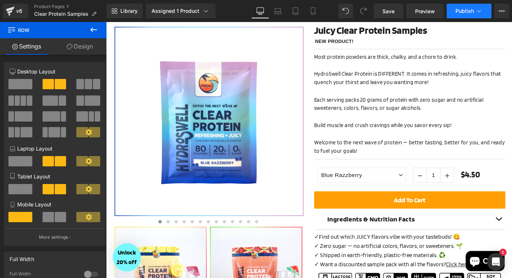
click at [460, 11] on span "Publish" at bounding box center [464, 11] width 18 height 6
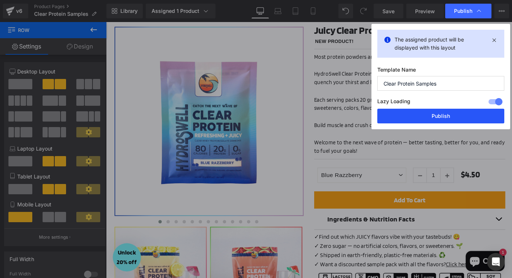
click at [418, 113] on button "Publish" at bounding box center [440, 116] width 127 height 15
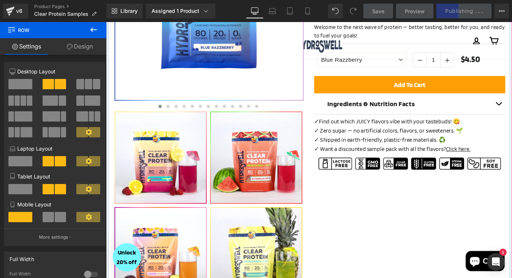
scroll to position [191, 0]
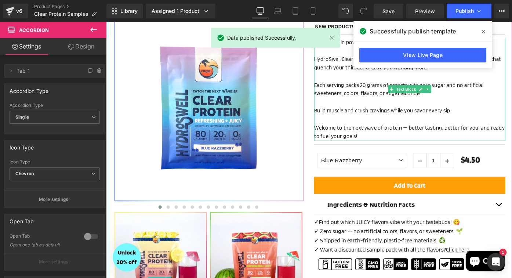
scroll to position [90, 0]
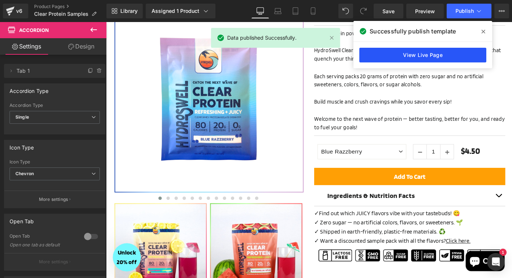
click at [422, 55] on link "View Live Page" at bounding box center [422, 55] width 127 height 15
